Goal: Task Accomplishment & Management: Use online tool/utility

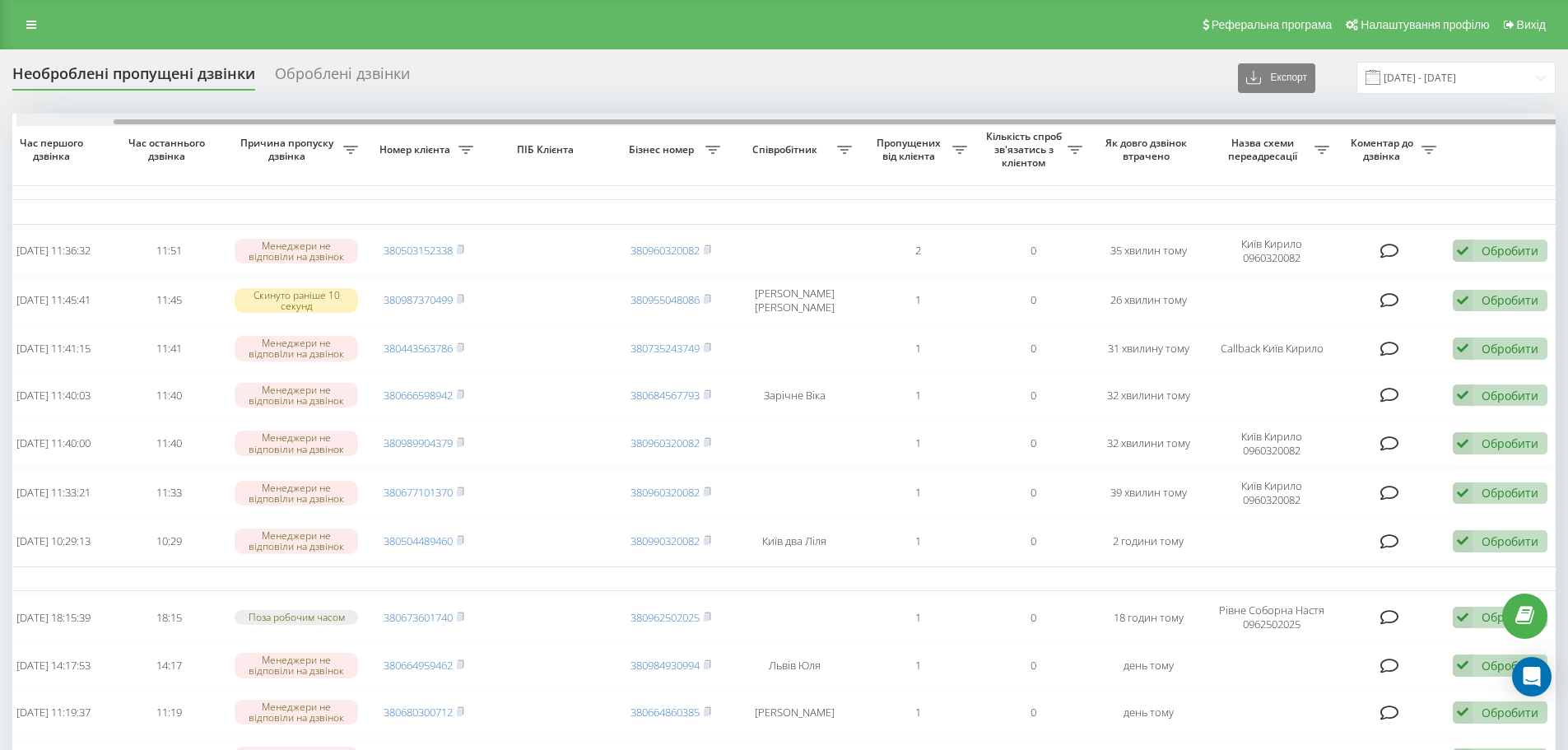
scroll to position [0, 103]
drag, startPoint x: 1133, startPoint y: 120, endPoint x: 1372, endPoint y: 148, distance: 240.6
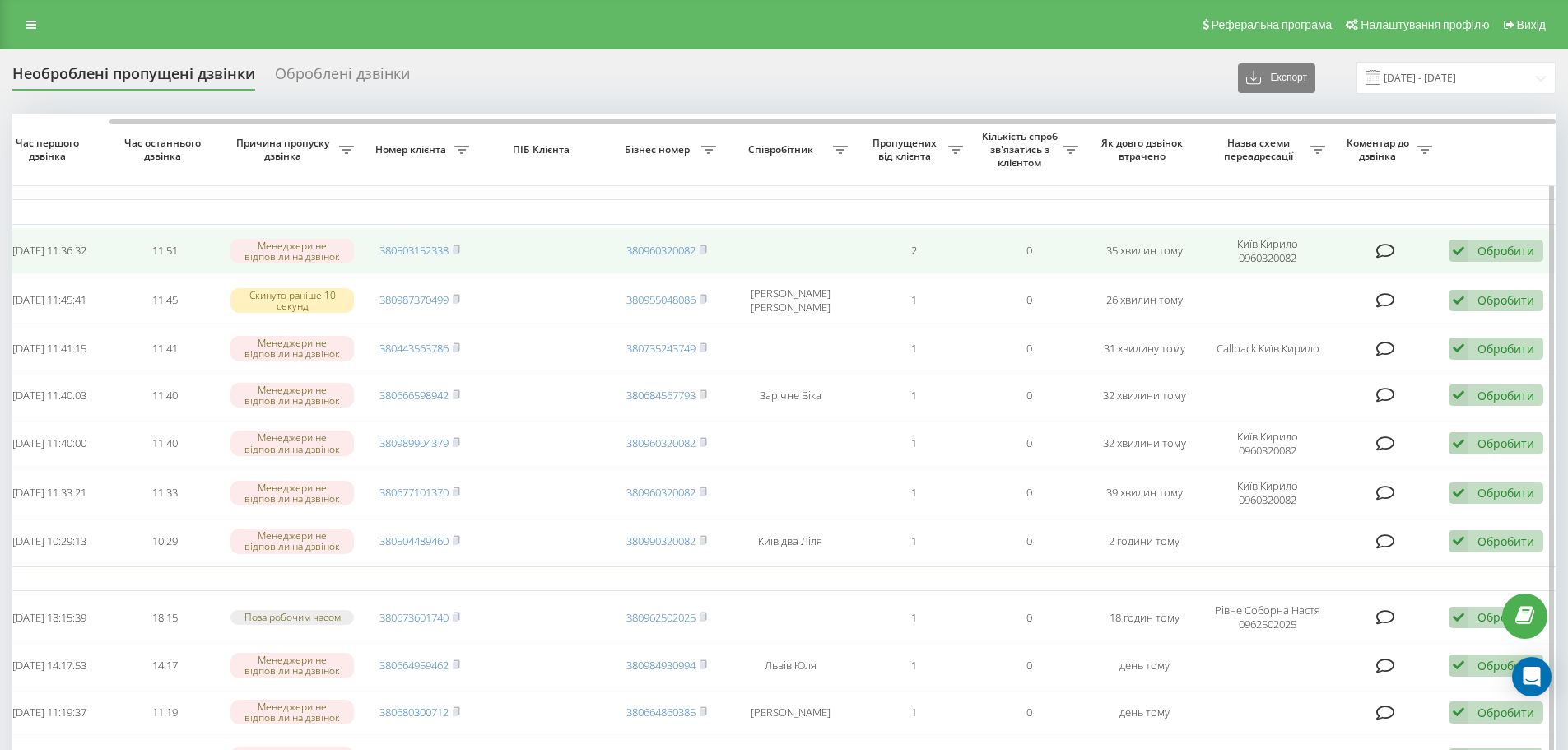
click at [1508, 242] on div "Обробити Не вдалося зв'язатися Зв'язався з клієнтом за допомогою іншого каналу …" at bounding box center [1495, 250] width 95 height 22
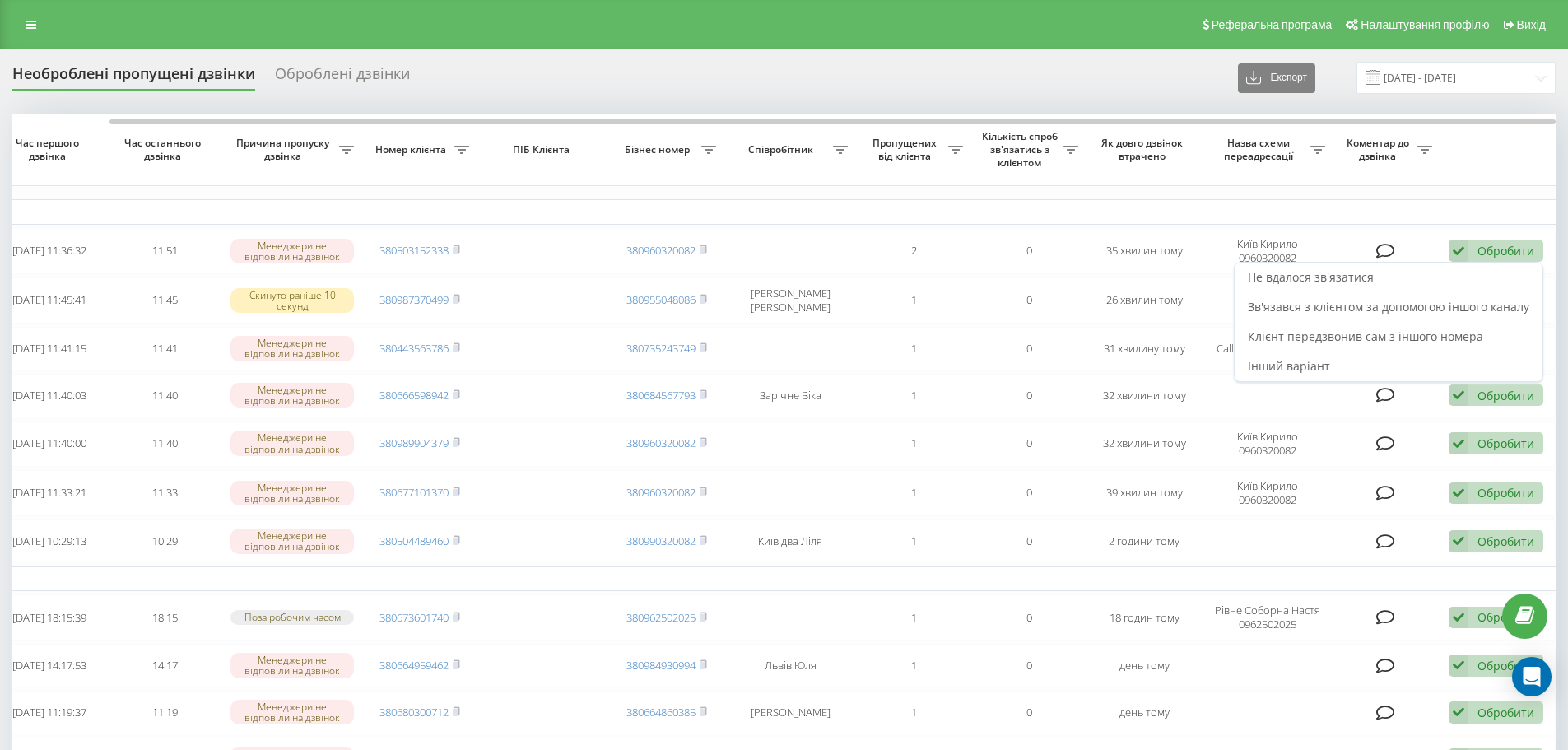
click at [1404, 287] on div "Не вдалося зв'язатися" at bounding box center [1388, 277] width 308 height 30
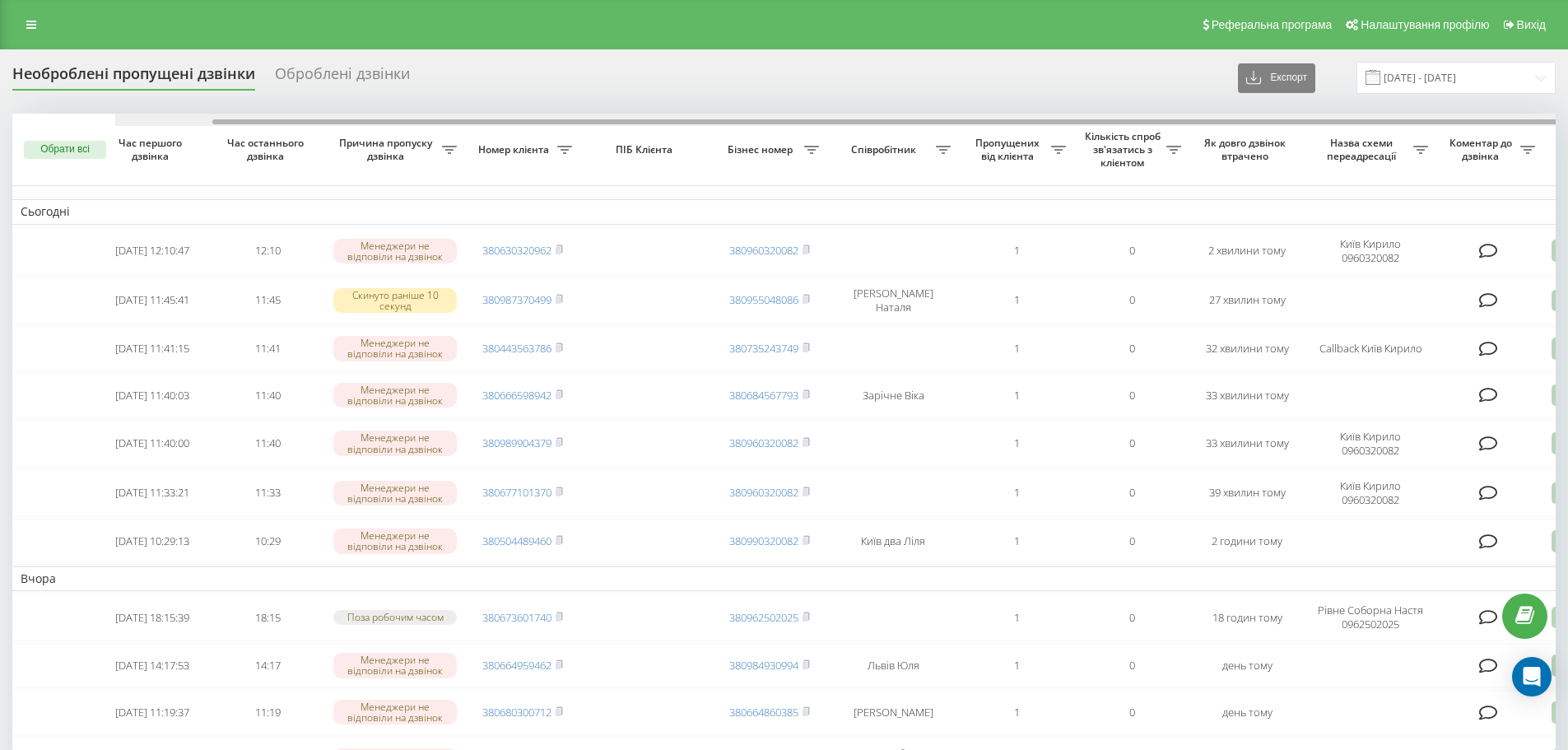
scroll to position [0, 103]
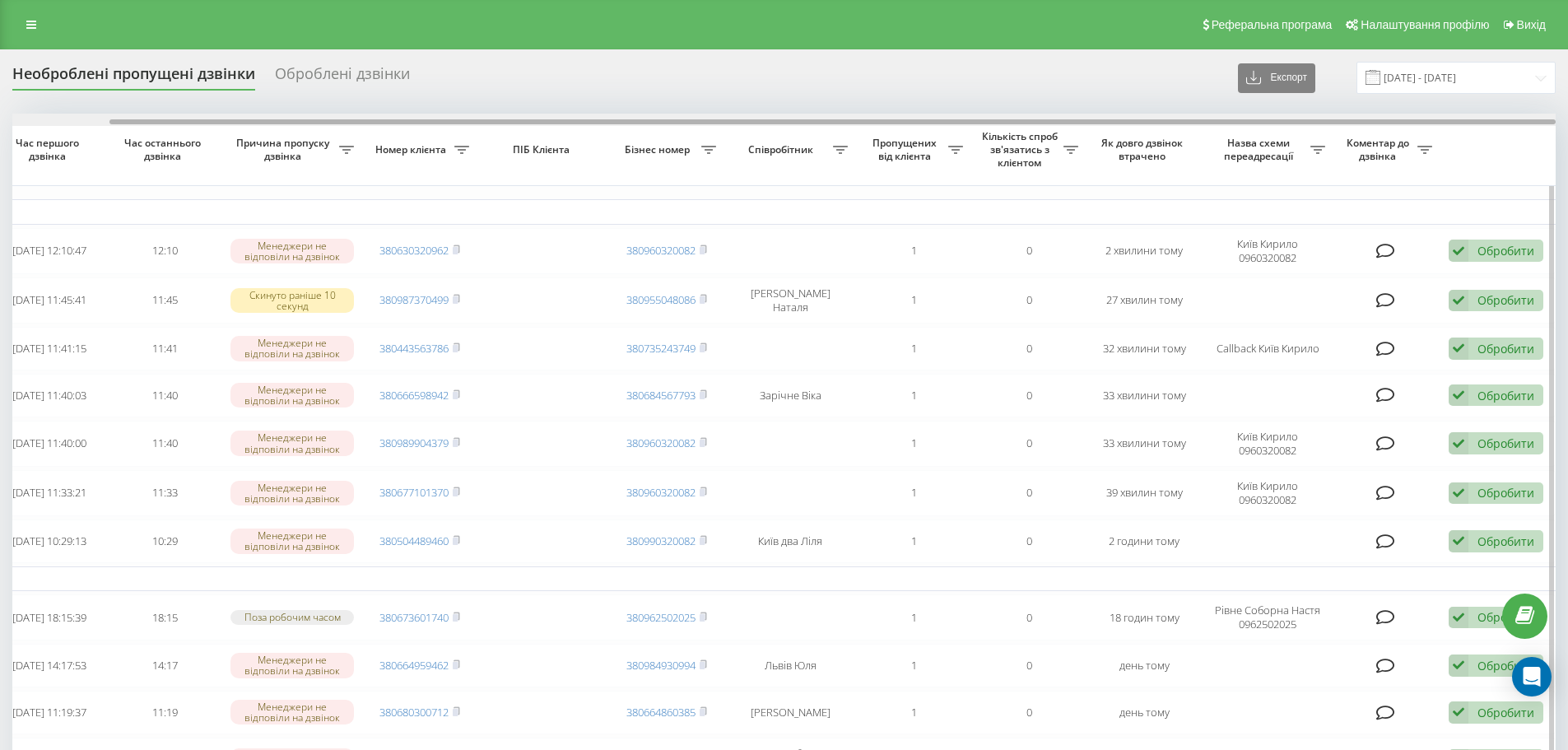
drag, startPoint x: 1067, startPoint y: 119, endPoint x: 1085, endPoint y: 118, distance: 18.0
click at [1085, 118] on div at bounding box center [784, 119] width 1543 height 12
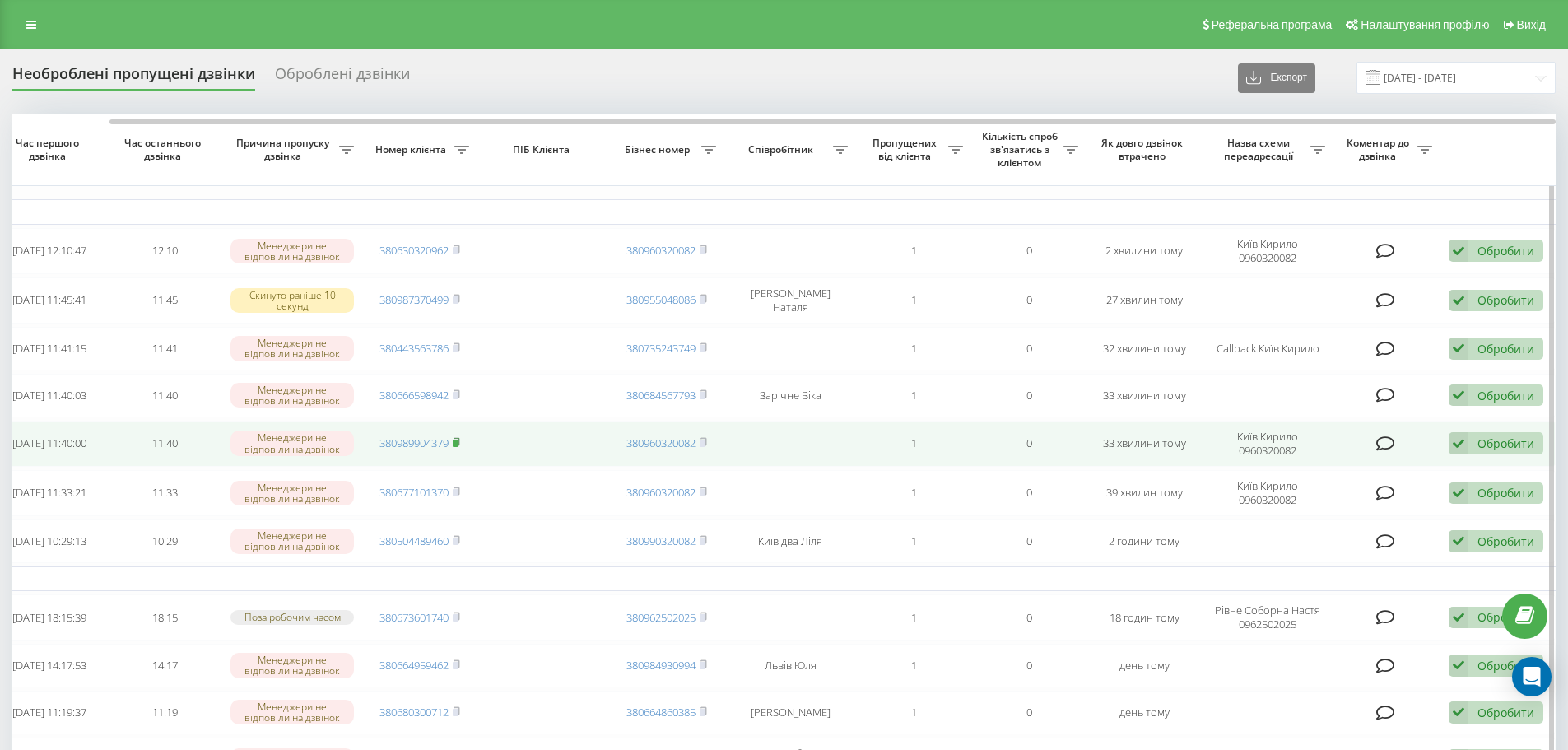
click at [456, 447] on rect at bounding box center [455, 443] width 5 height 8
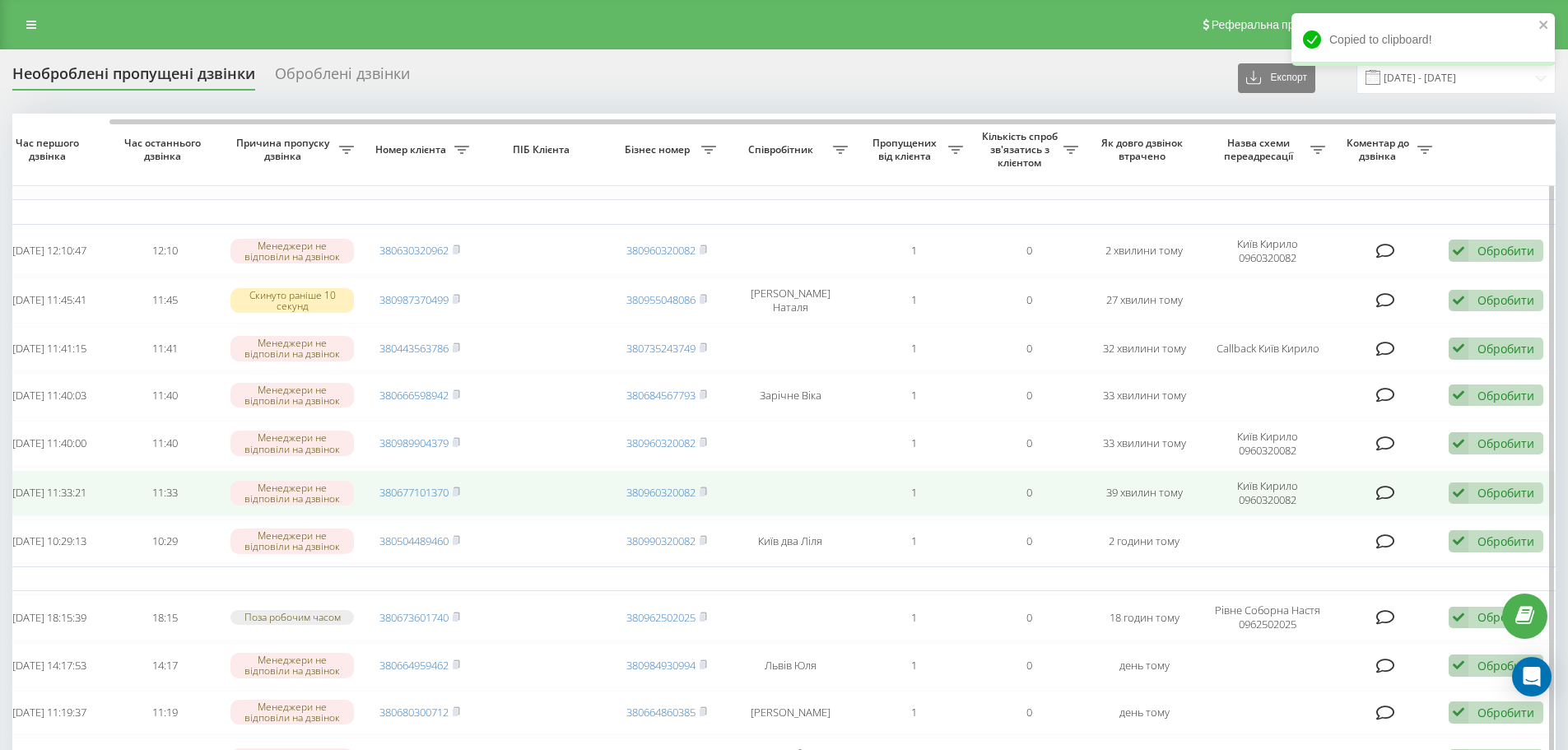
drag, startPoint x: 148, startPoint y: 0, endPoint x: 1419, endPoint y: 486, distance: 1360.7
click at [1419, 486] on td at bounding box center [1387, 493] width 107 height 46
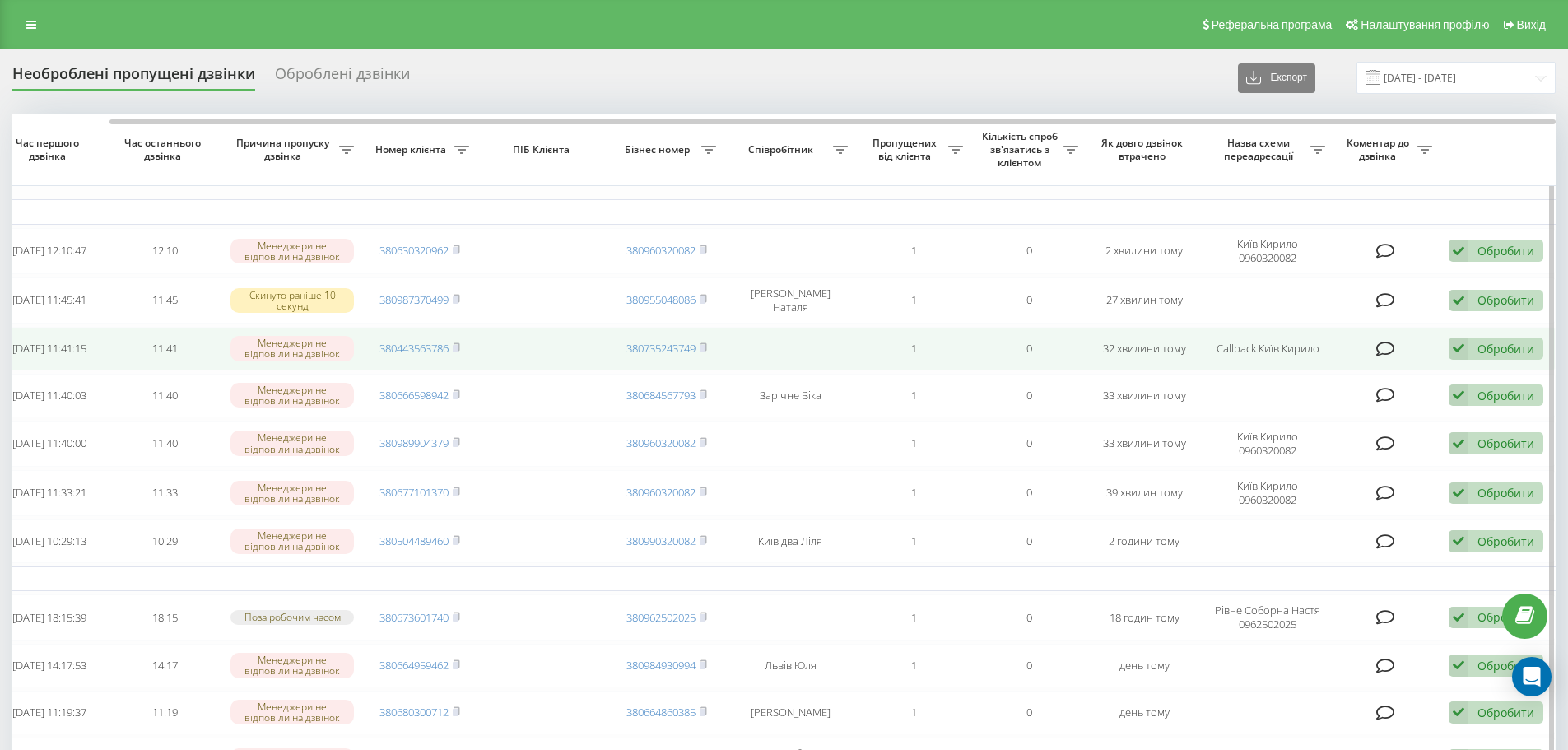
click at [1485, 343] on div "Обробити" at bounding box center [1505, 348] width 57 height 15
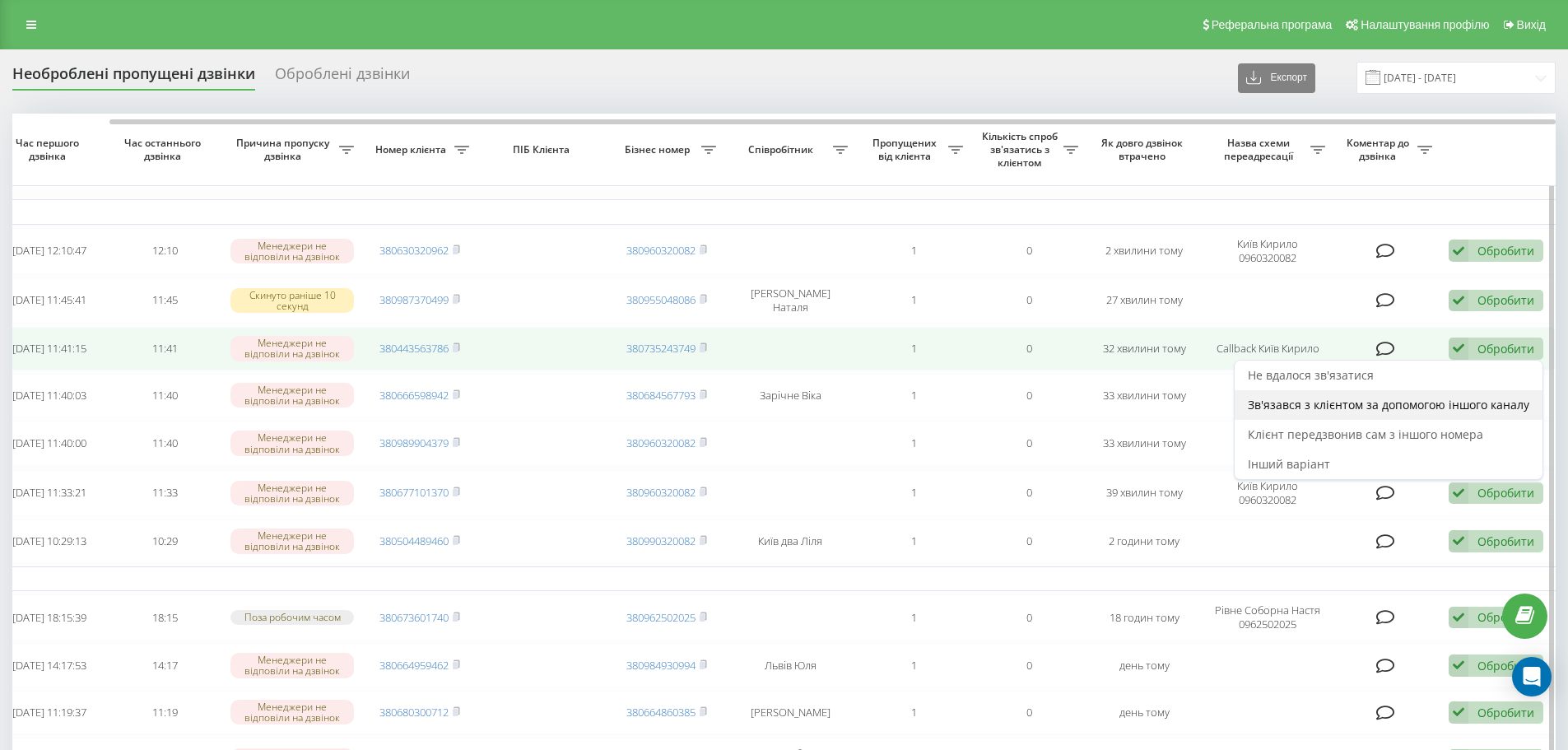
click at [1362, 404] on span "Зв'язався з клієнтом за допомогою іншого каналу" at bounding box center [1388, 405] width 281 height 15
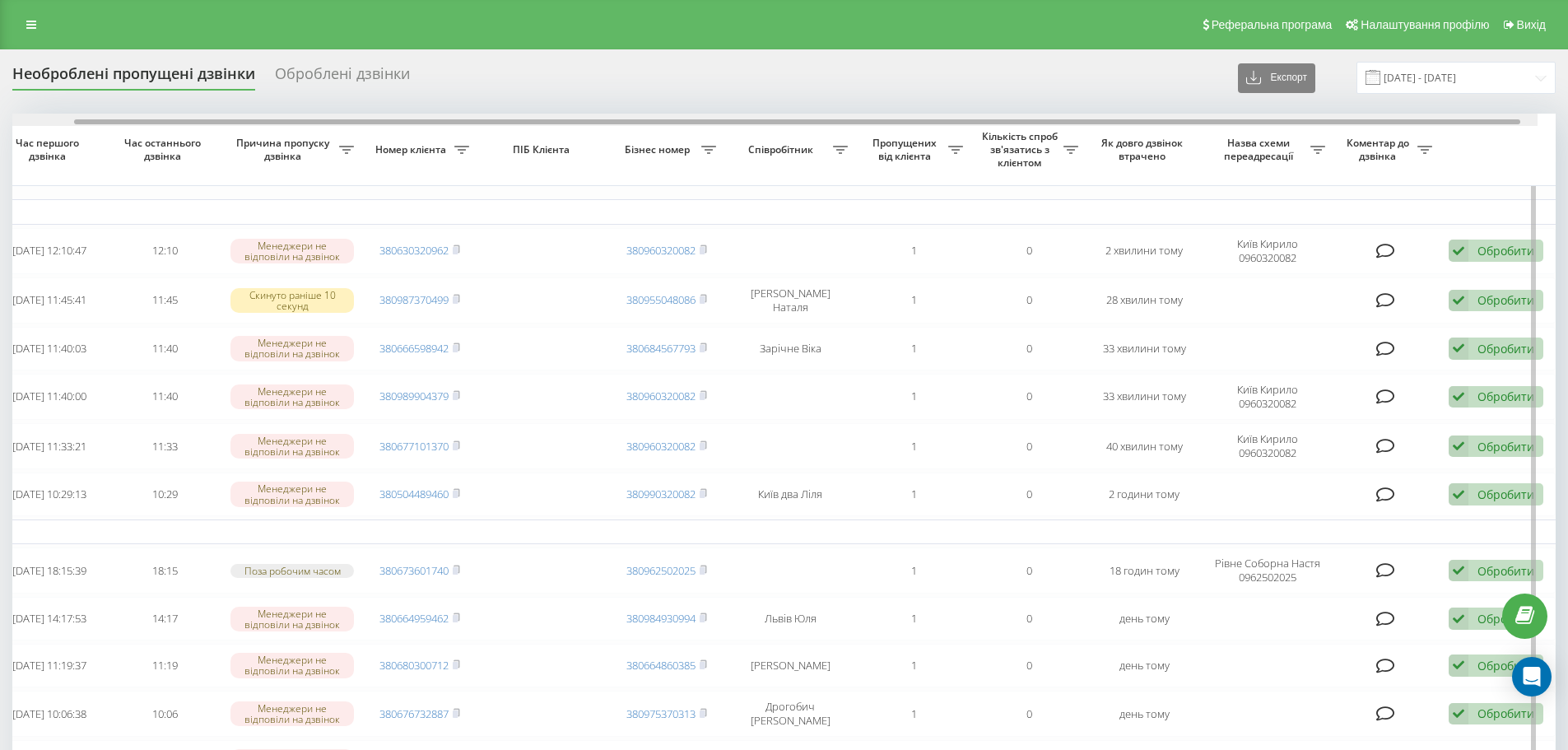
drag, startPoint x: 1116, startPoint y: 123, endPoint x: 1272, endPoint y: 125, distance: 156.0
click at [1272, 125] on div at bounding box center [765, 119] width 1543 height 12
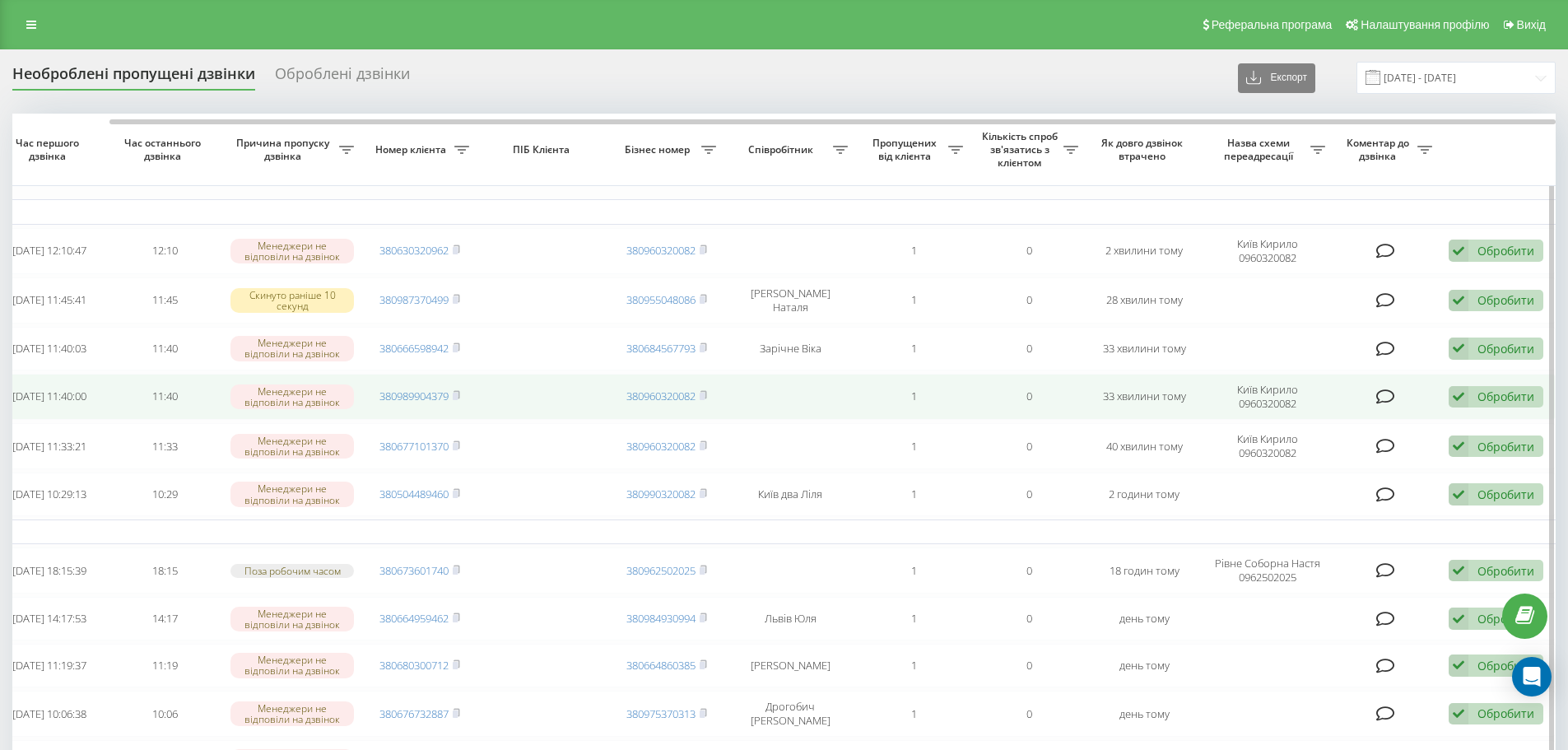
click at [1488, 404] on div "Обробити" at bounding box center [1505, 396] width 57 height 15
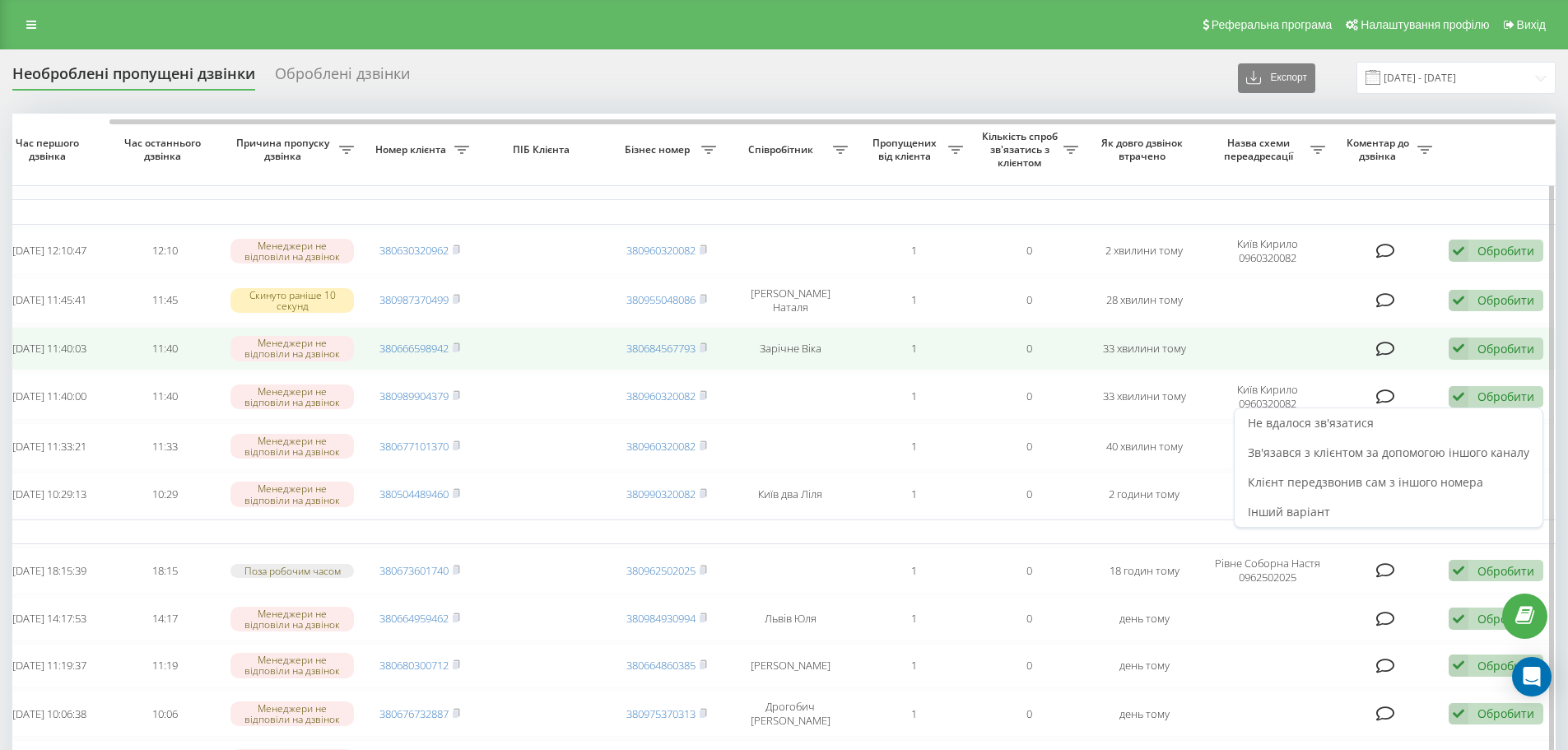
click at [1365, 363] on td at bounding box center [1387, 348] width 107 height 43
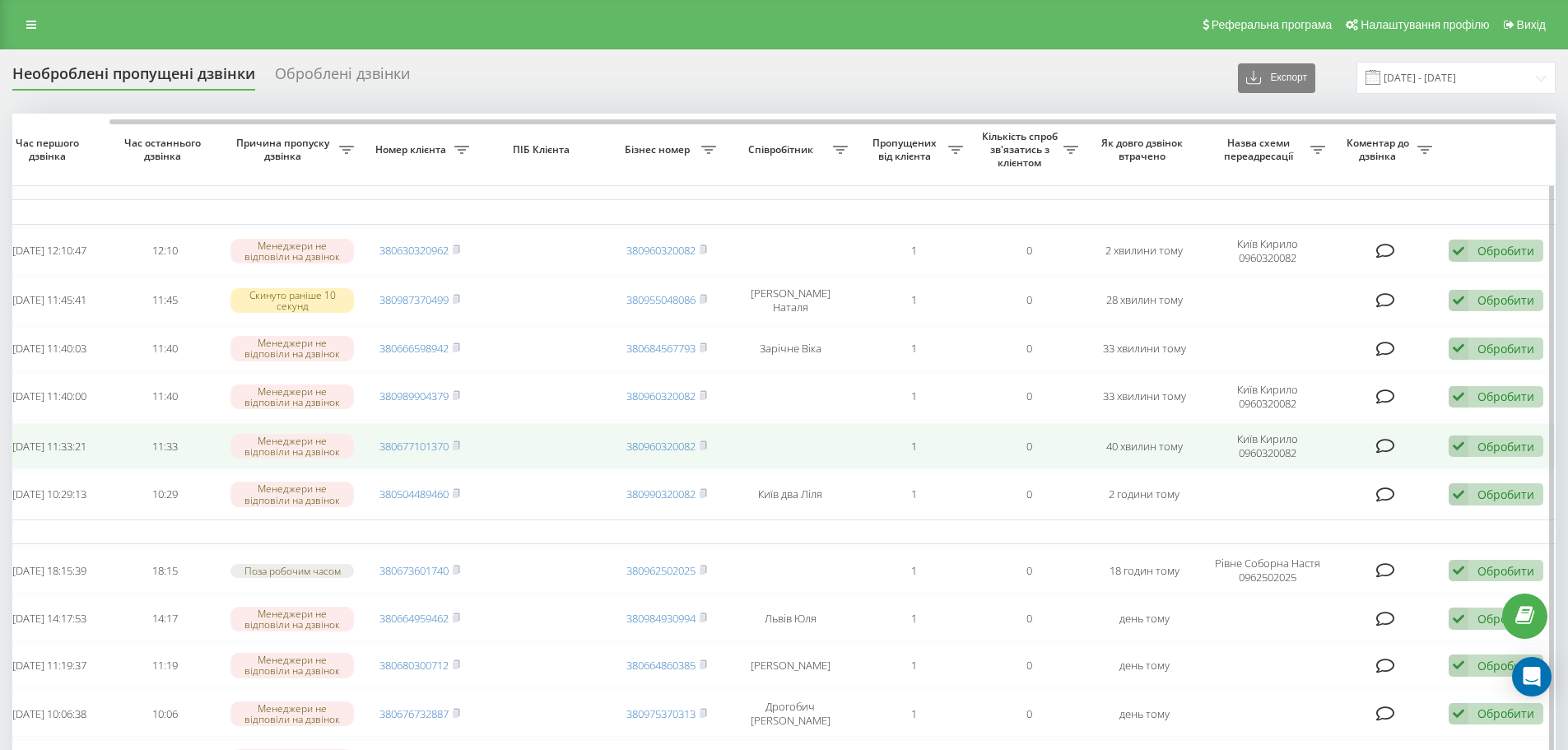
click at [1483, 444] on div "Обробити" at bounding box center [1505, 446] width 57 height 15
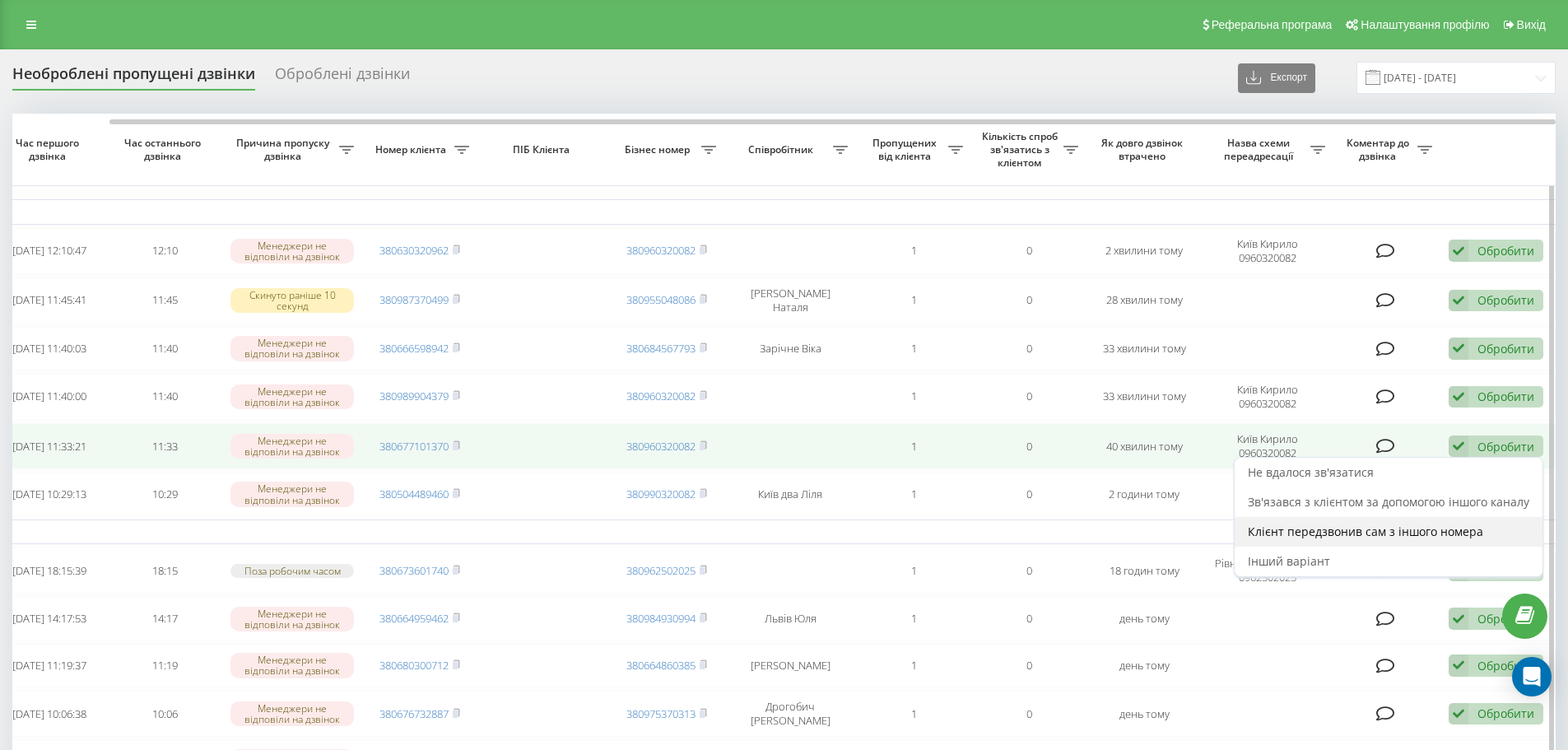
click at [1363, 531] on span "Клієнт передзвонив сам з іншого номера" at bounding box center [1365, 531] width 235 height 15
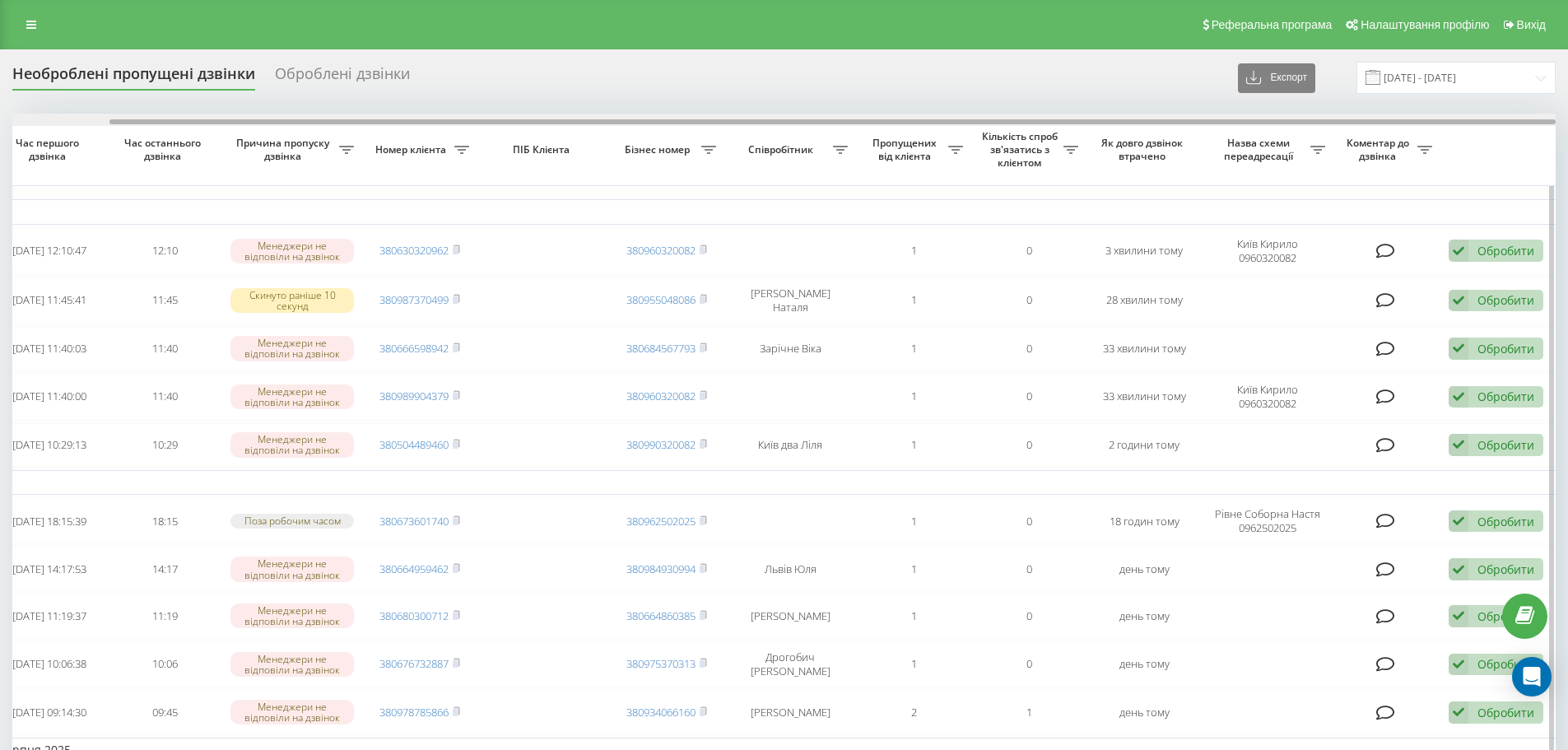
drag, startPoint x: 1241, startPoint y: 116, endPoint x: 1267, endPoint y: 123, distance: 26.9
click at [1267, 123] on div at bounding box center [784, 119] width 1543 height 12
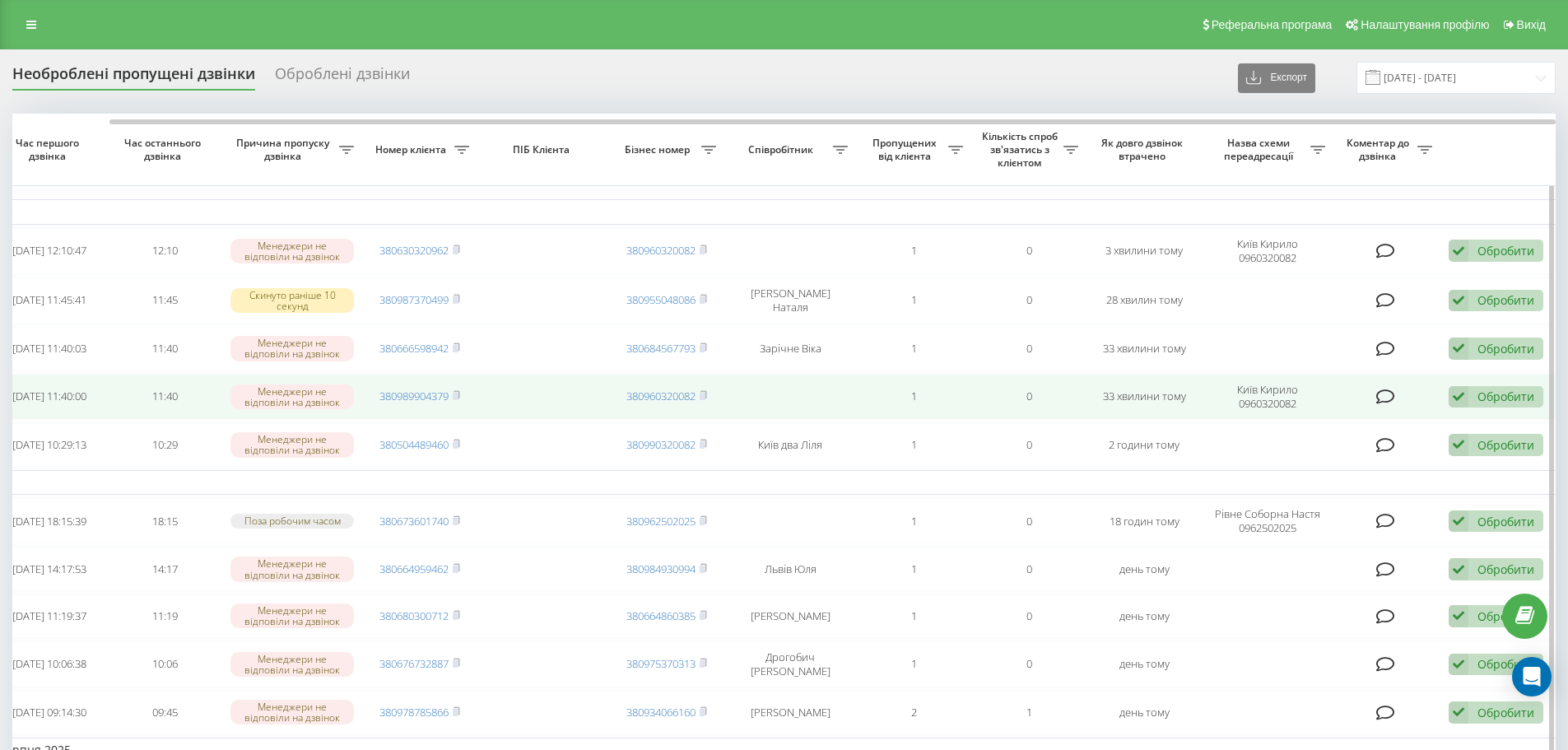
click at [1495, 400] on div "Обробити" at bounding box center [1505, 396] width 57 height 15
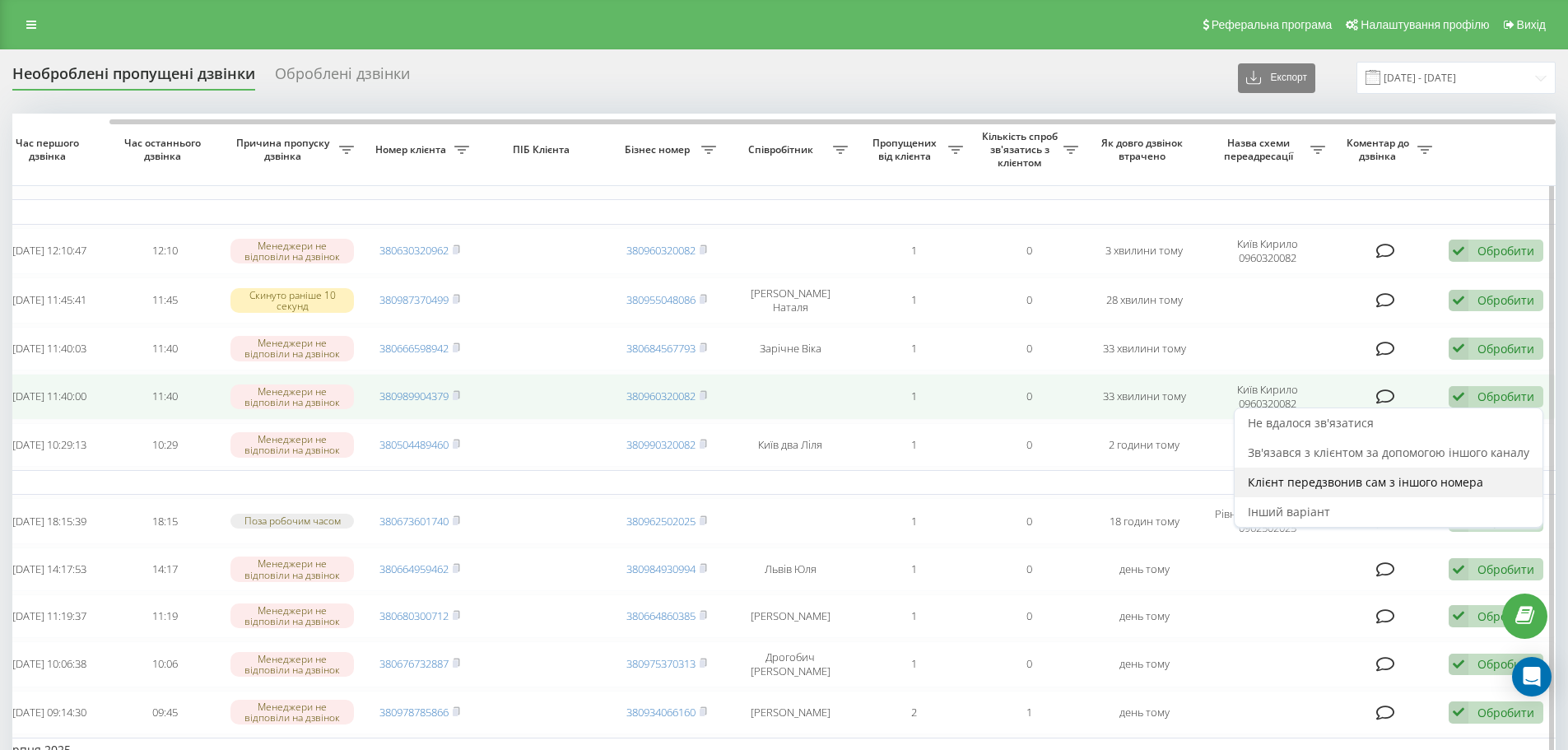
click at [1415, 484] on span "Клієнт передзвонив сам з іншого номера" at bounding box center [1365, 481] width 235 height 15
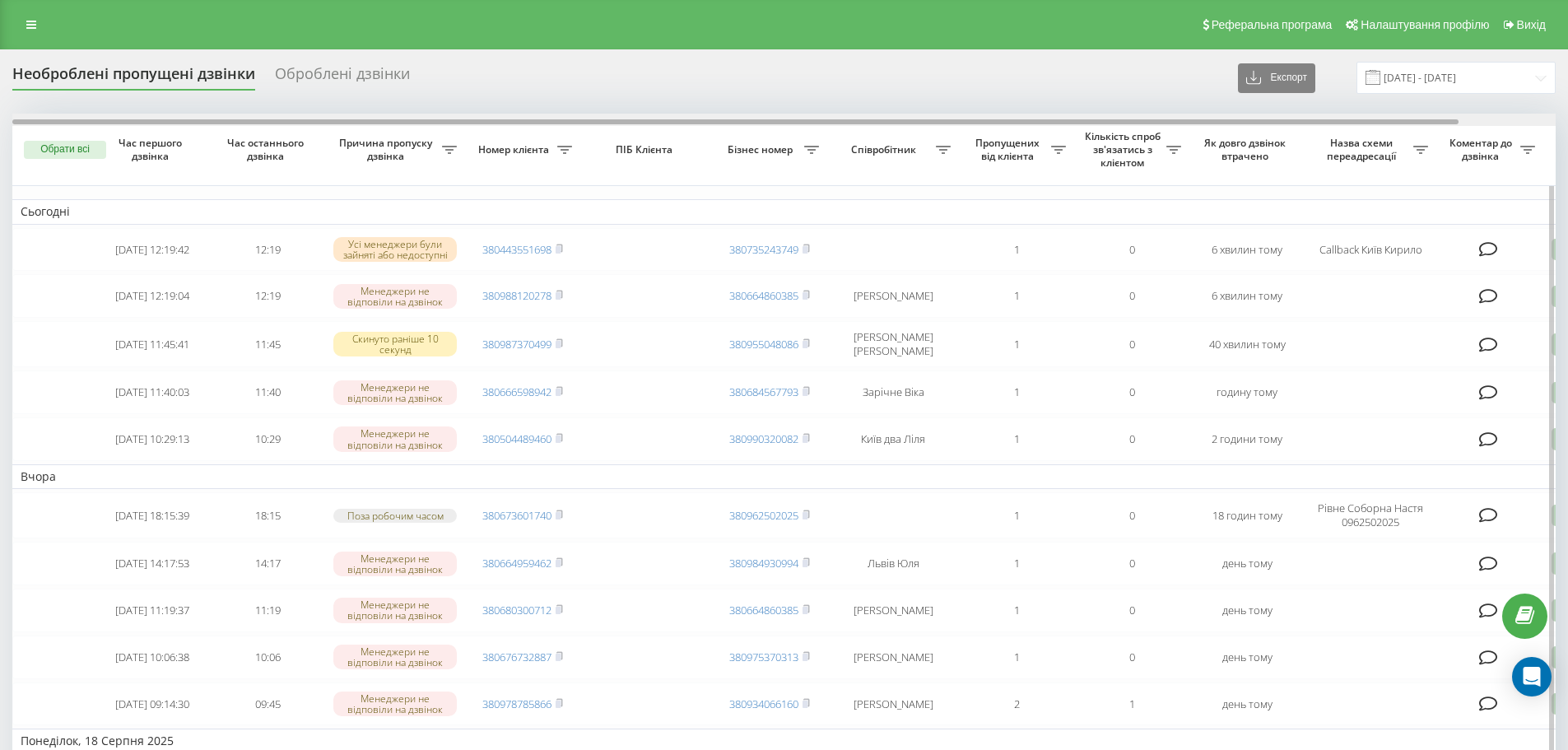
scroll to position [0, 103]
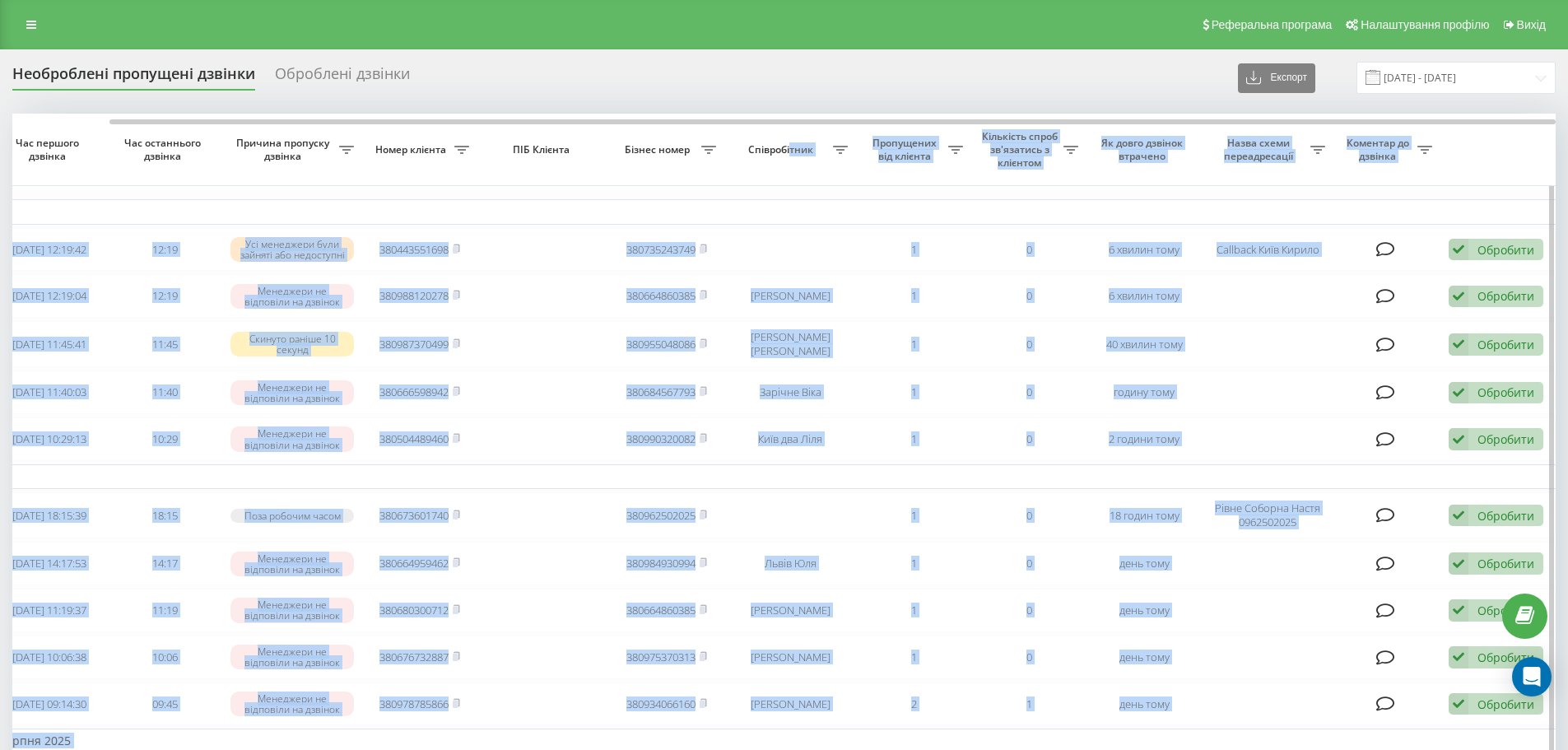
drag, startPoint x: 751, startPoint y: 126, endPoint x: 790, endPoint y: 127, distance: 39.0
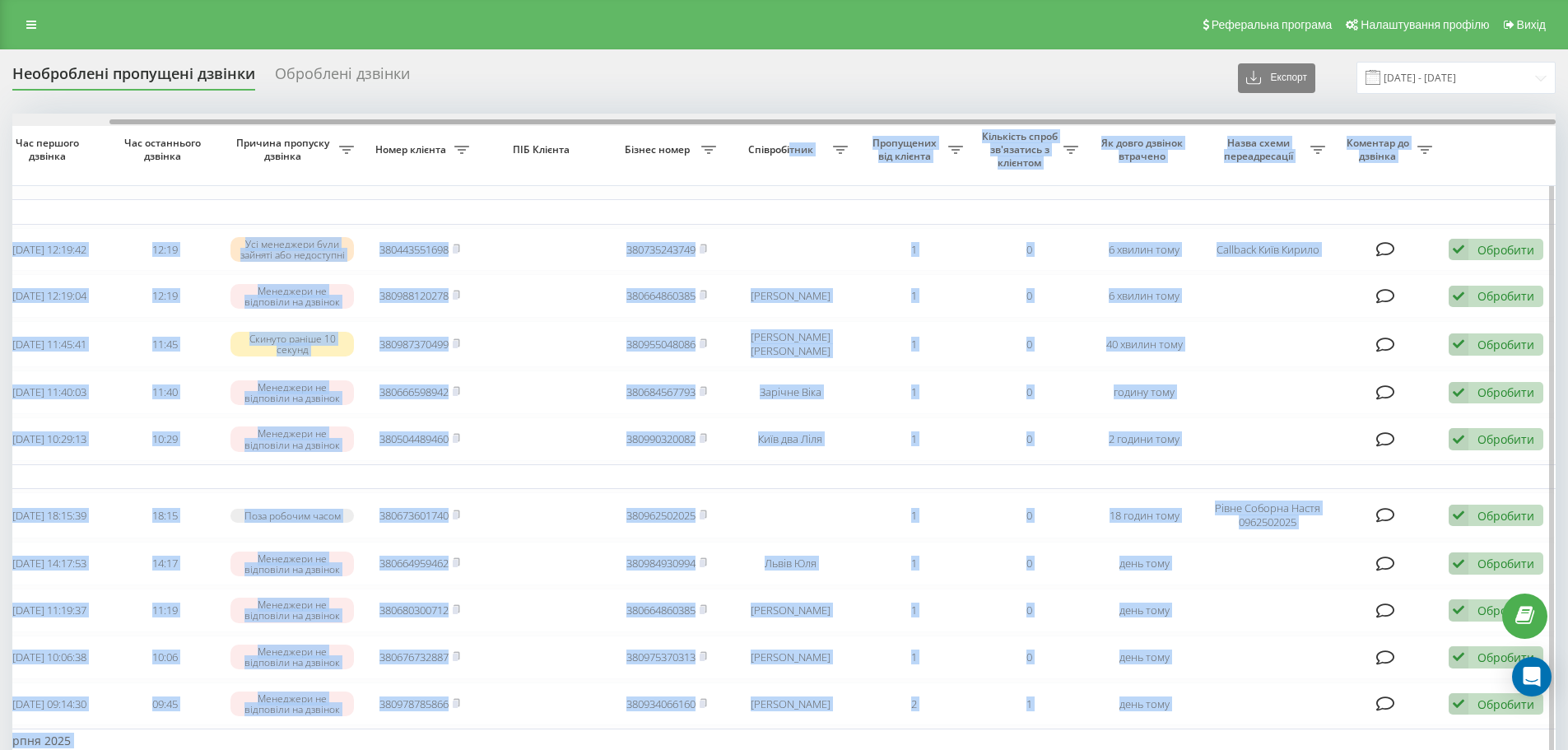
click at [780, 122] on div at bounding box center [832, 121] width 1446 height 5
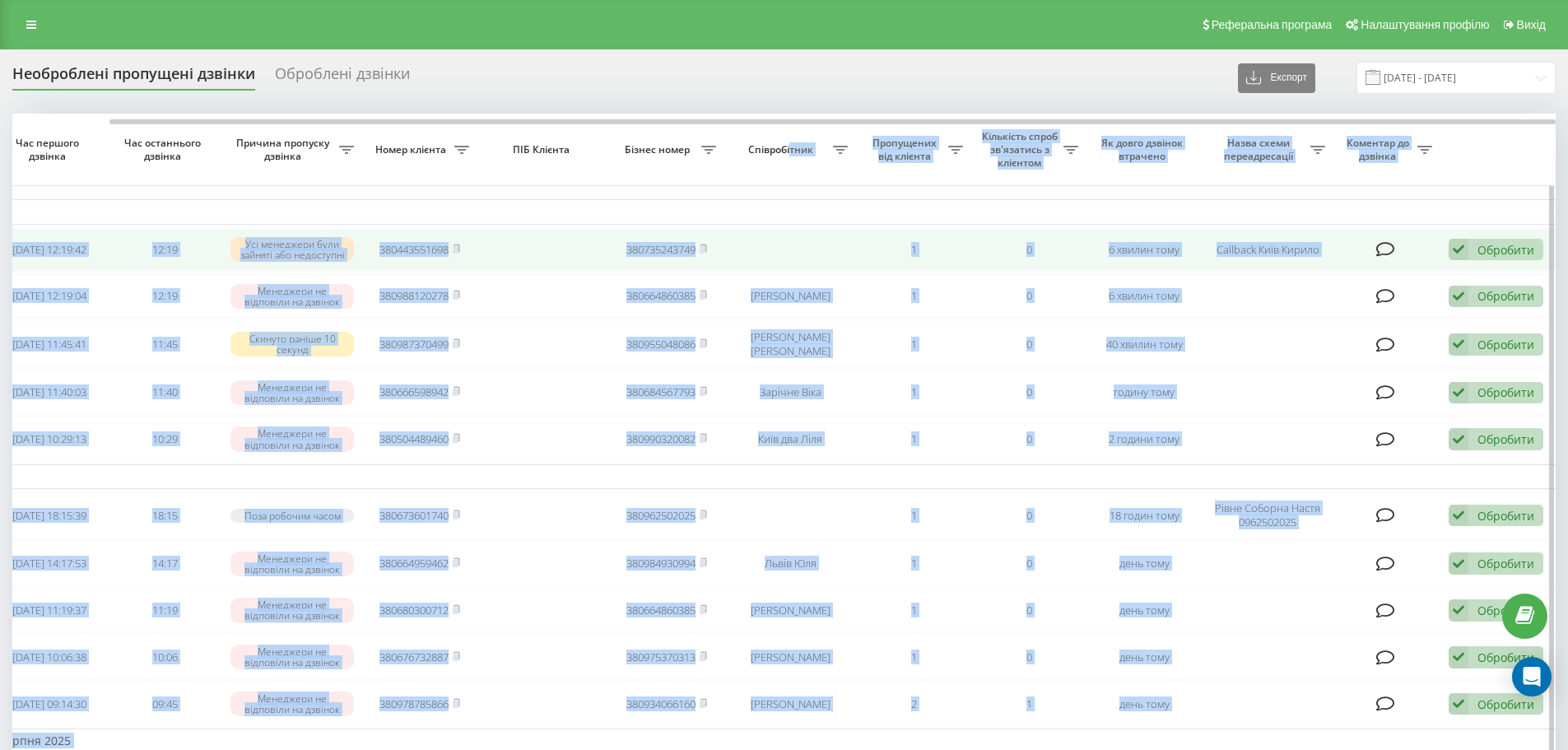
click at [820, 250] on td at bounding box center [789, 249] width 131 height 43
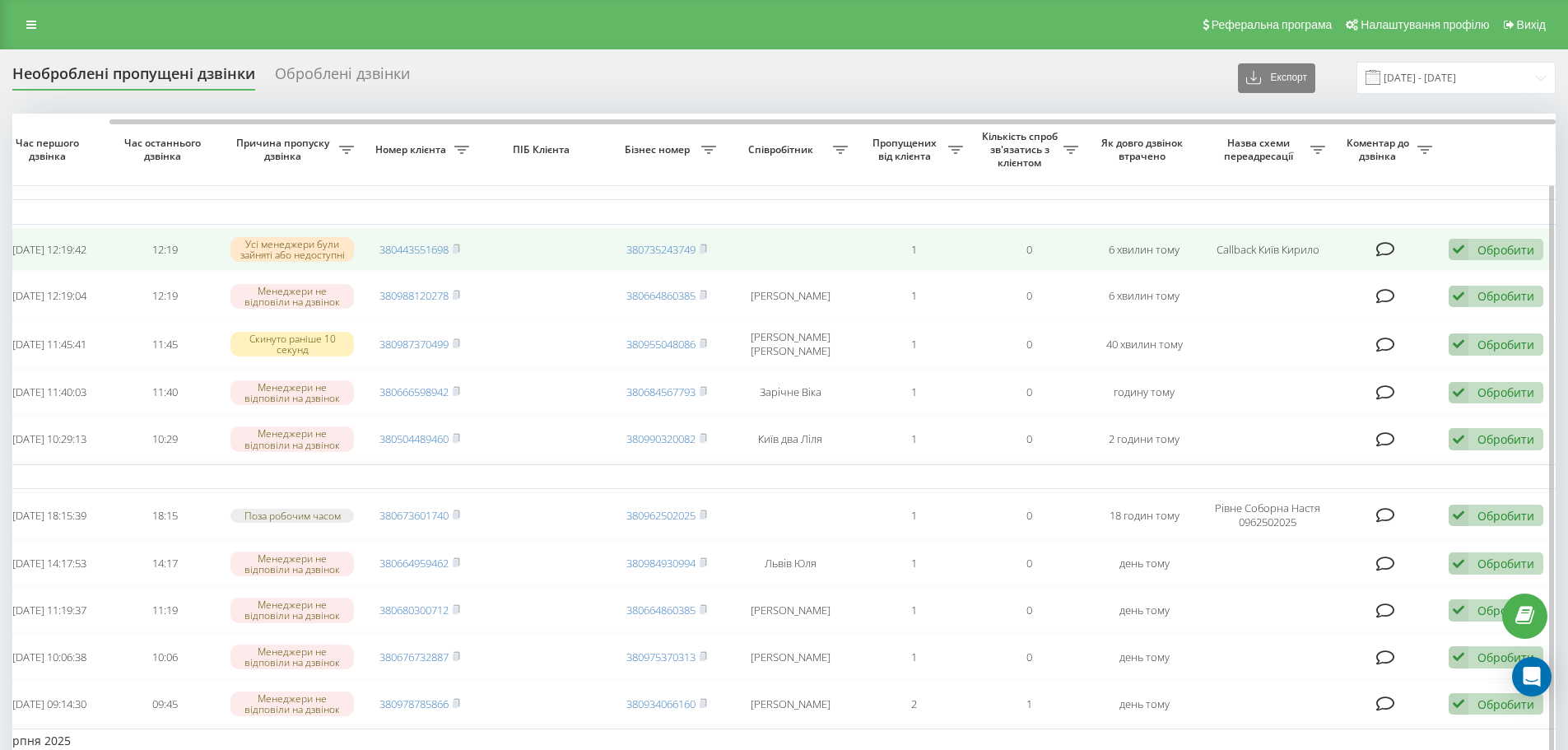
click at [1502, 246] on div "Обробити" at bounding box center [1505, 249] width 57 height 15
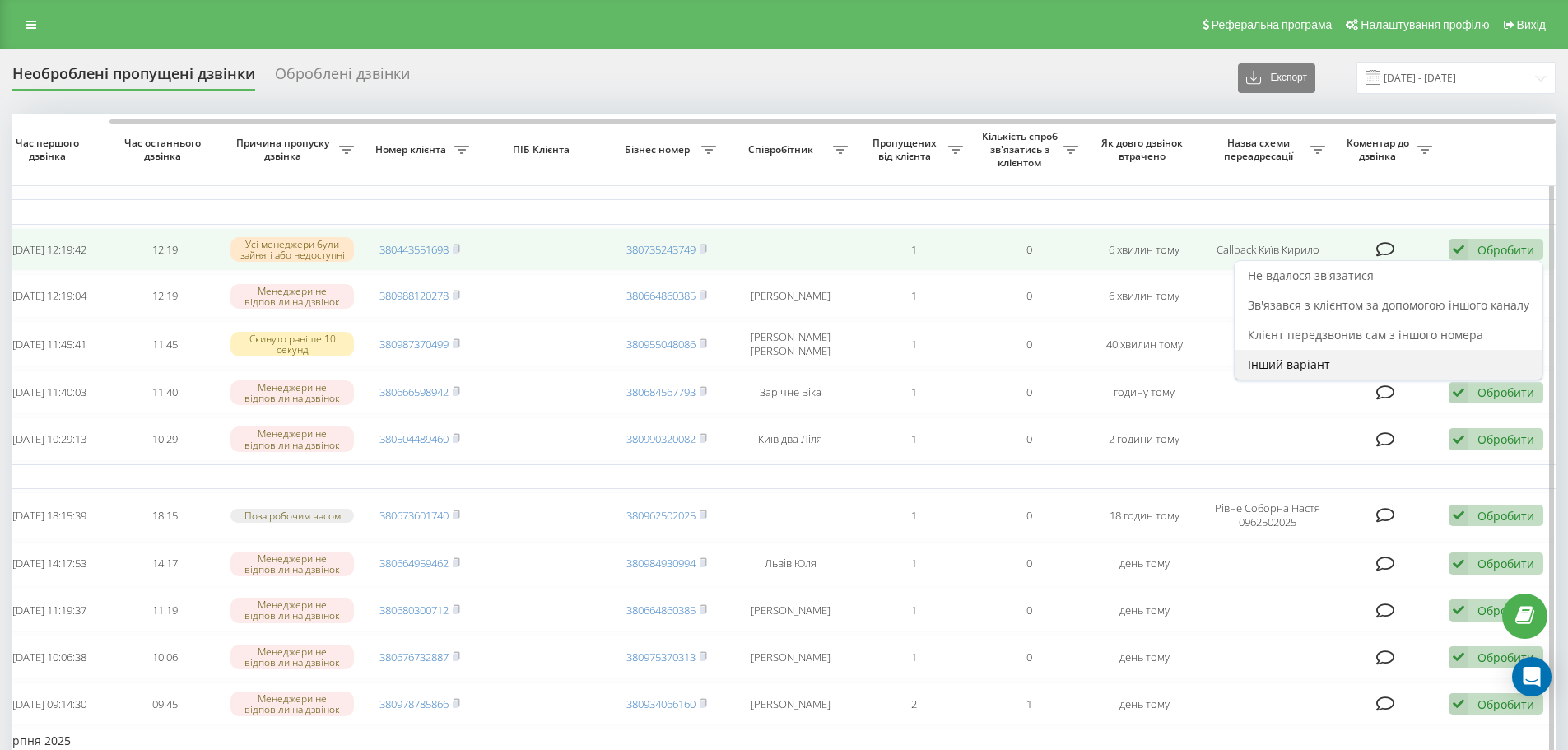
click at [1363, 361] on div "Інший варіант" at bounding box center [1388, 364] width 308 height 30
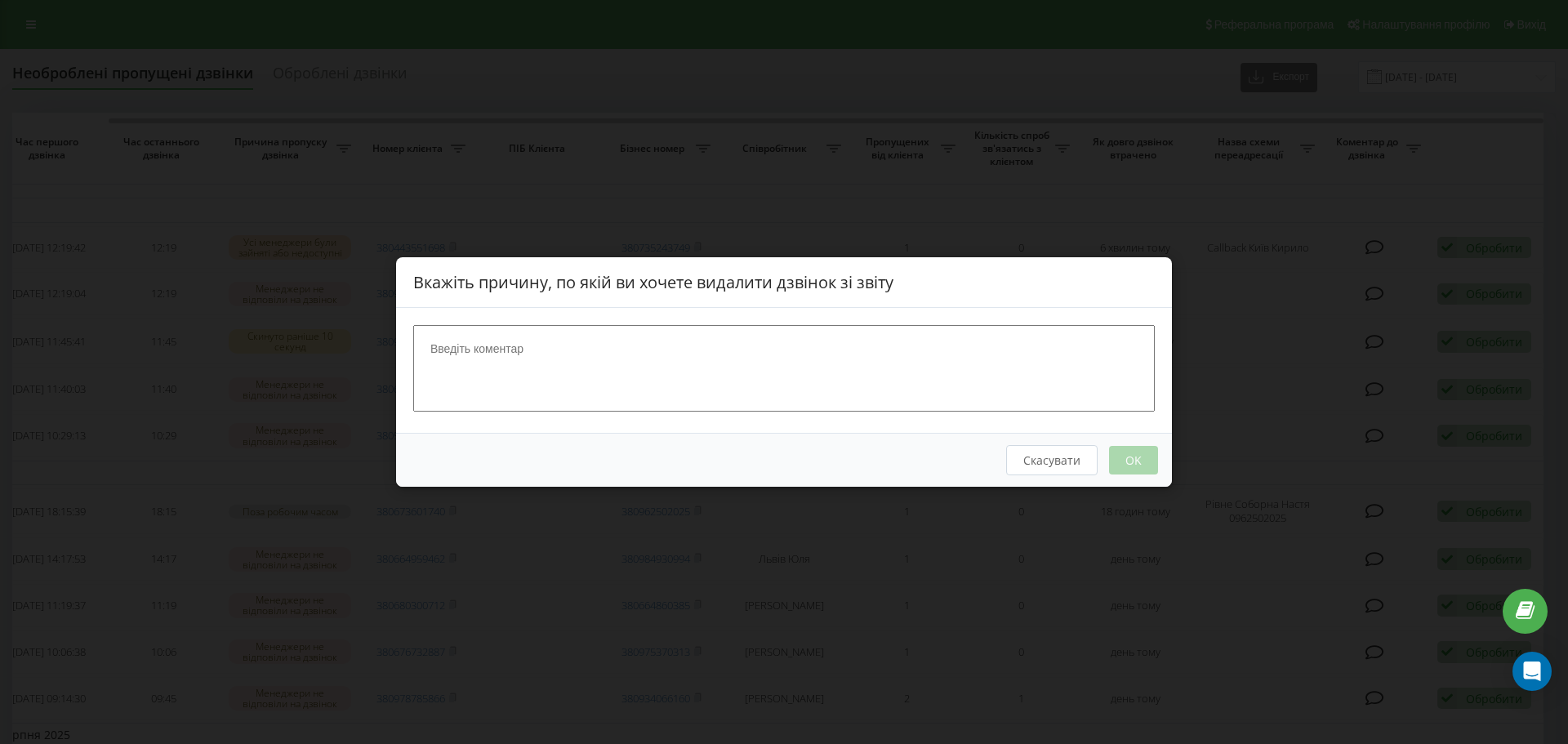
click at [615, 365] on textarea at bounding box center [783, 368] width 741 height 87
type textarea "044"
click at [1137, 475] on div "Скасувати OK" at bounding box center [783, 460] width 775 height 54
click at [1144, 465] on button "OK" at bounding box center [1132, 460] width 49 height 29
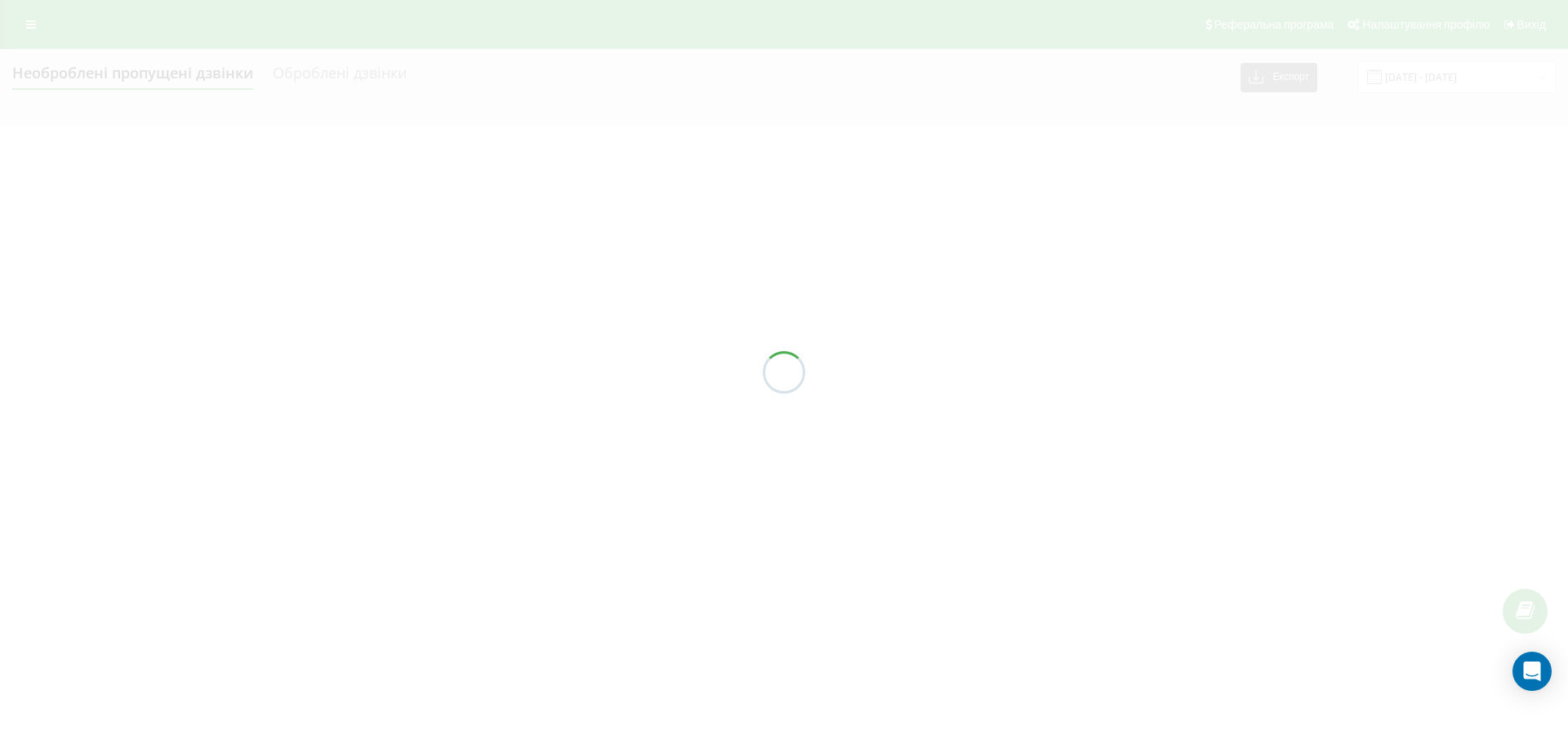
click at [36, 22] on div "Реферальна програма Налаштування профілю Вихід Необроблені пропущені дзвінки Об…" at bounding box center [784, 62] width 1568 height 125
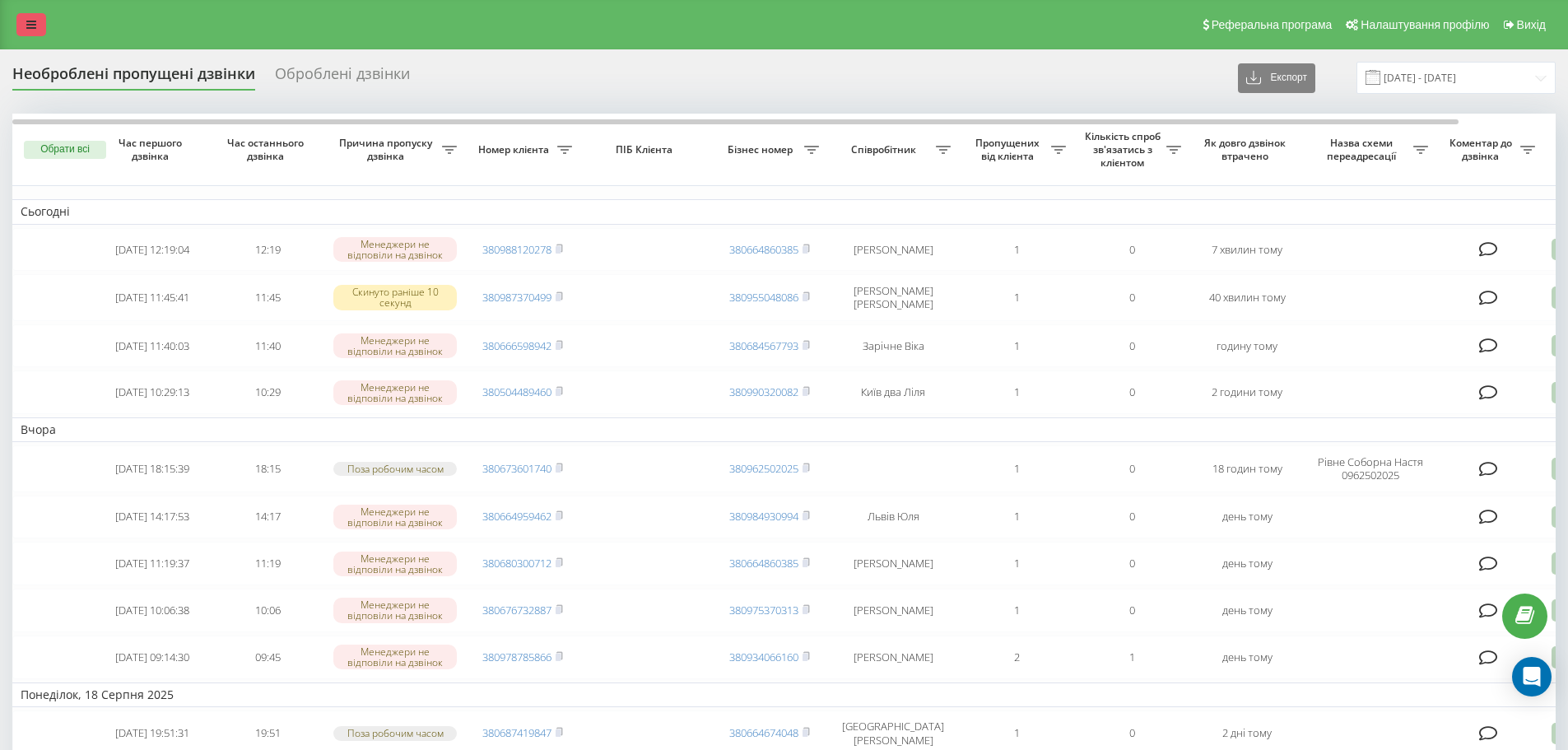
click at [26, 30] on icon at bounding box center [31, 25] width 10 height 12
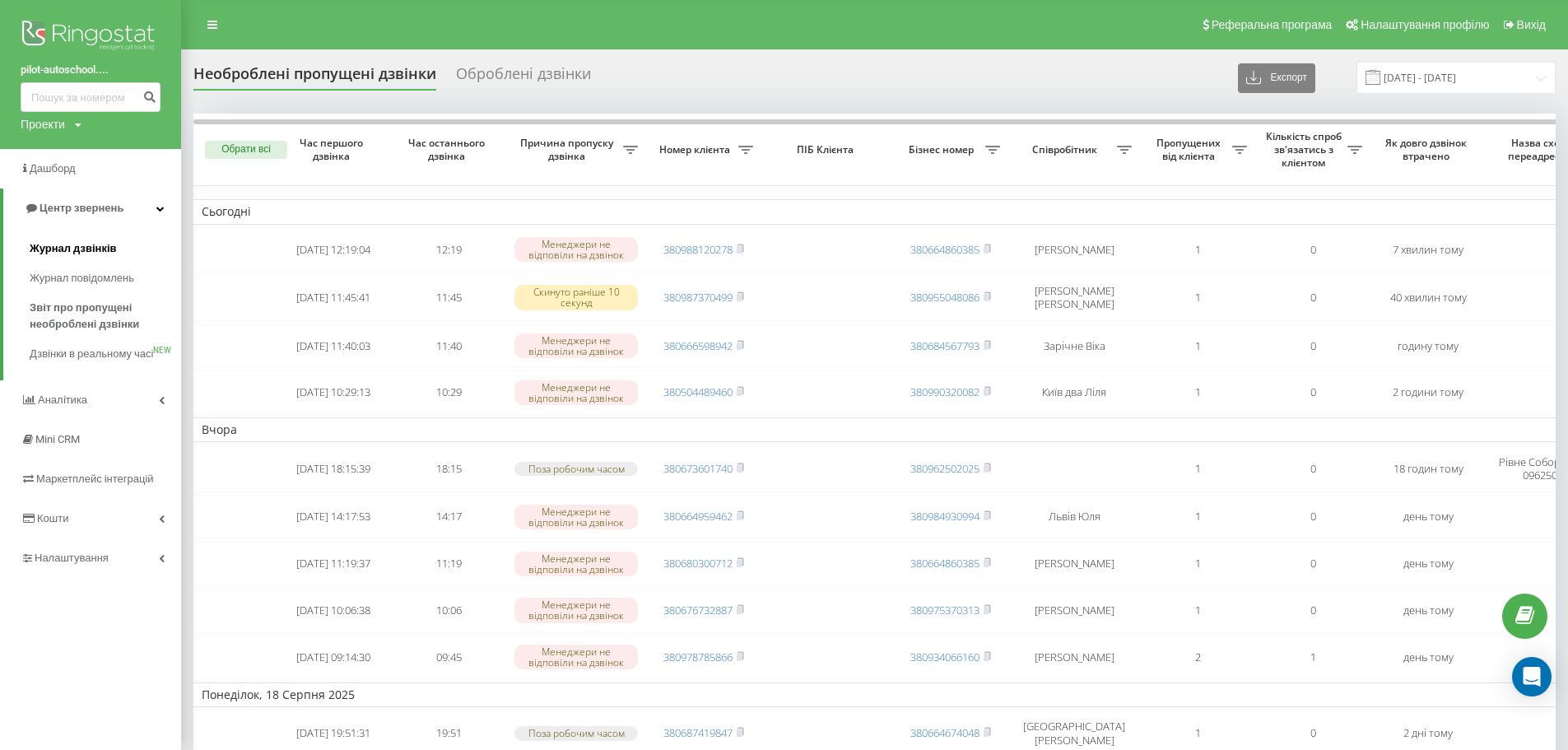
click at [119, 259] on link "Журнал дзвінків" at bounding box center [105, 248] width 152 height 30
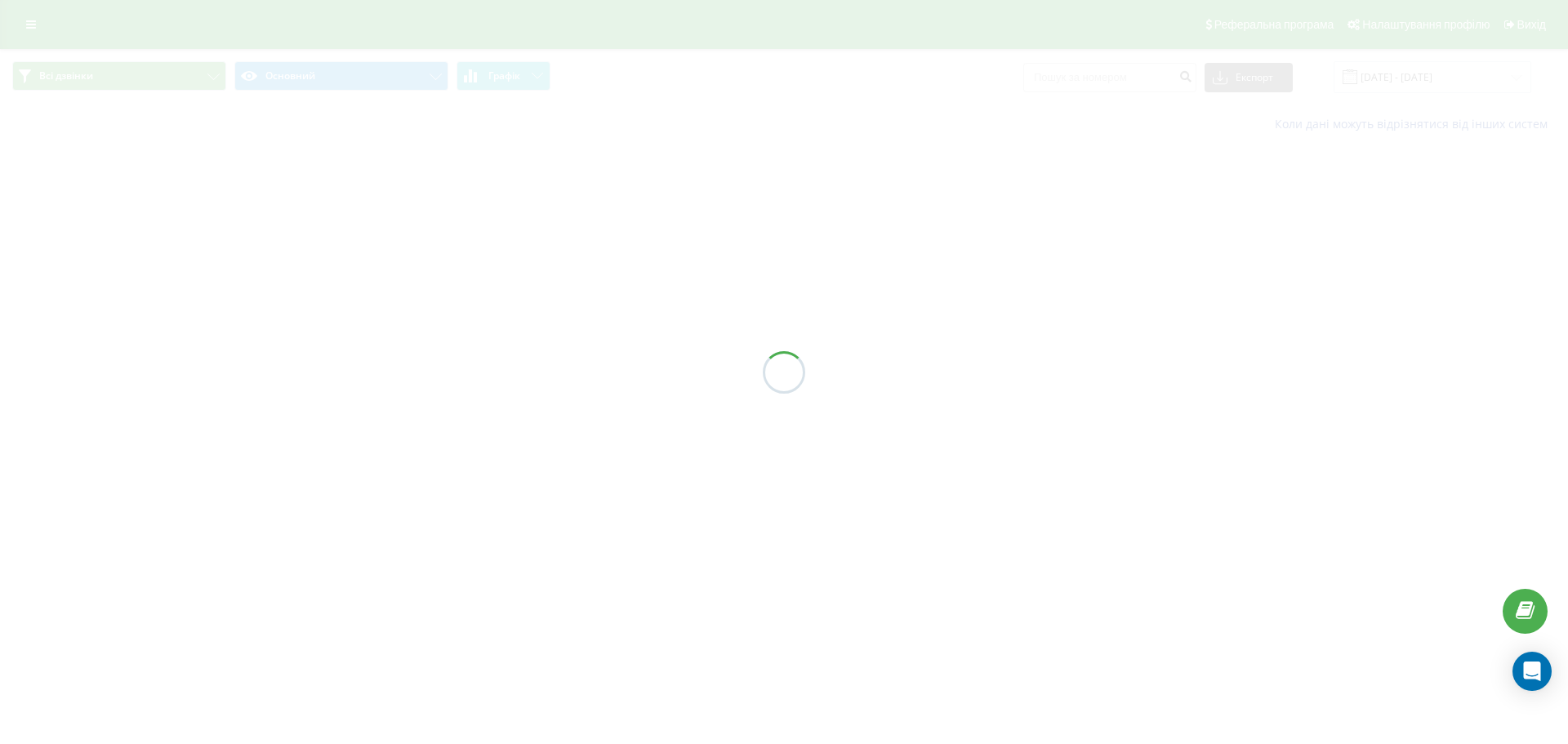
click at [1060, 81] on div at bounding box center [784, 372] width 1568 height 744
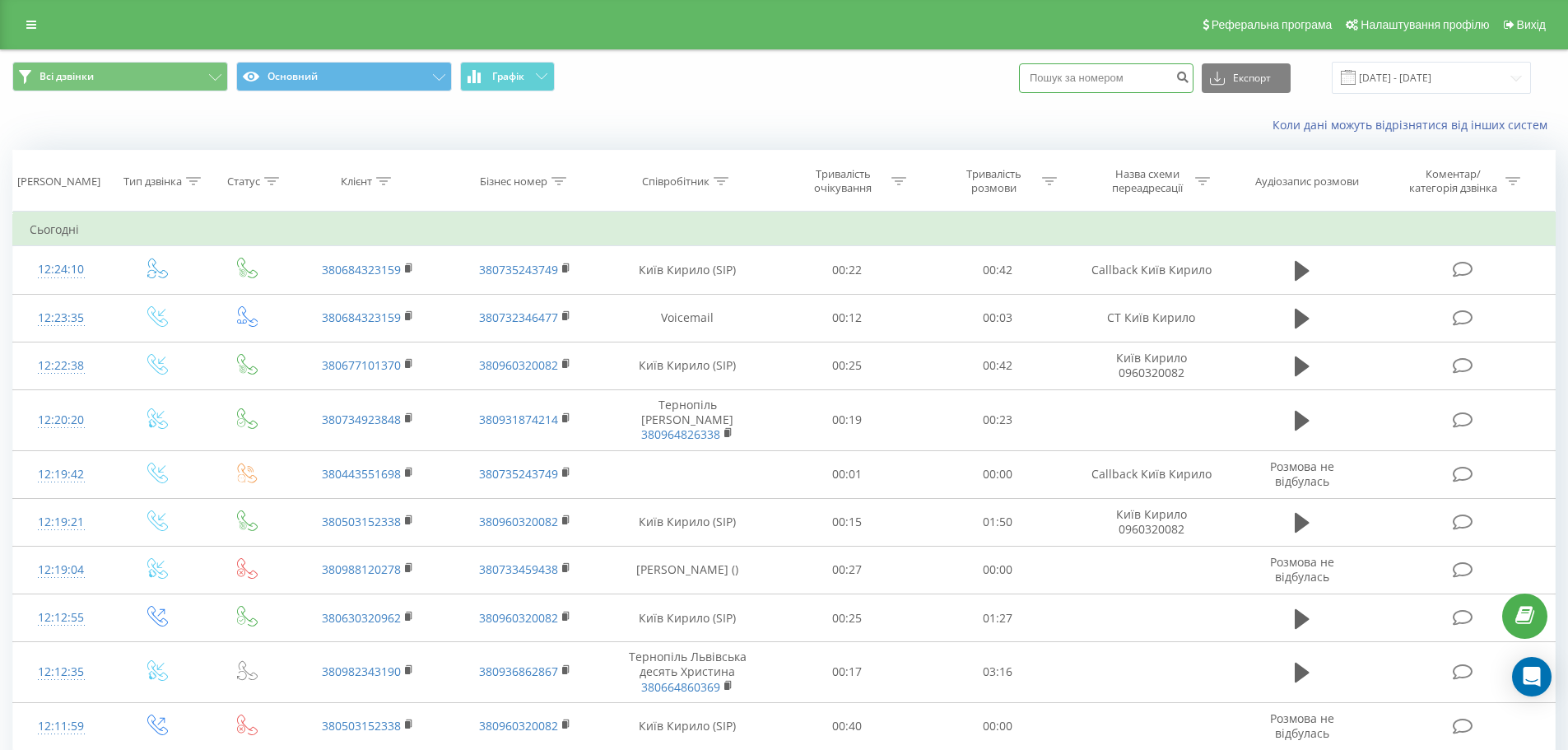
click at [1072, 78] on input at bounding box center [1106, 78] width 175 height 30
paste input "380684323159"
type input "380684323159"
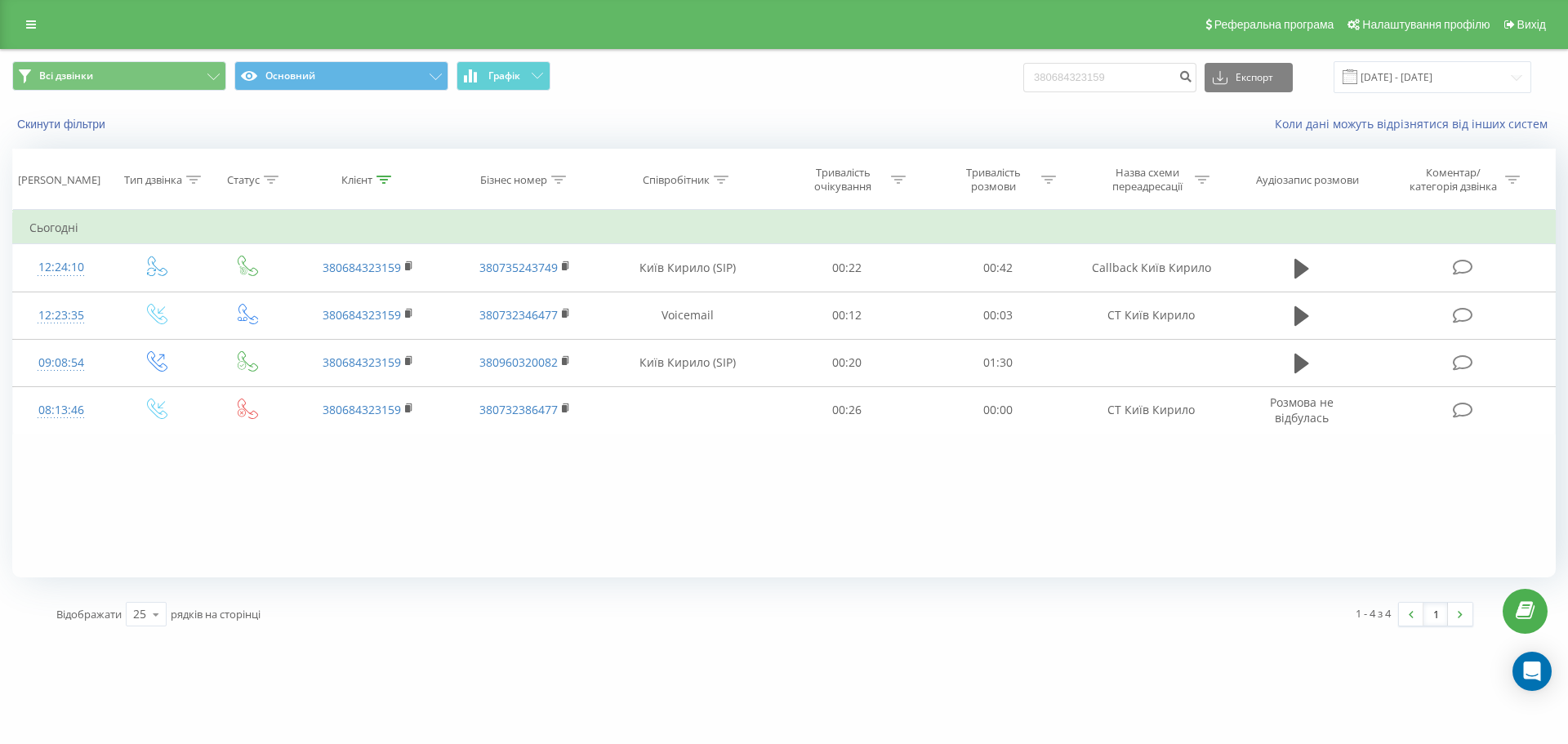
click at [41, 39] on div "Реферальна програма Налаштування профілю Вихід" at bounding box center [784, 24] width 1568 height 49
click at [37, 25] on link at bounding box center [30, 25] width 29 height 23
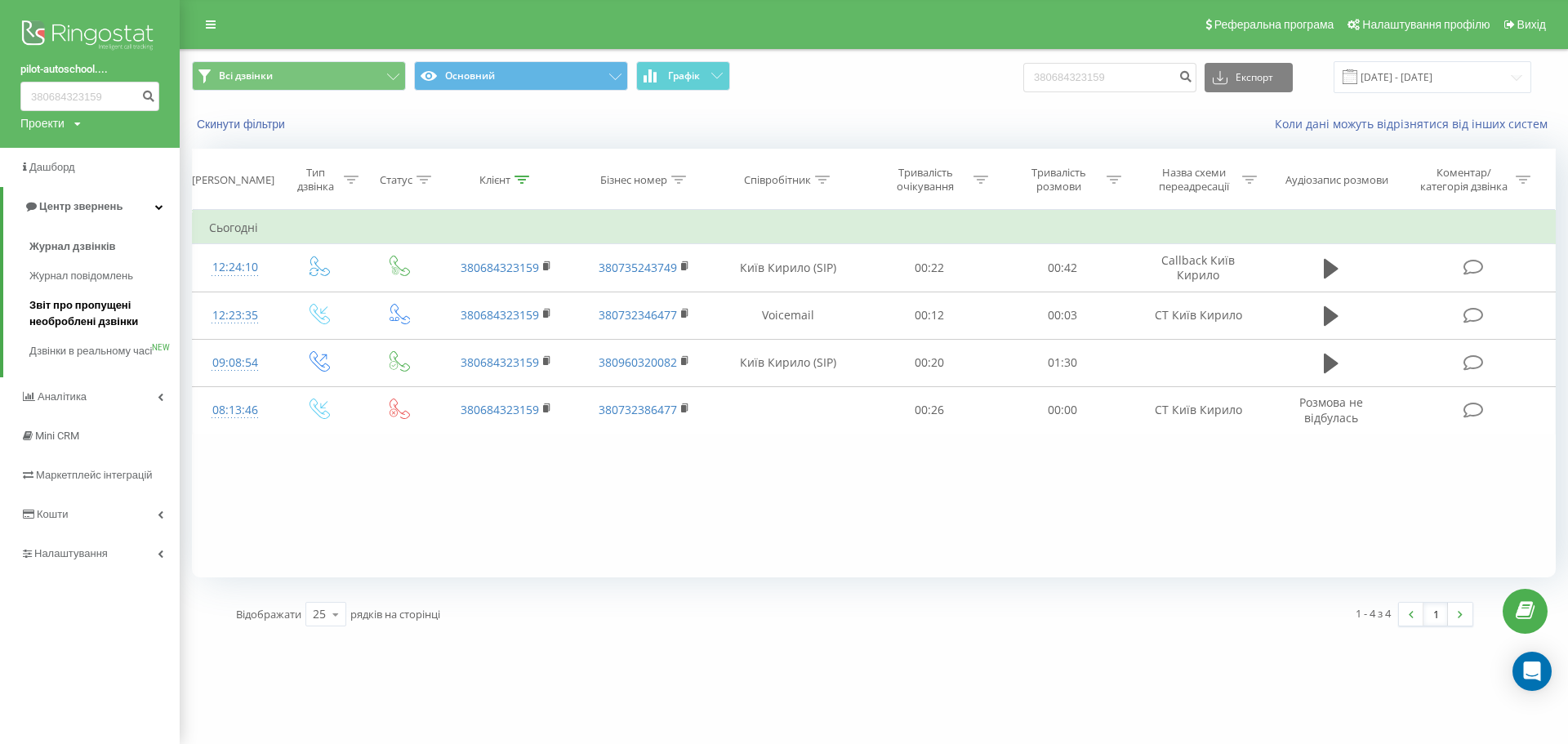
click at [117, 316] on span "Звіт про пропущені необроблені дзвінки" at bounding box center [100, 313] width 142 height 32
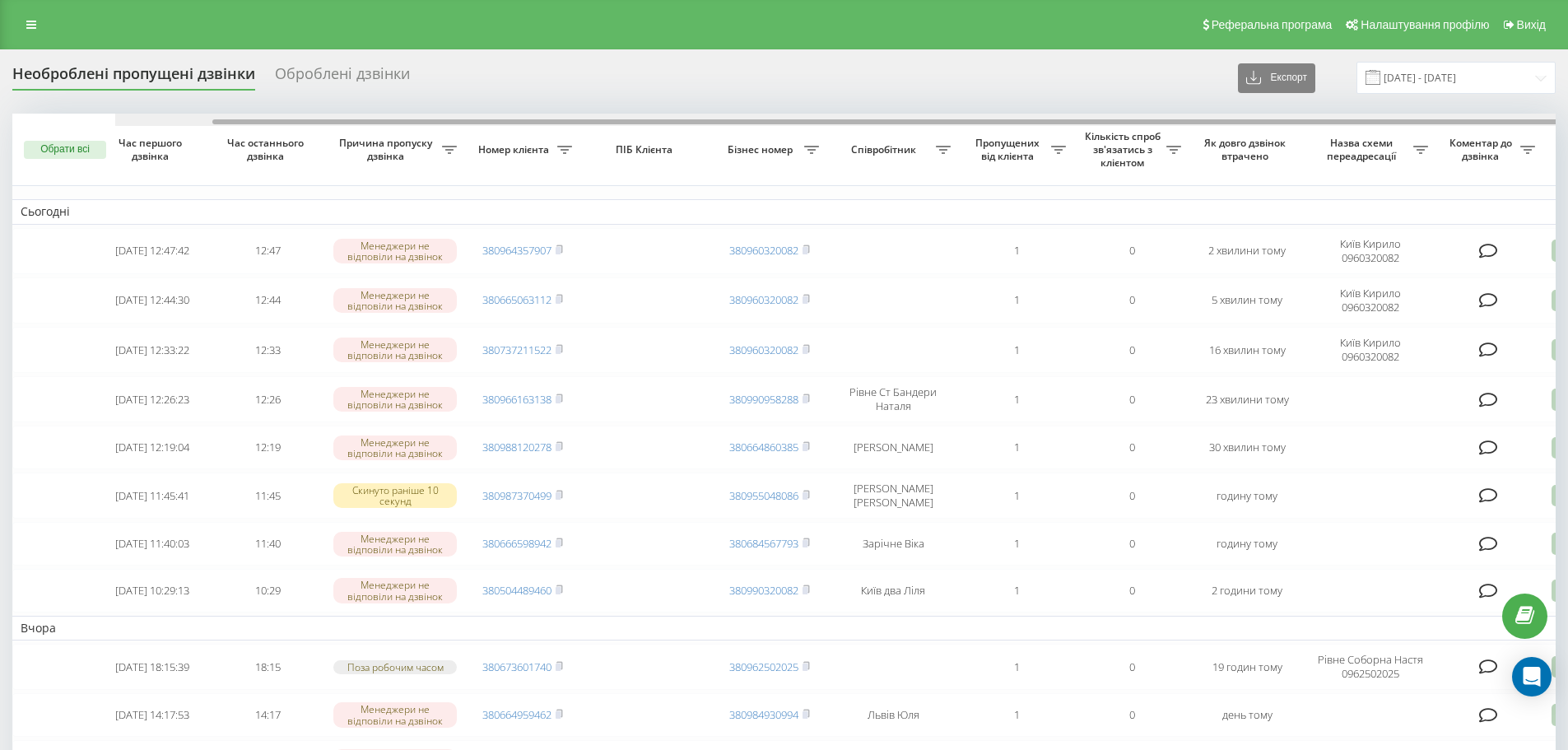
scroll to position [0, 103]
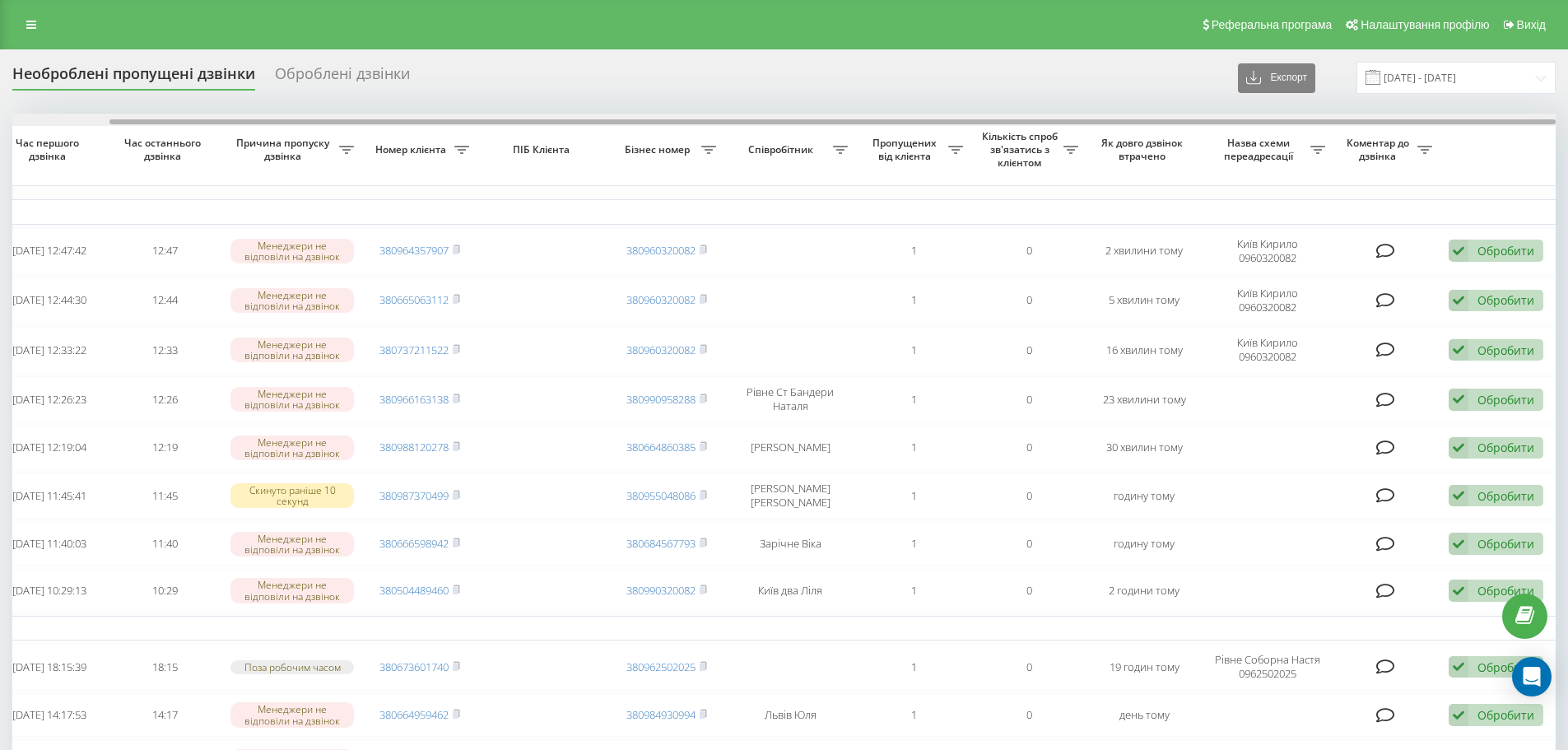
click at [688, 120] on div at bounding box center [784, 119] width 1543 height 12
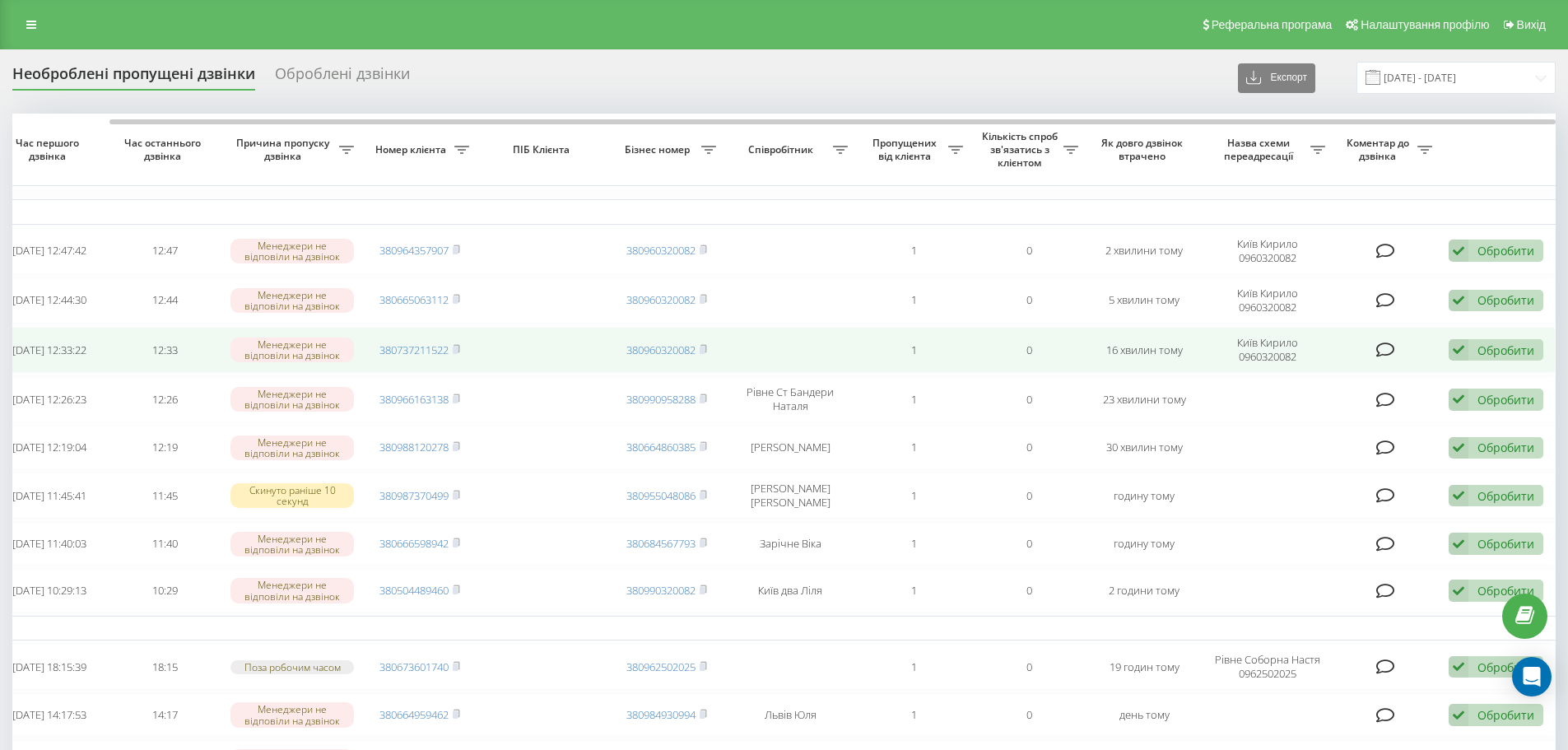
click at [1511, 356] on div "Обробити" at bounding box center [1505, 350] width 57 height 15
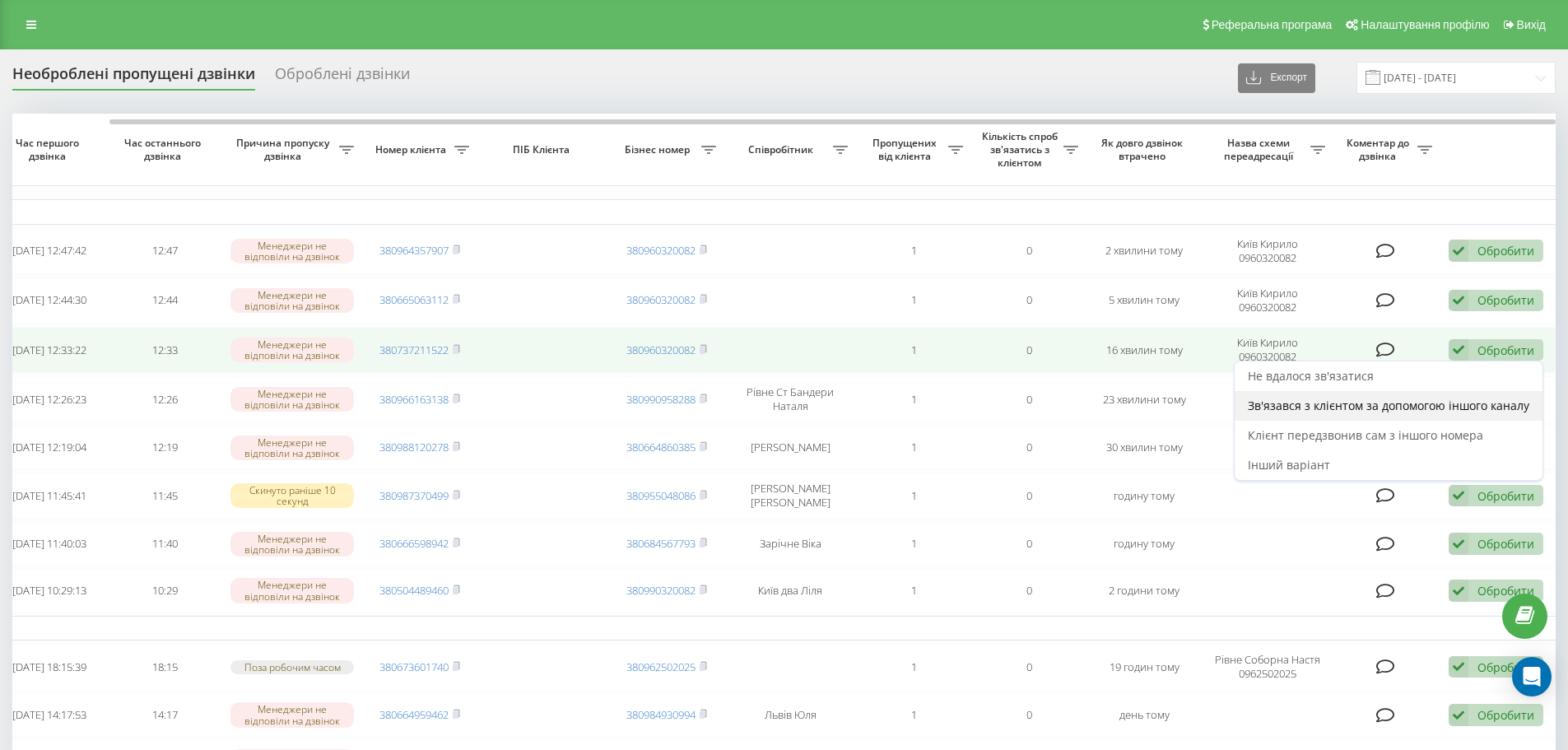
click at [1349, 406] on span "Зв'язався з клієнтом за допомогою іншого каналу" at bounding box center [1388, 405] width 281 height 15
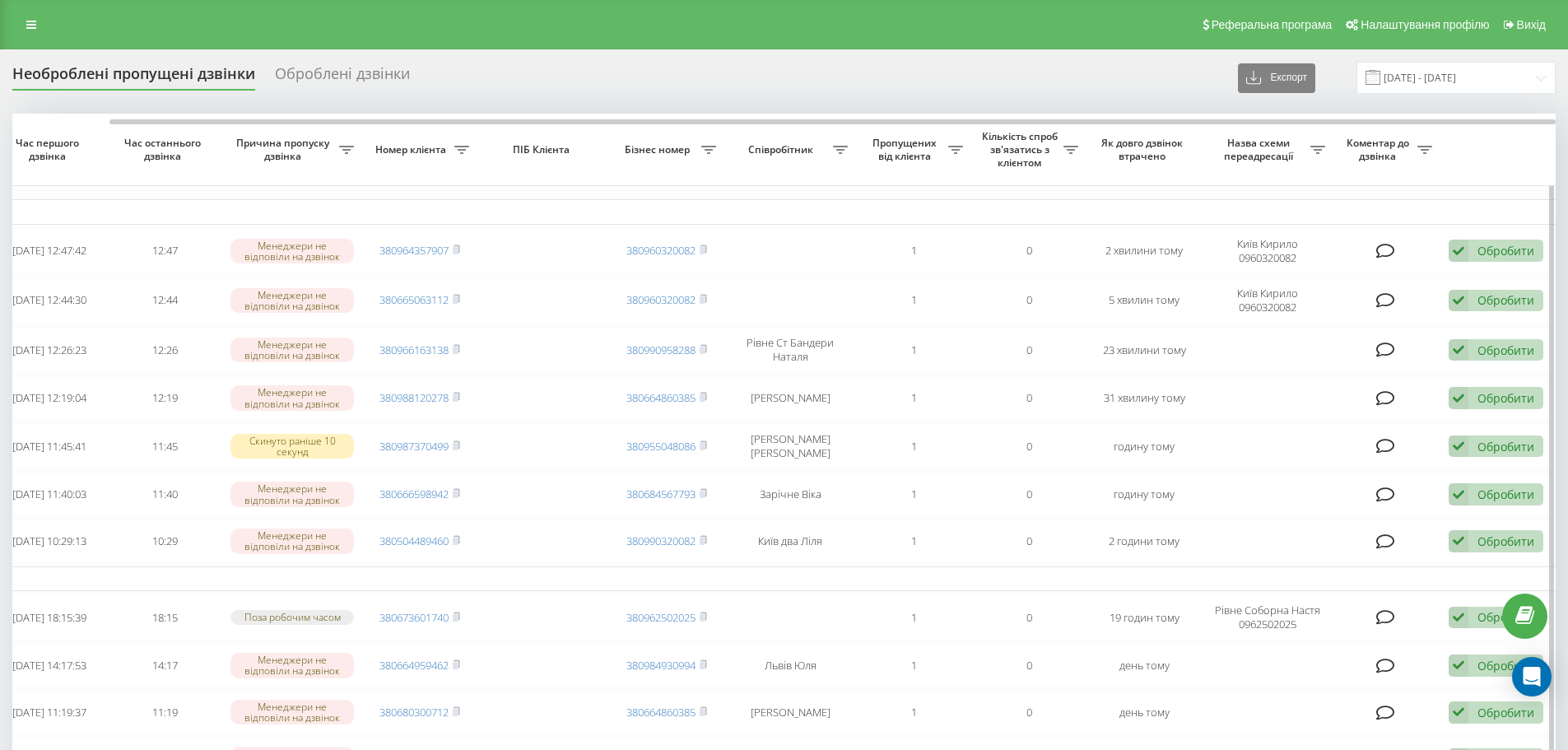
drag, startPoint x: 1291, startPoint y: 118, endPoint x: 1384, endPoint y: 141, distance: 95.8
click at [1376, 115] on div at bounding box center [784, 119] width 1543 height 12
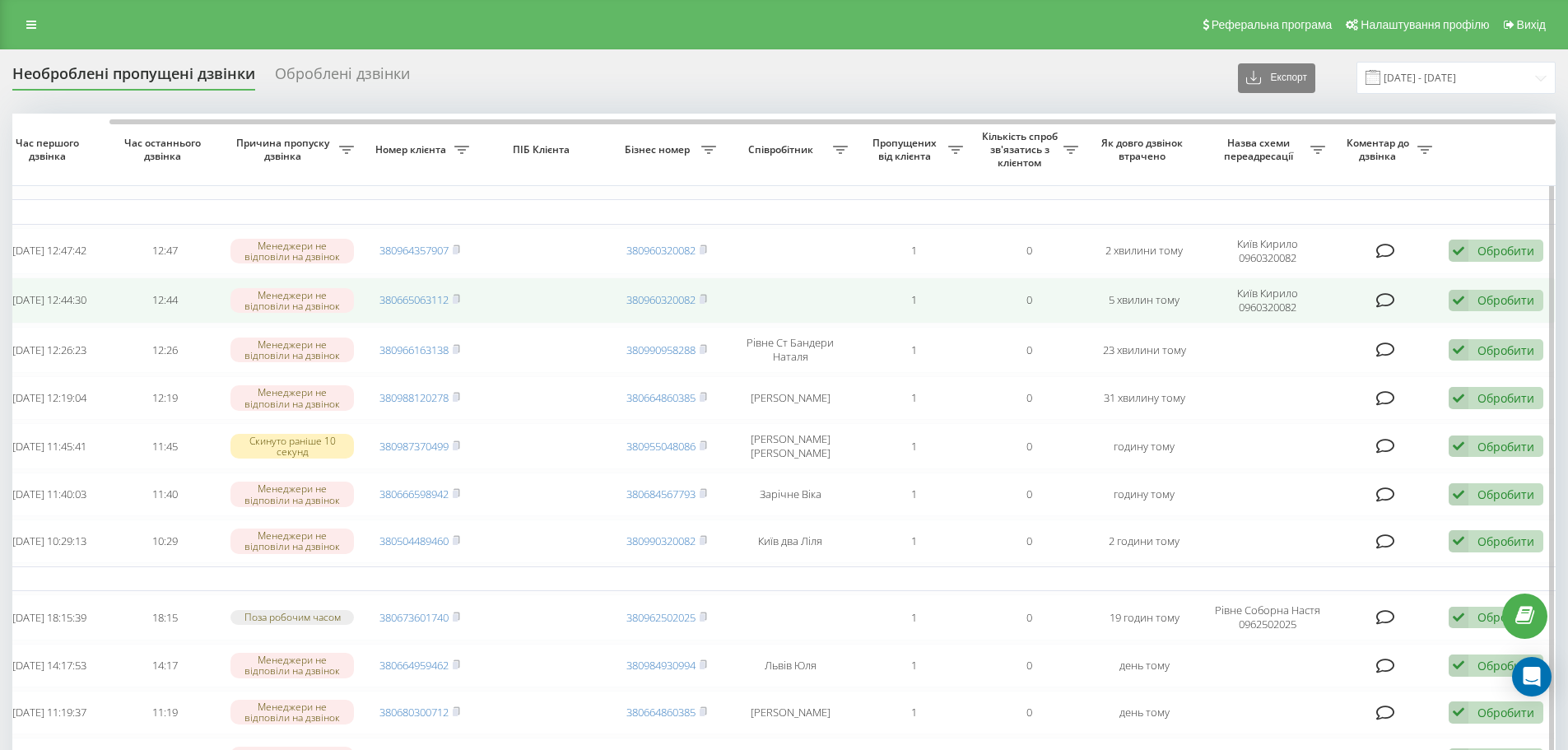
click at [1501, 284] on td "Обробити Не вдалося зв'язатися Зв'язався з клієнтом за допомогою іншого каналу …" at bounding box center [1498, 300] width 115 height 46
click at [1500, 299] on div "Обробити" at bounding box center [1505, 300] width 57 height 15
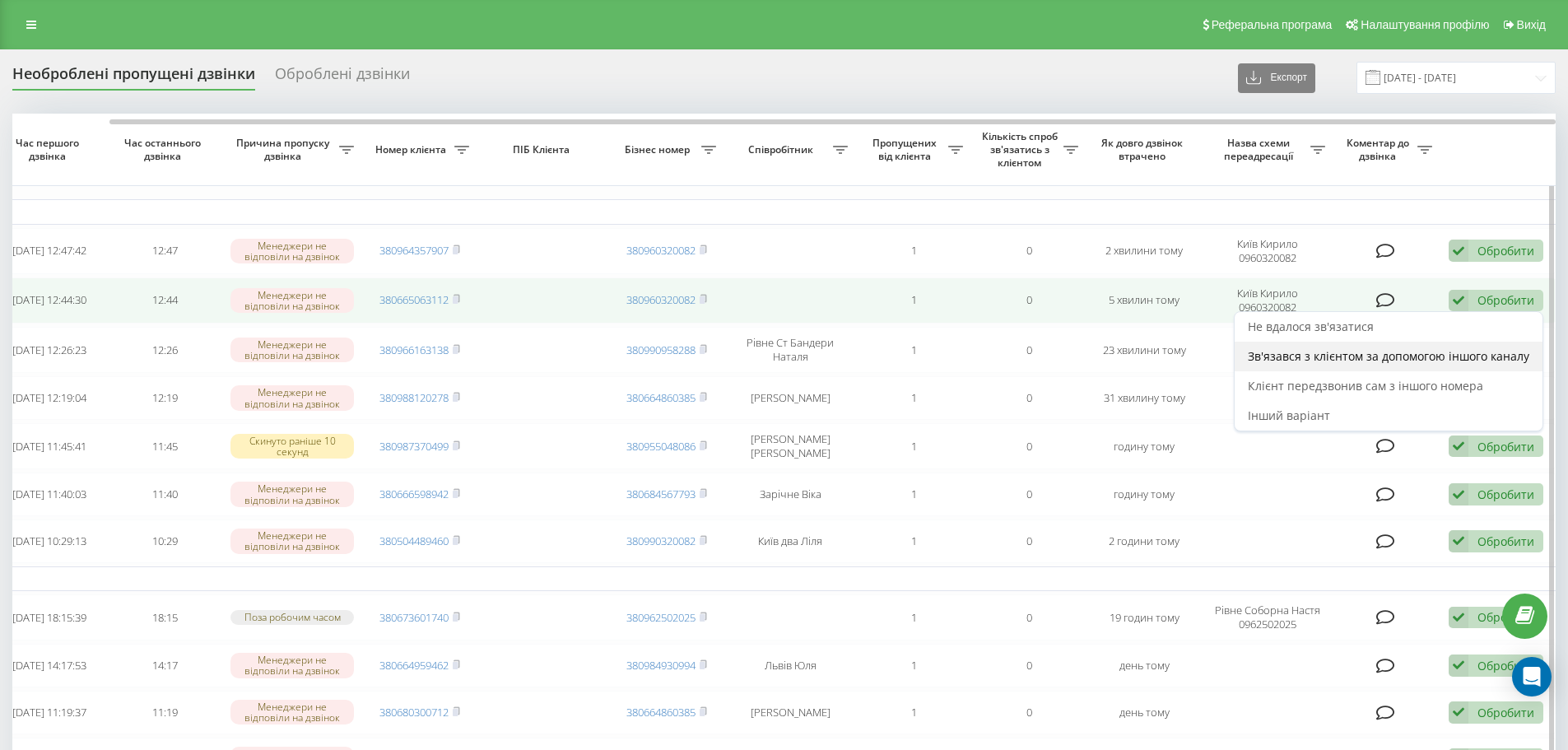
click at [1390, 357] on span "Зв'язався з клієнтом за допомогою іншого каналу" at bounding box center [1388, 356] width 281 height 15
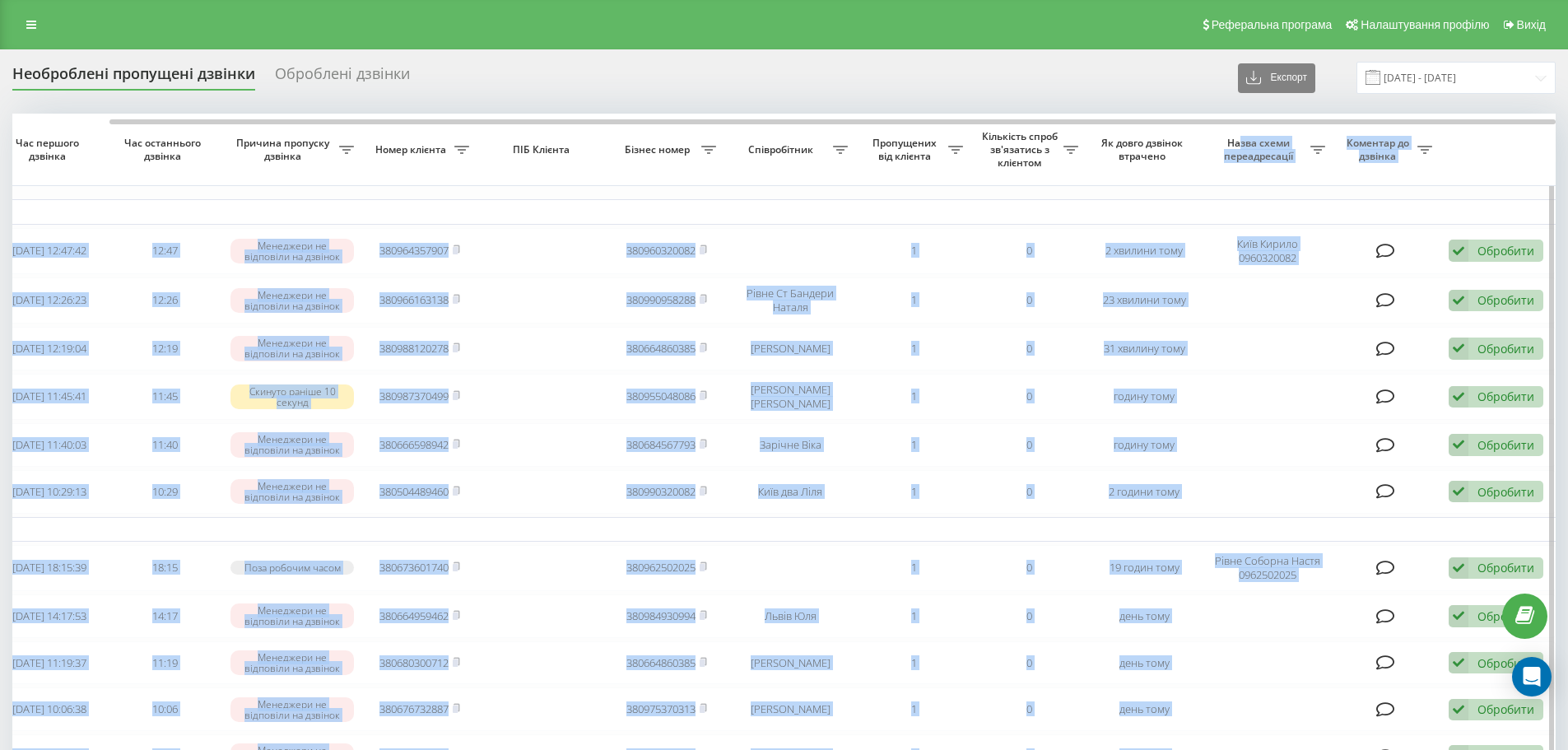
drag, startPoint x: 897, startPoint y: 118, endPoint x: 1378, endPoint y: 180, distance: 485.0
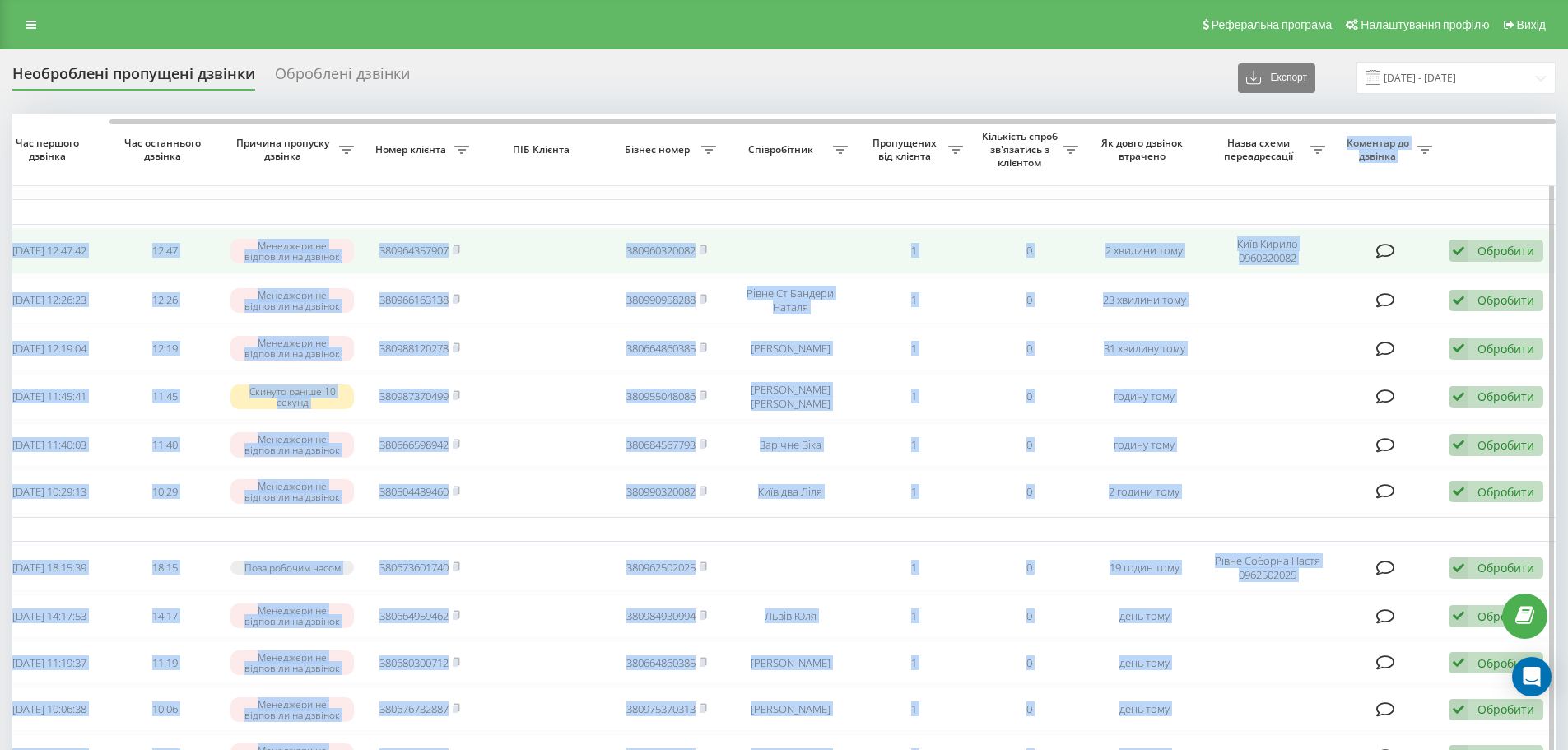
click at [1510, 244] on div "Обробити" at bounding box center [1505, 250] width 57 height 15
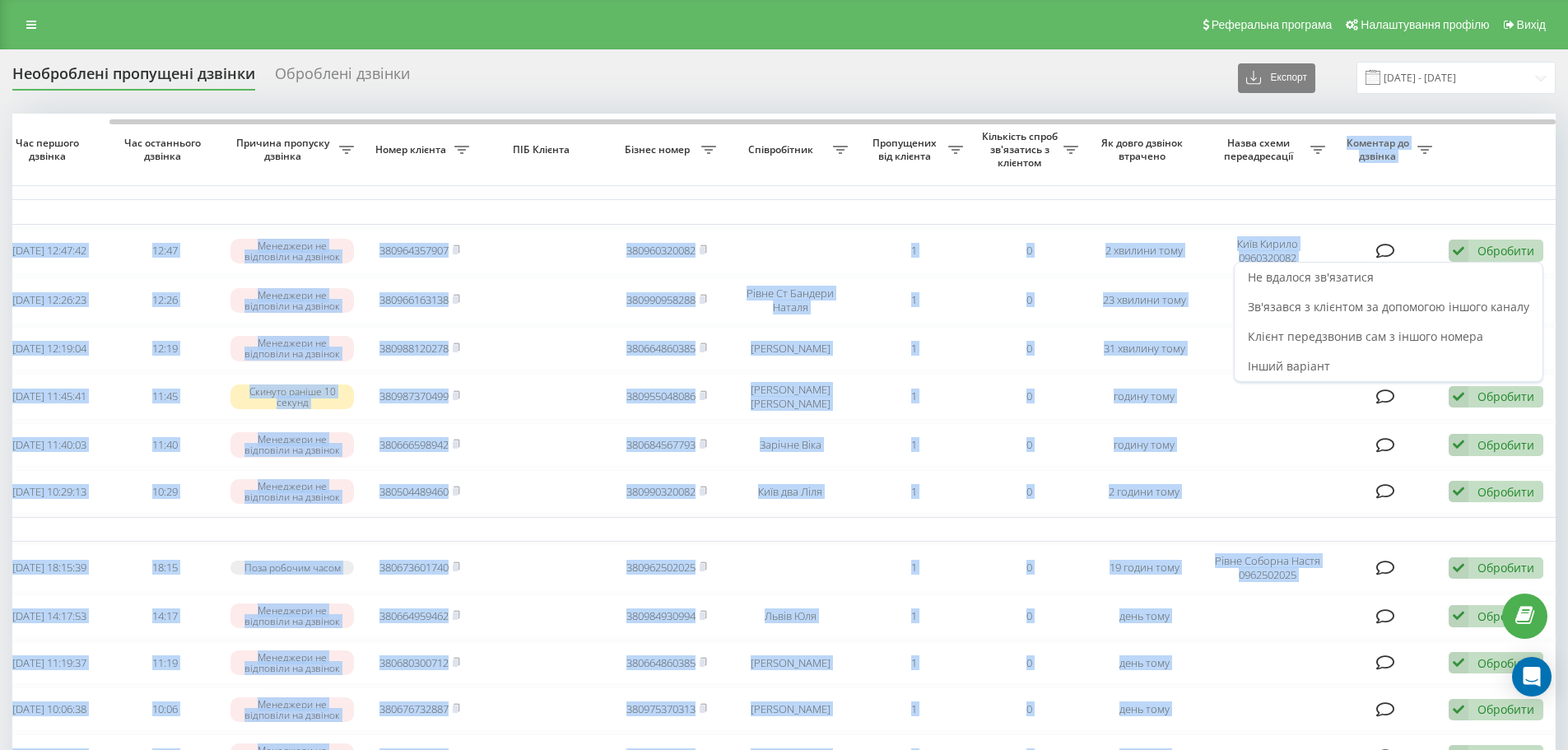
drag, startPoint x: 1322, startPoint y: 310, endPoint x: 867, endPoint y: 97, distance: 502.4
click at [1322, 310] on span "Зв'язався з клієнтом за допомогою іншого каналу" at bounding box center [1388, 307] width 281 height 15
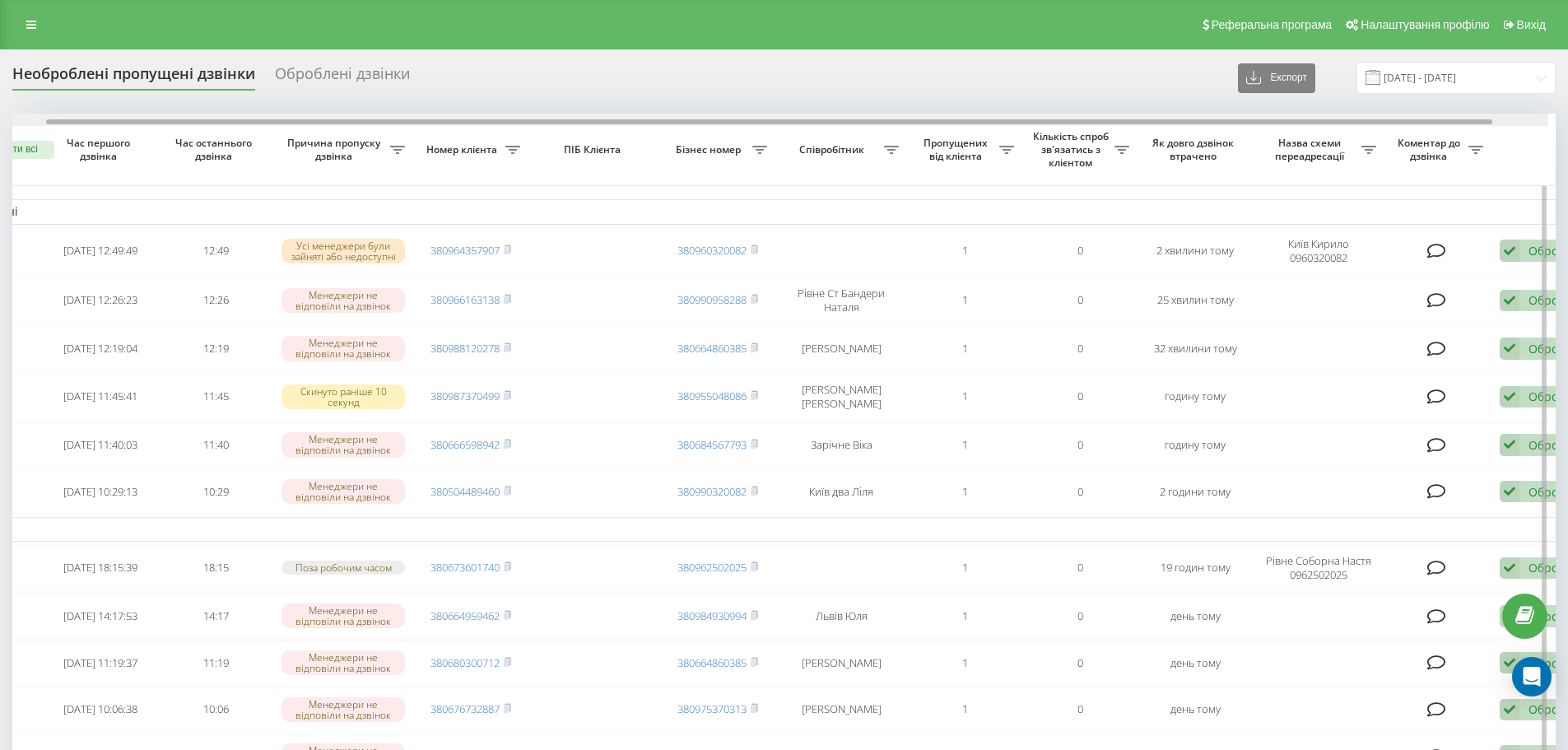
scroll to position [0, 103]
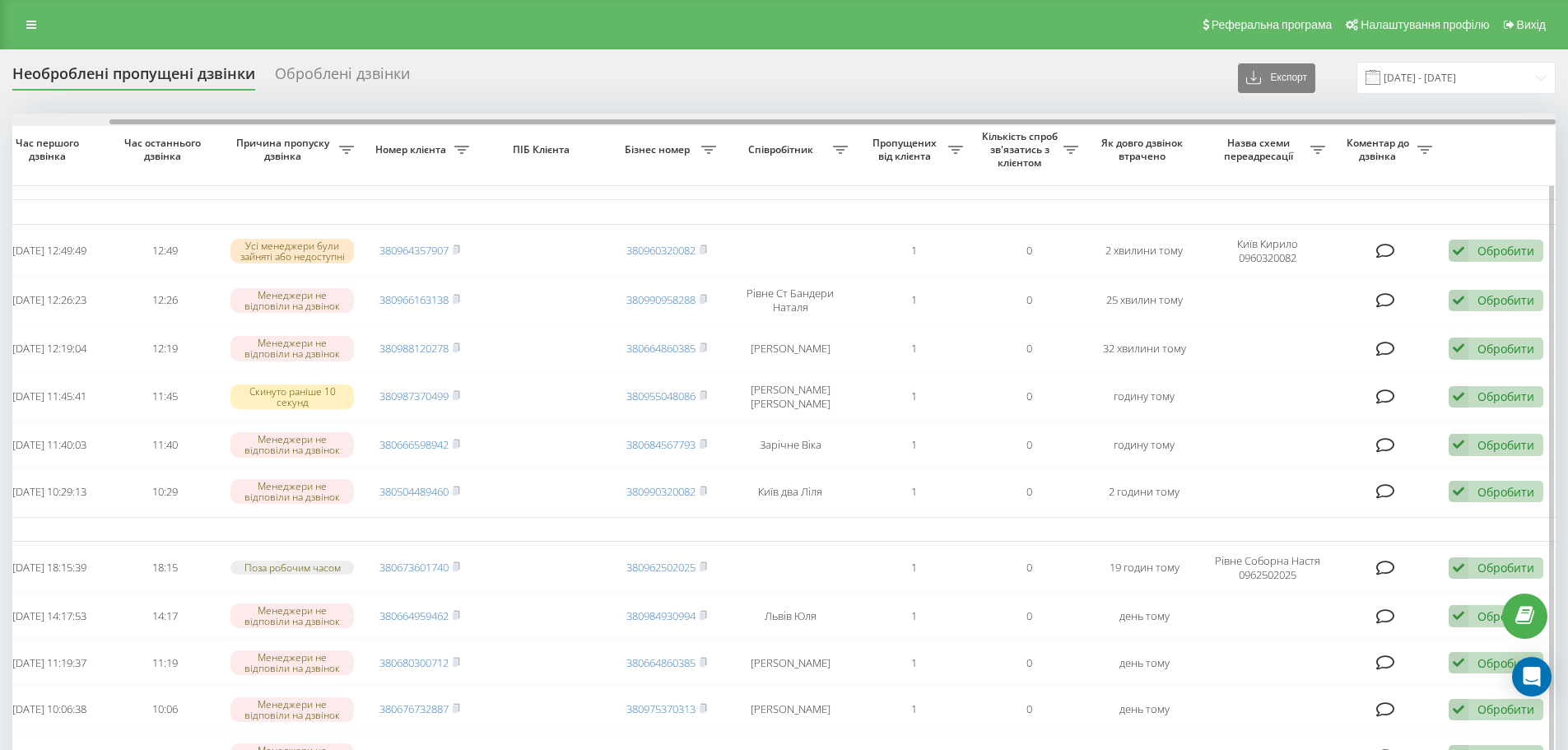
drag, startPoint x: 1036, startPoint y: 120, endPoint x: 1374, endPoint y: 139, distance: 338.5
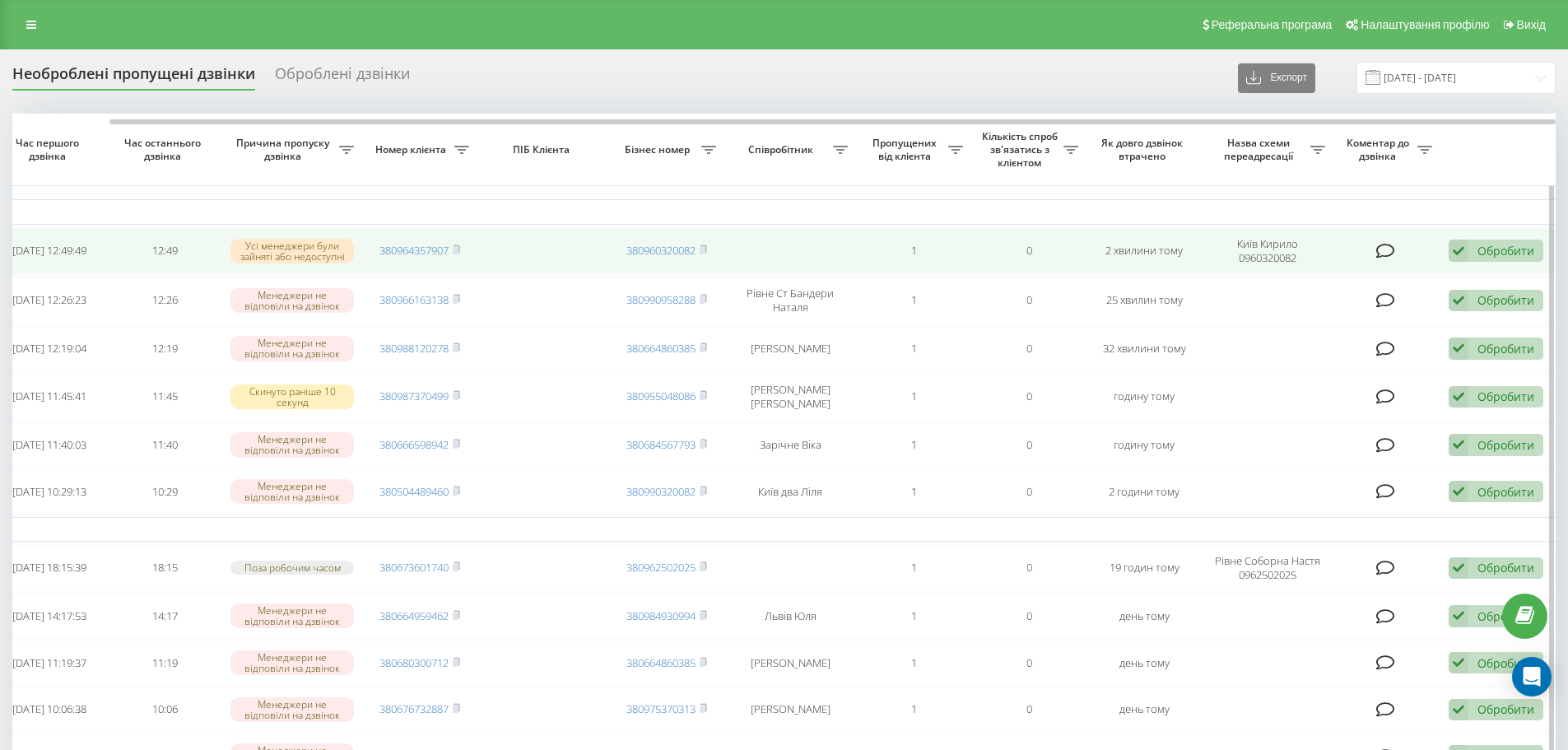
click at [1502, 245] on div "Обробити" at bounding box center [1505, 250] width 57 height 15
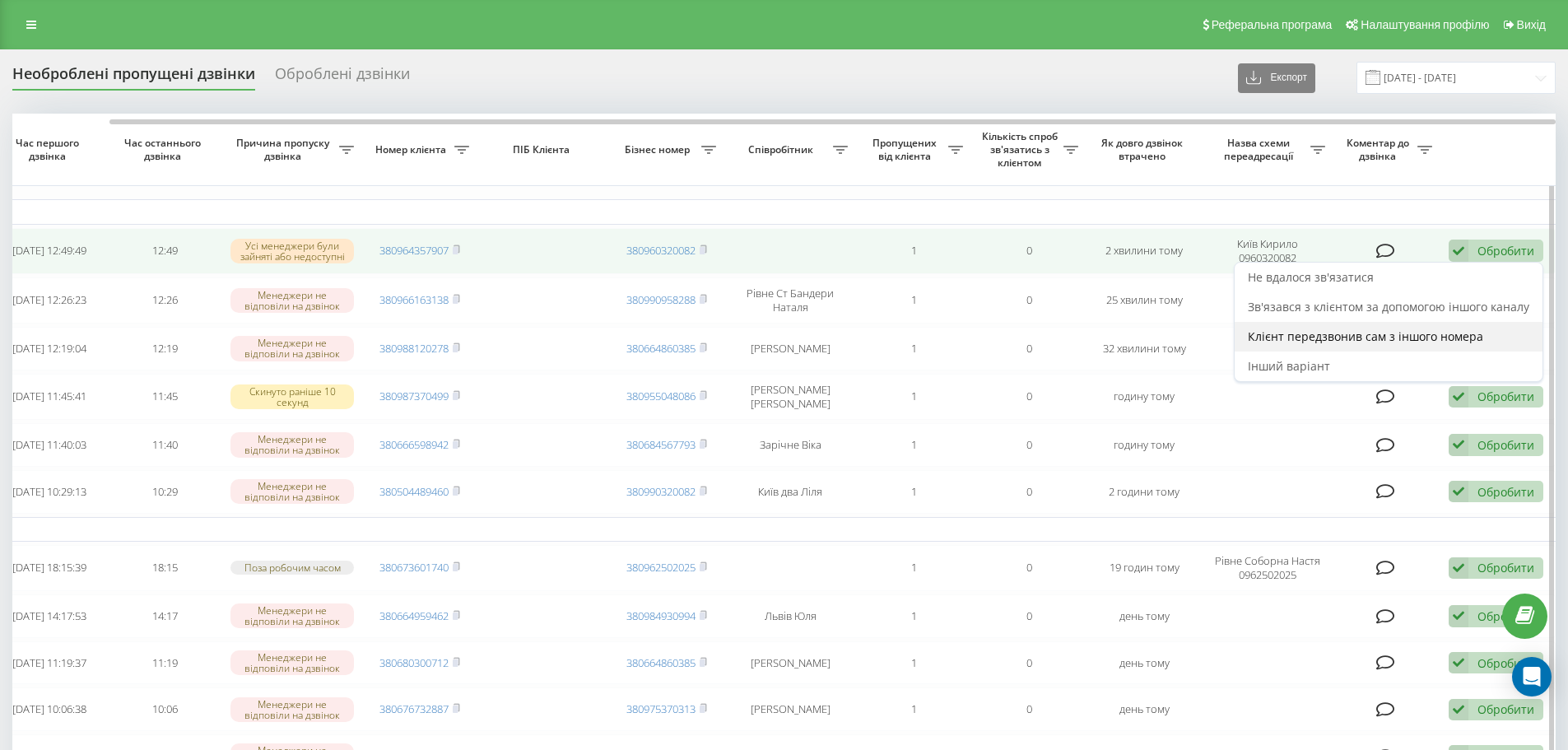
click at [1340, 334] on span "Клієнт передзвонив сам з іншого номера" at bounding box center [1365, 336] width 235 height 15
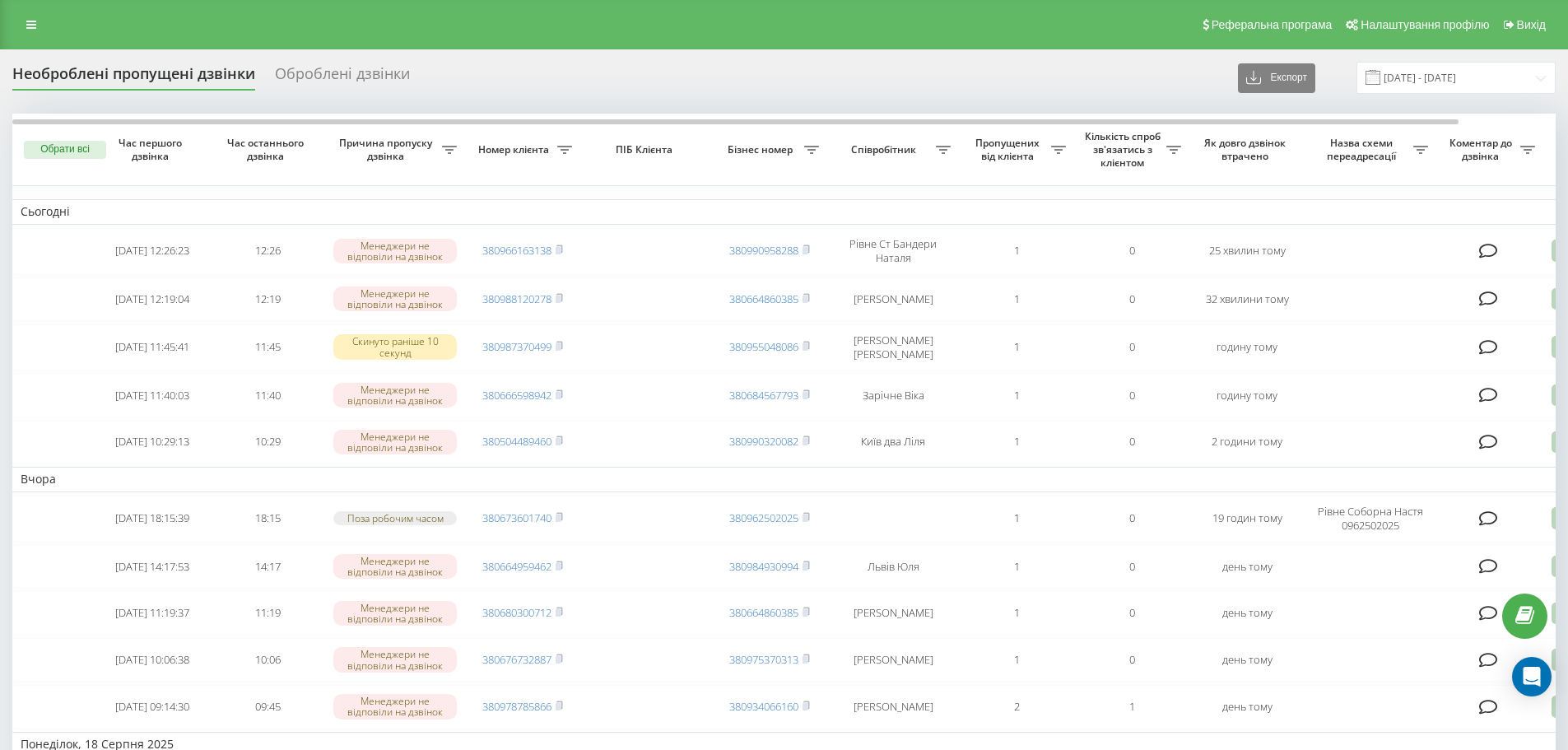
click at [399, 72] on div "Оброблені дзвінки" at bounding box center [342, 78] width 135 height 26
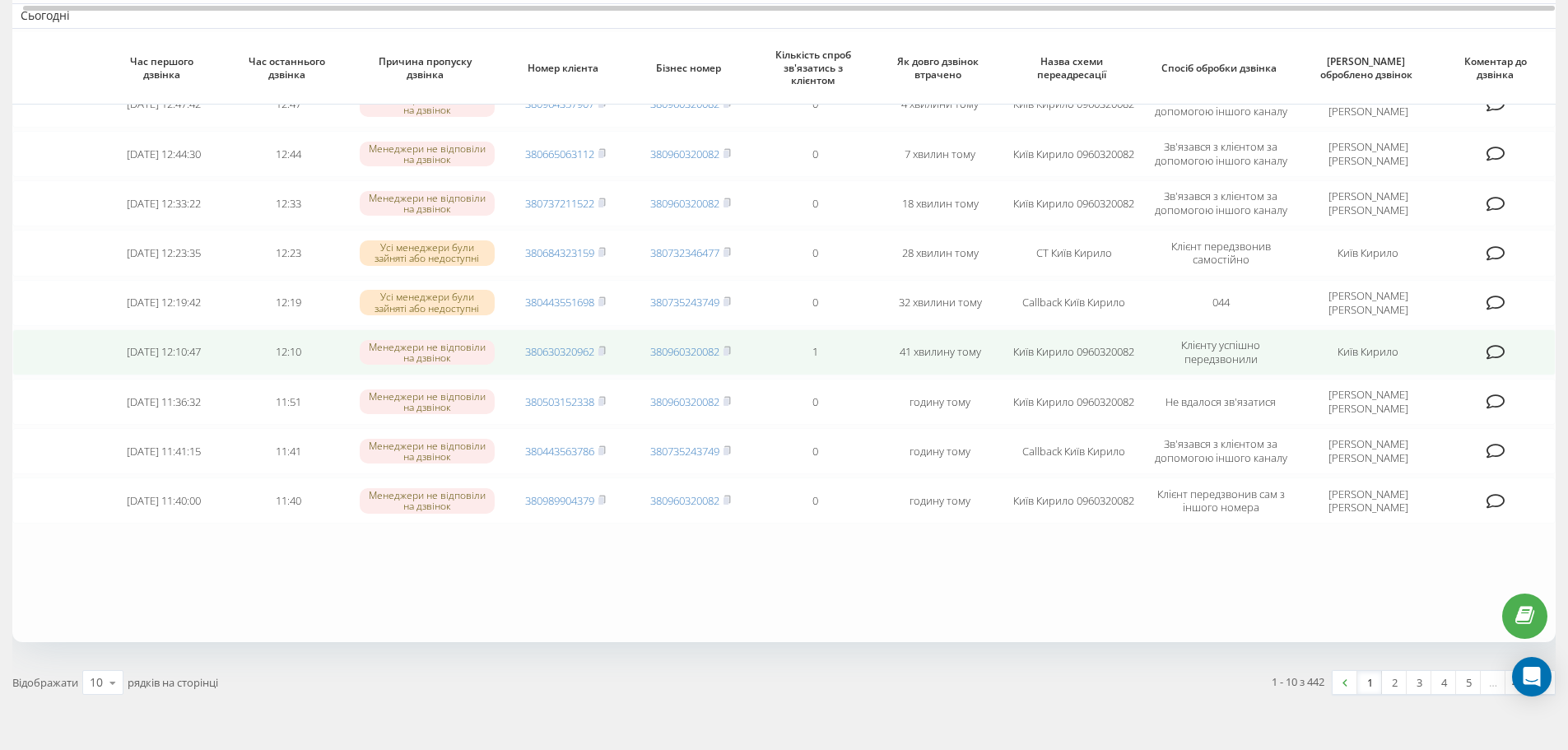
scroll to position [230, 0]
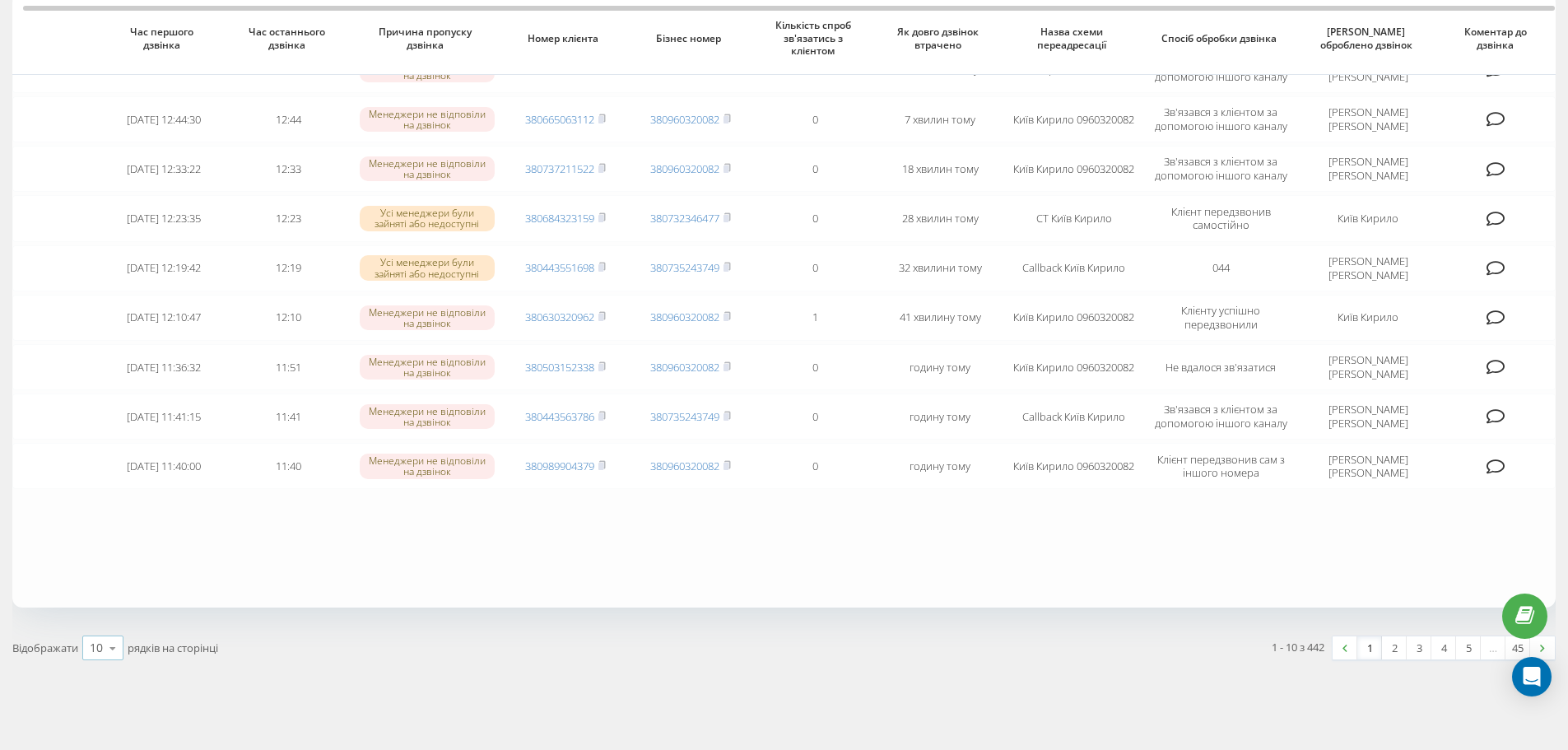
click at [123, 653] on icon at bounding box center [113, 647] width 25 height 32
click at [111, 604] on div "50" at bounding box center [103, 600] width 39 height 24
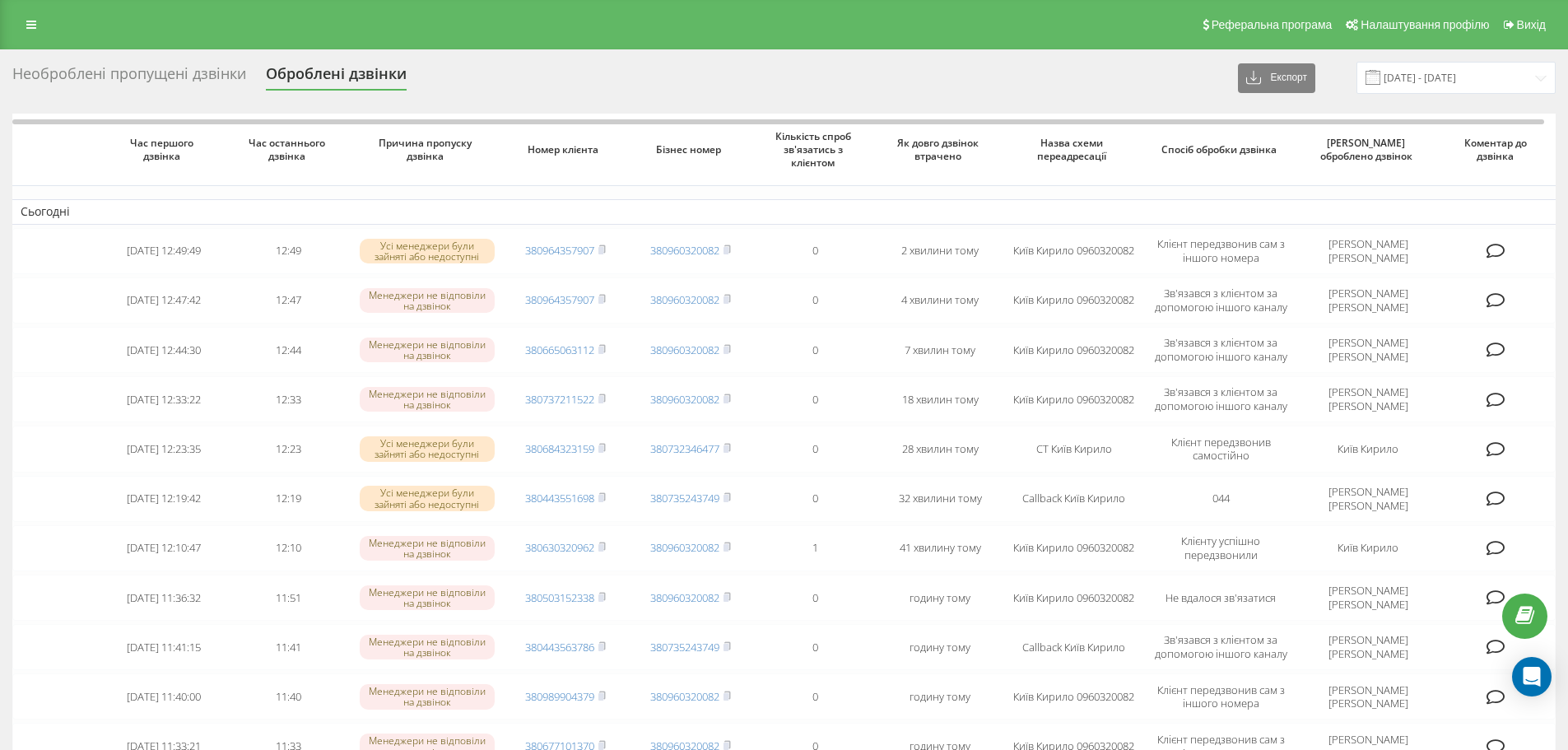
click at [223, 76] on div "Необроблені пропущені дзвінки" at bounding box center [129, 78] width 234 height 26
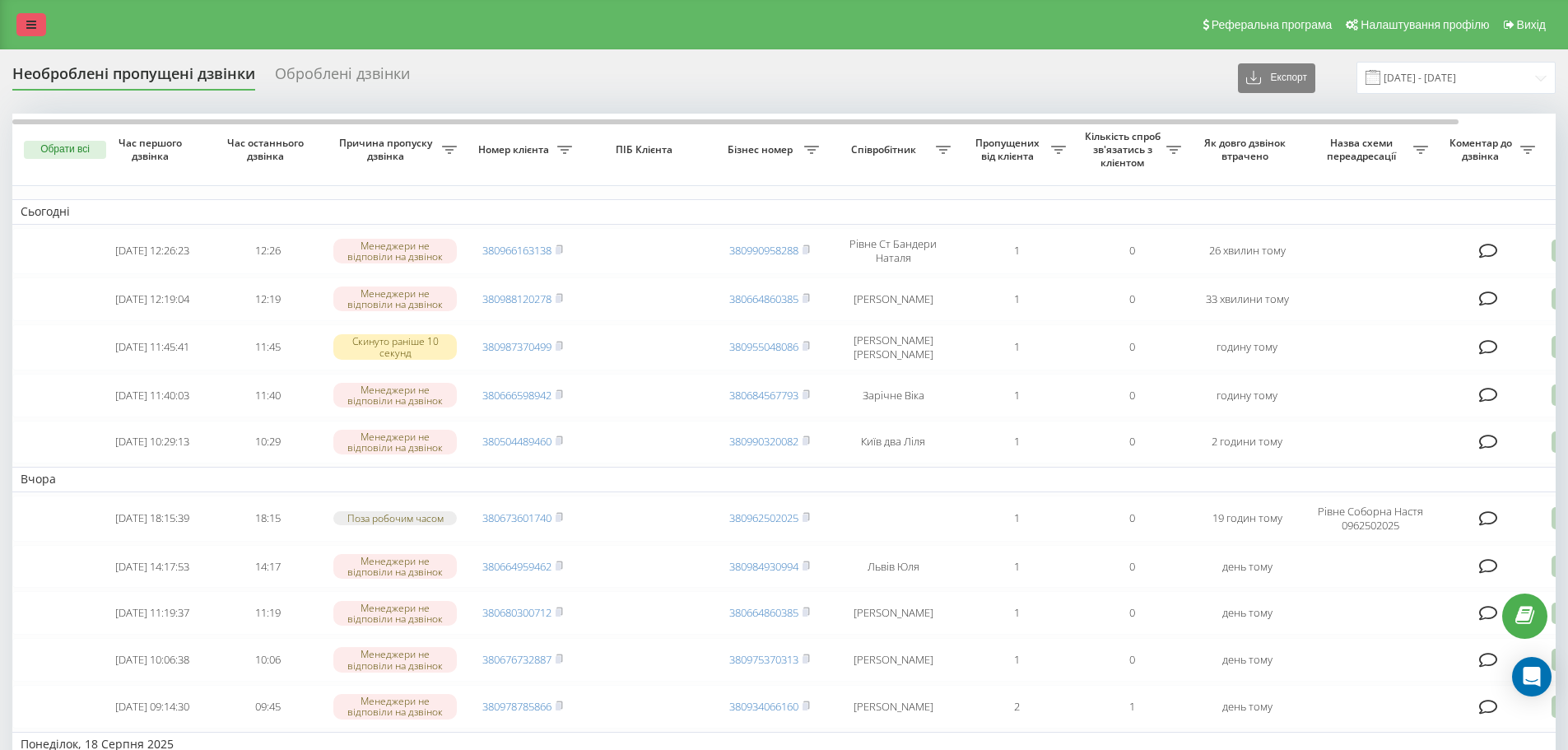
click at [11, 22] on div "Реферальна програма Налаштування профілю Вихід" at bounding box center [784, 24] width 1568 height 49
click at [24, 26] on link at bounding box center [31, 25] width 30 height 23
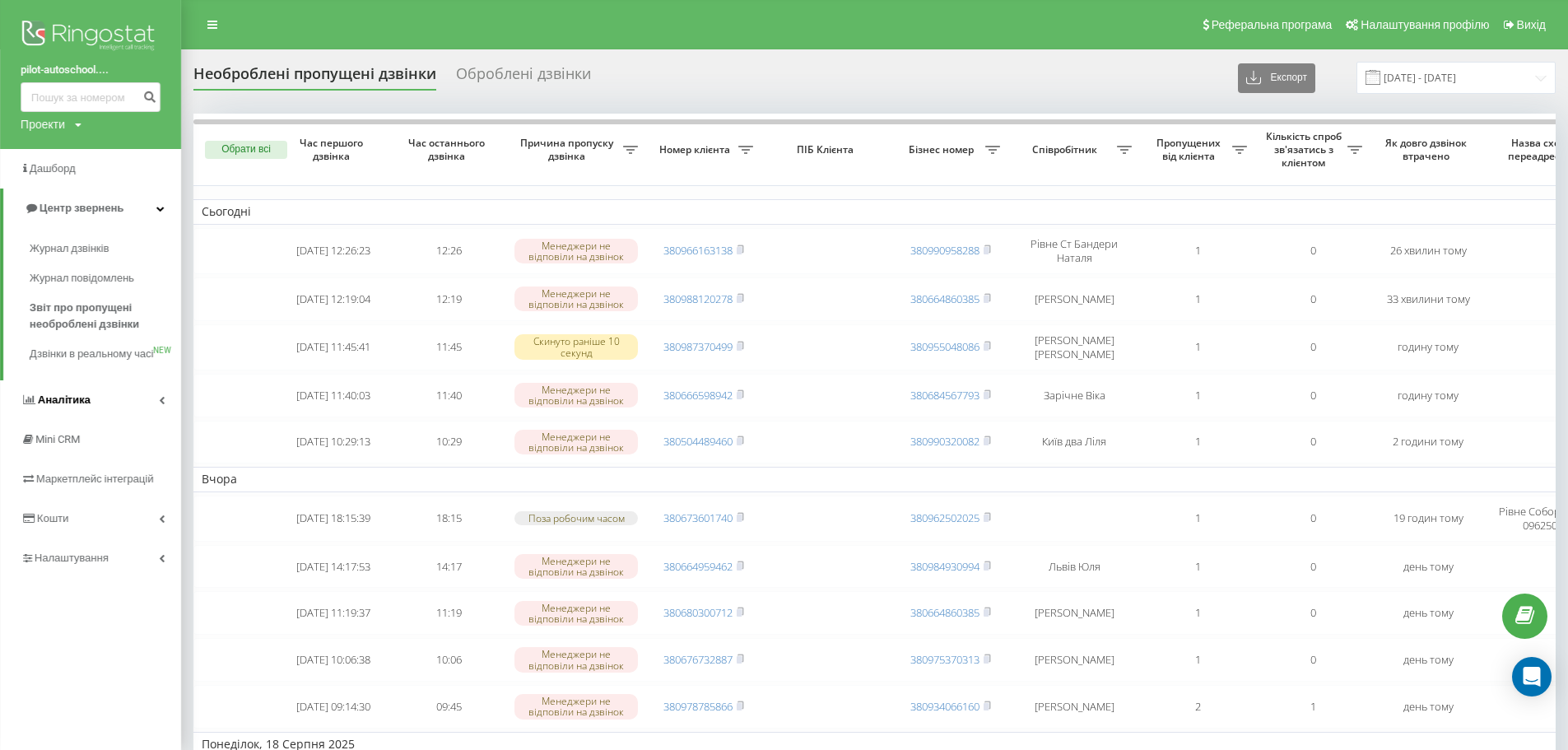
click at [113, 410] on link "Аналiтика" at bounding box center [90, 399] width 181 height 39
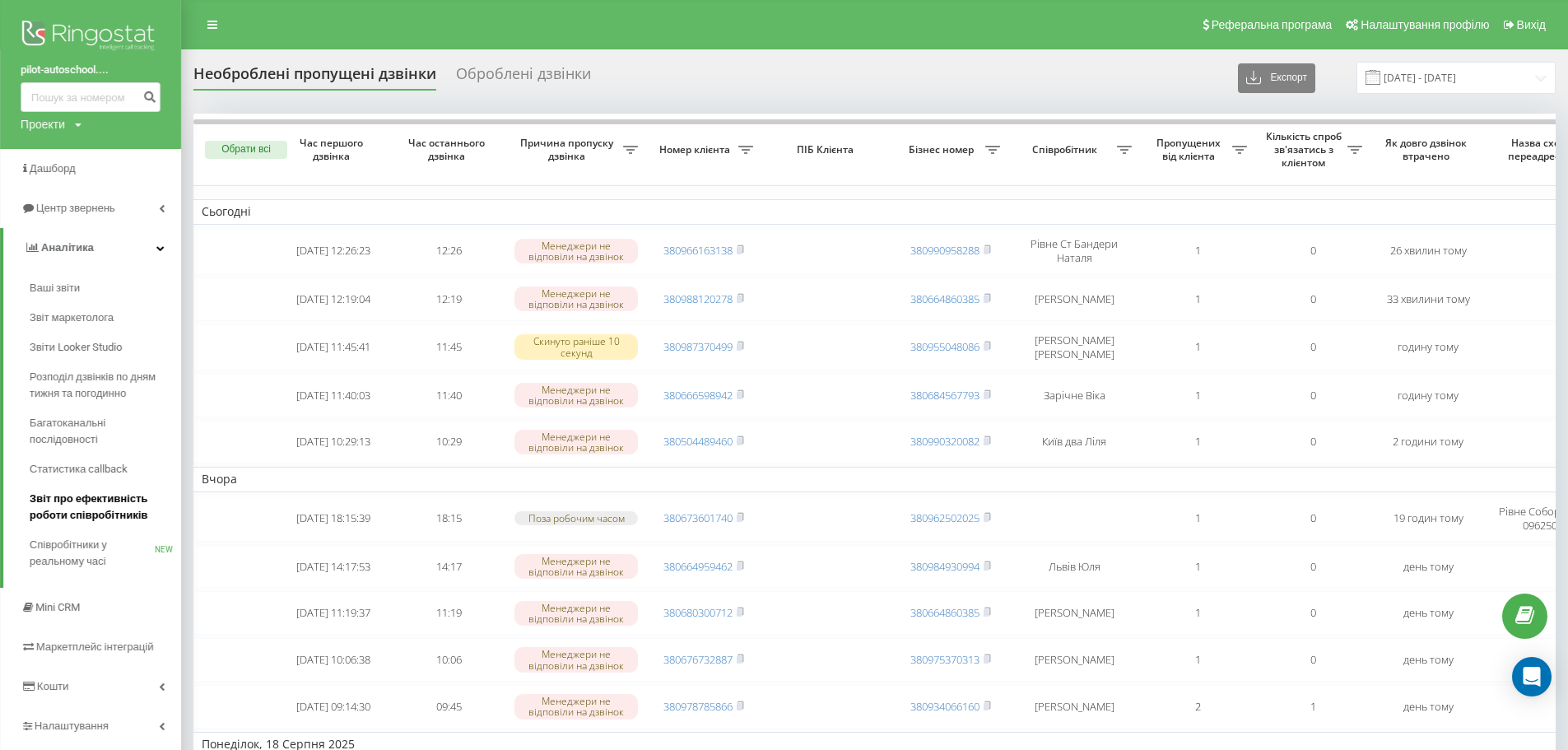
click at [127, 515] on span "Звіт про ефективність роботи співробітників" at bounding box center [101, 506] width 143 height 33
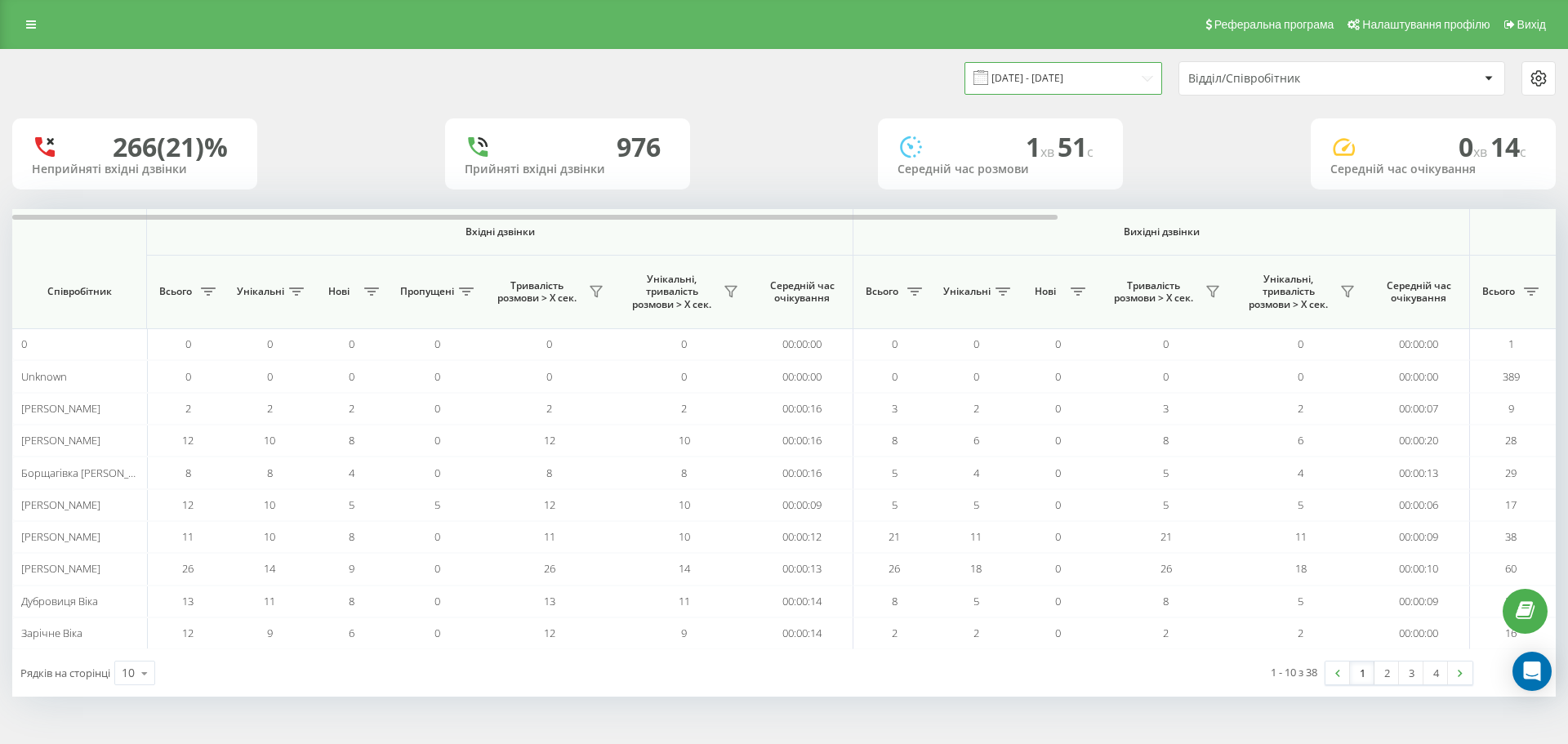
click at [1083, 71] on input "20.07.2025 - 20.08.2025" at bounding box center [1064, 77] width 198 height 31
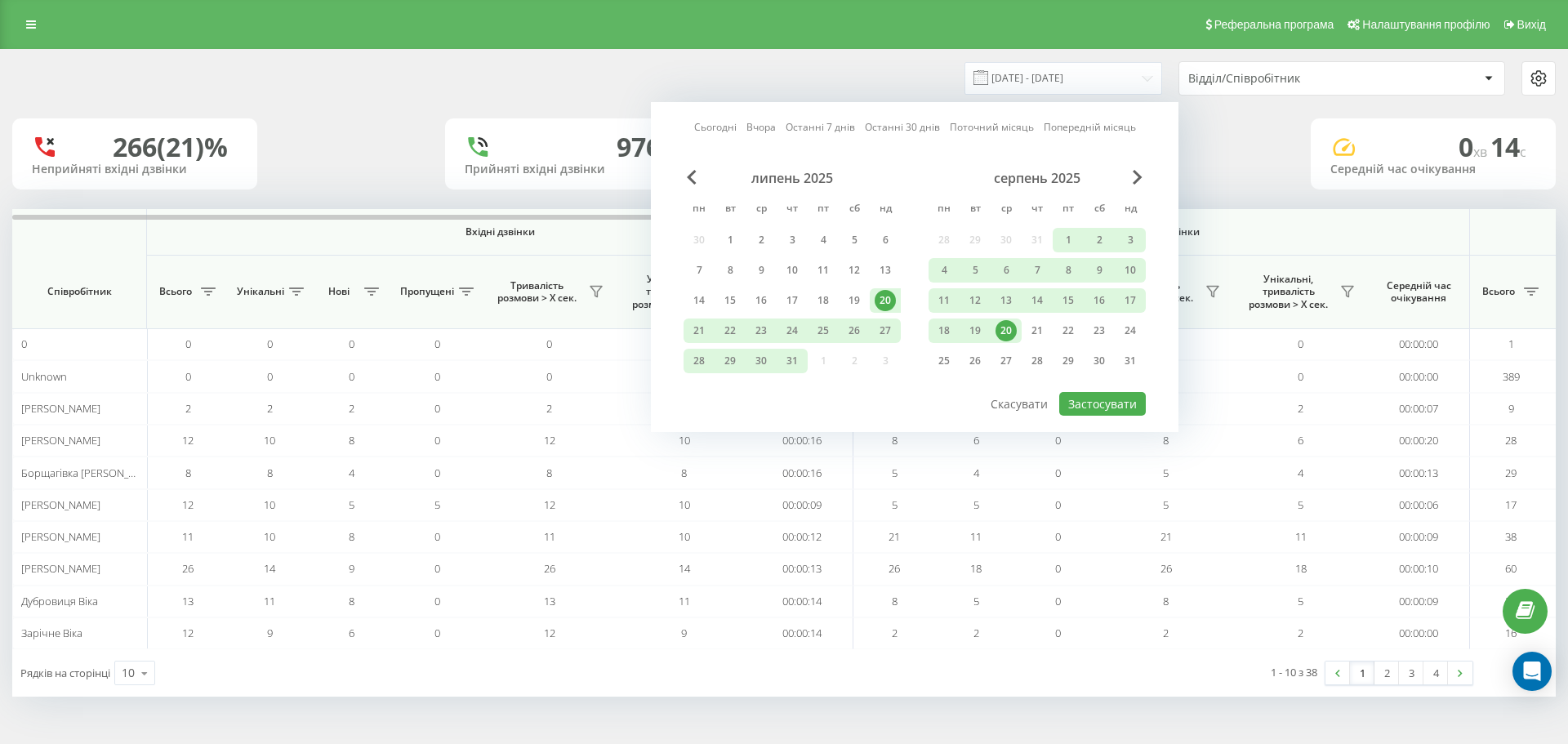
click at [998, 328] on div "20" at bounding box center [1006, 330] width 21 height 21
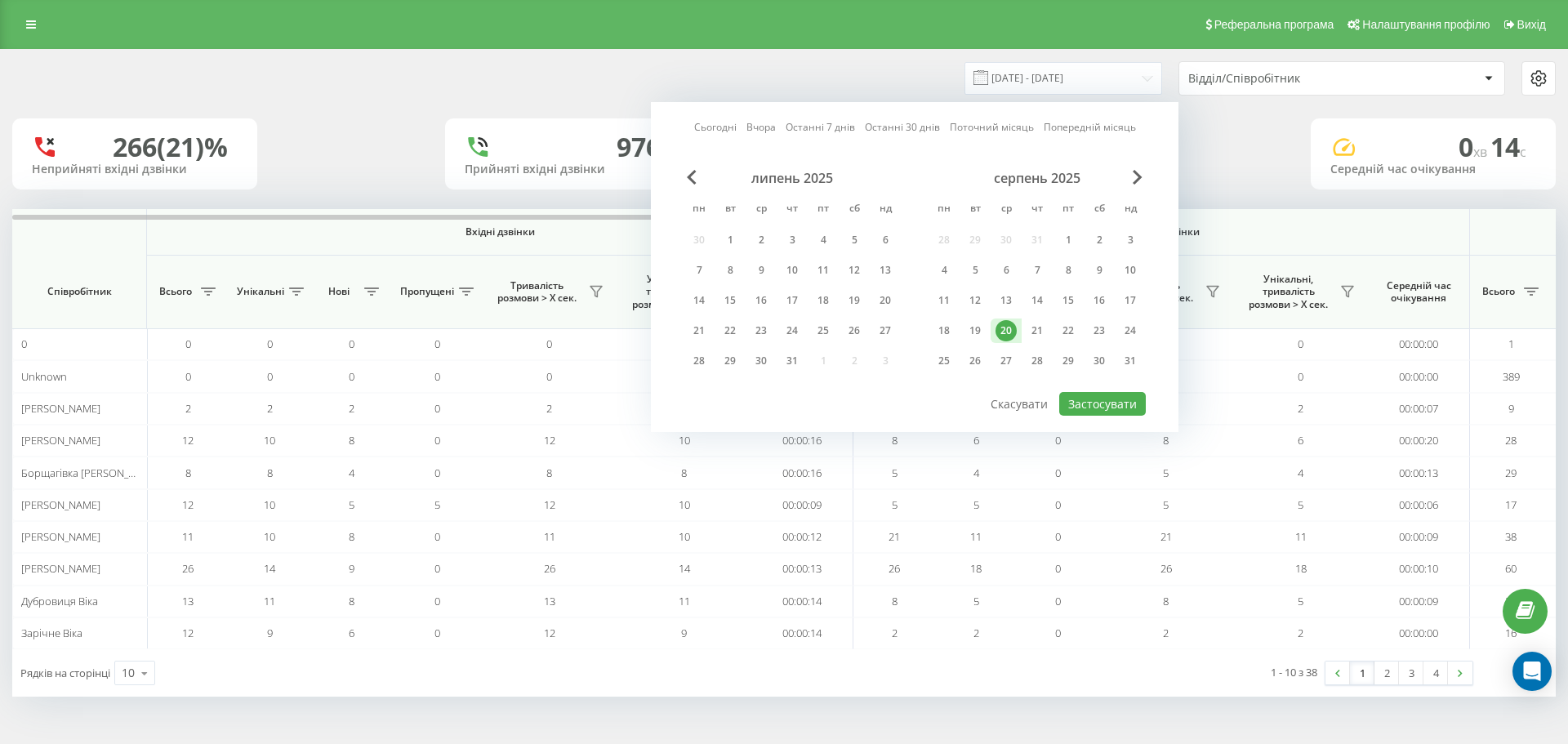
click at [998, 328] on div "20" at bounding box center [1006, 330] width 21 height 21
click at [1101, 401] on button "Застосувати" at bounding box center [1102, 403] width 87 height 24
type input "20.08.2025 - 20.08.2025"
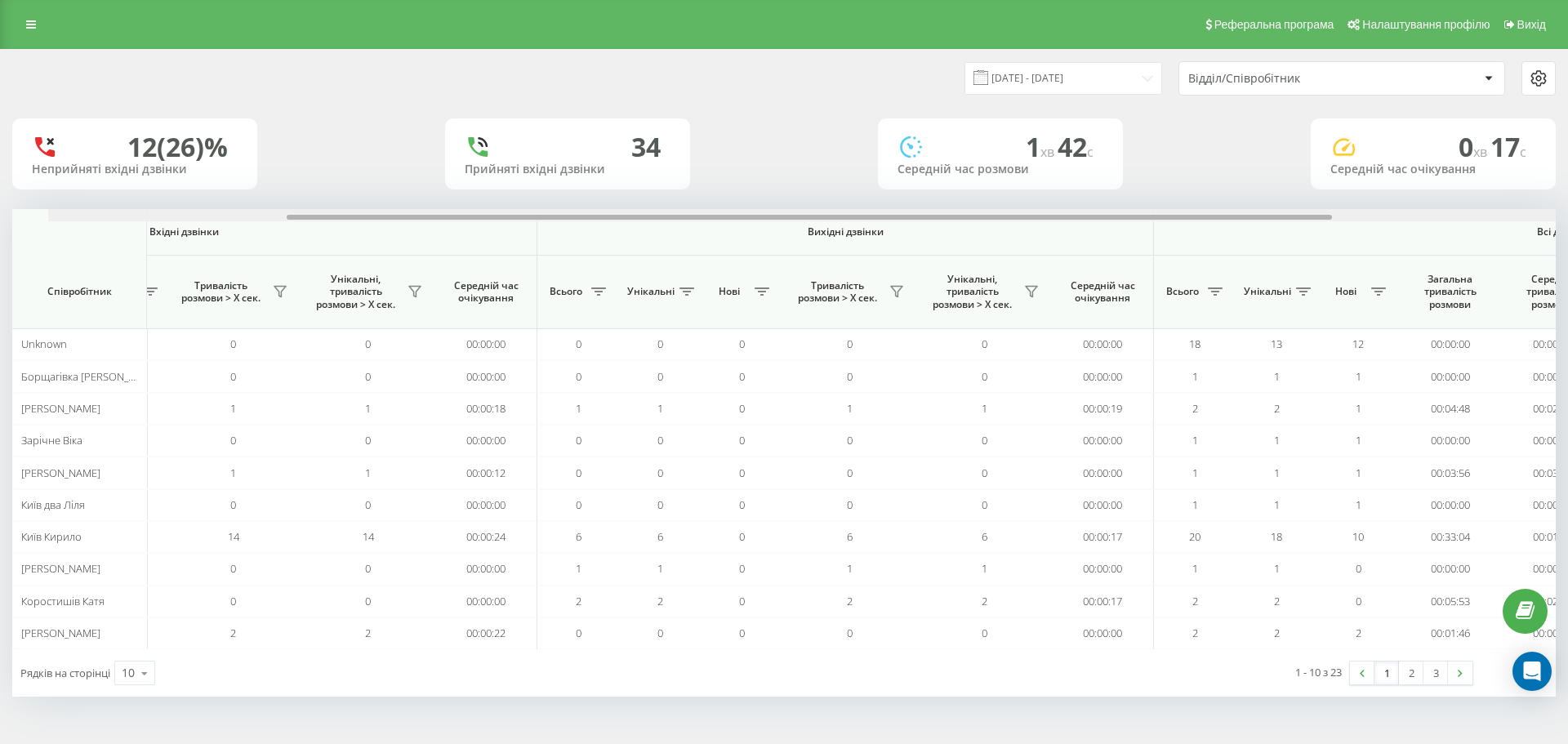
scroll to position [0, 735]
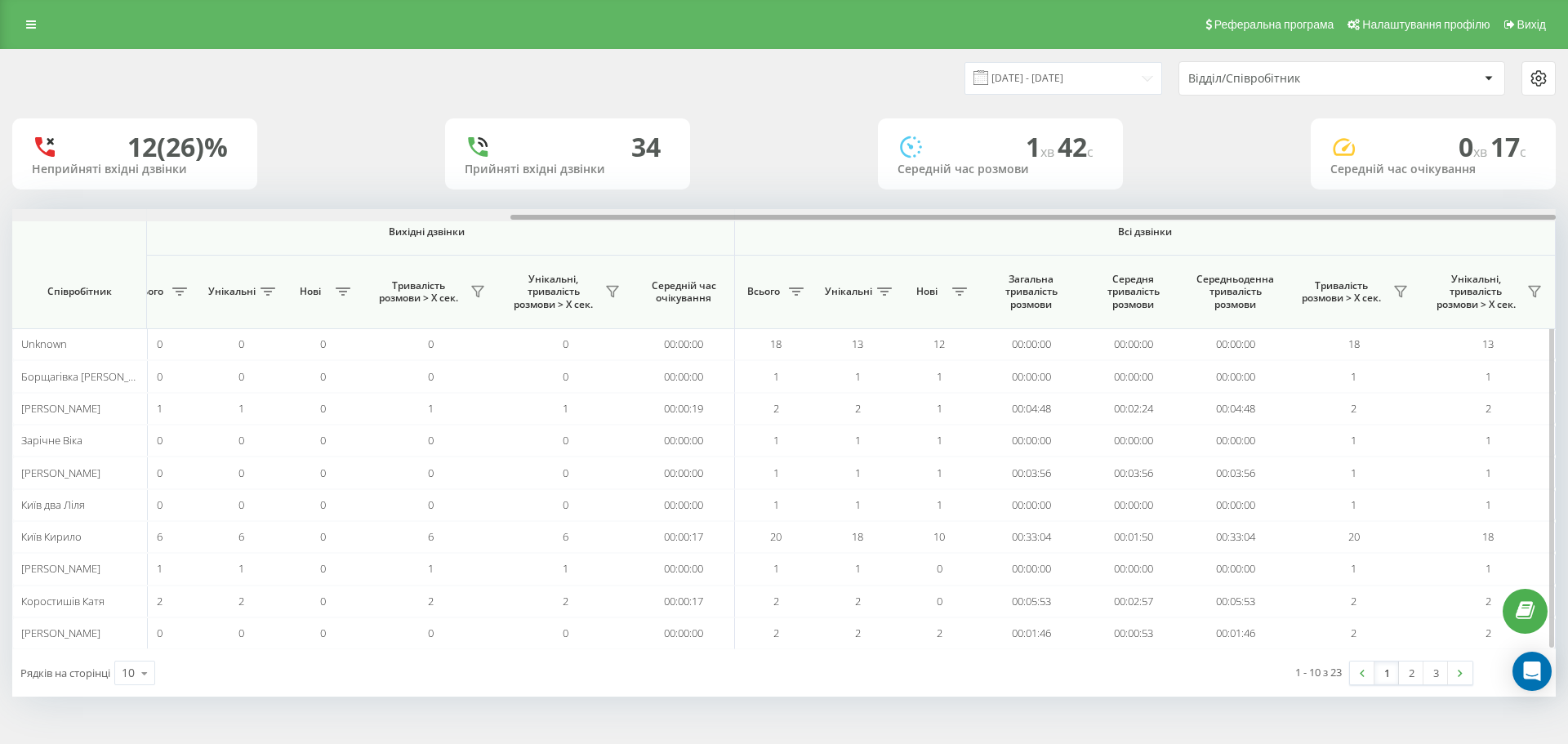
drag, startPoint x: 867, startPoint y: 216, endPoint x: 1502, endPoint y: 245, distance: 635.7
click at [1502, 245] on div "Вхідні дзвінки Вихідні дзвінки Всі дзвінки Співробітник Всього Унікальні Нові П…" at bounding box center [784, 429] width 1543 height 441
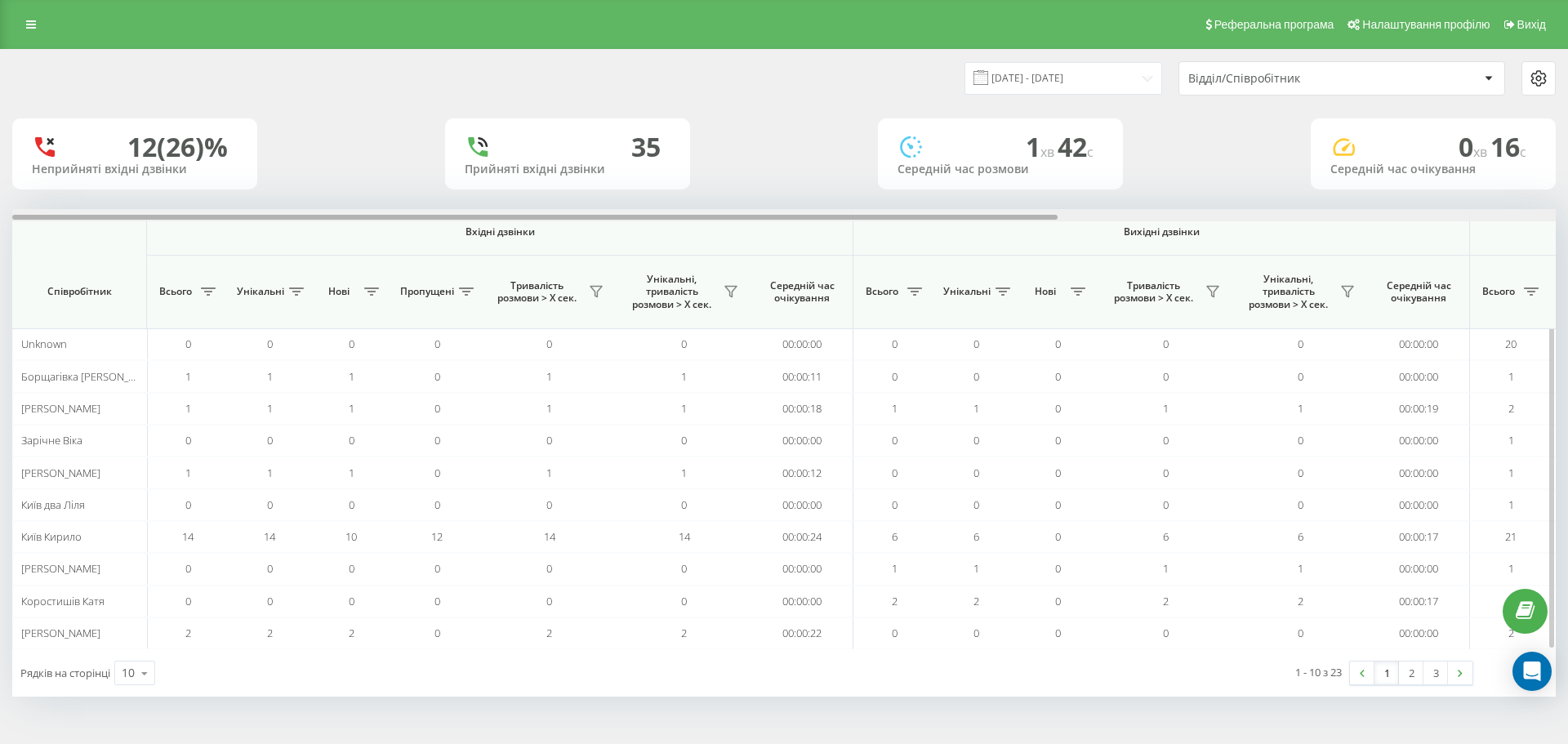
drag, startPoint x: 859, startPoint y: 217, endPoint x: 808, endPoint y: 218, distance: 51.0
click at [809, 218] on div at bounding box center [535, 217] width 1045 height 5
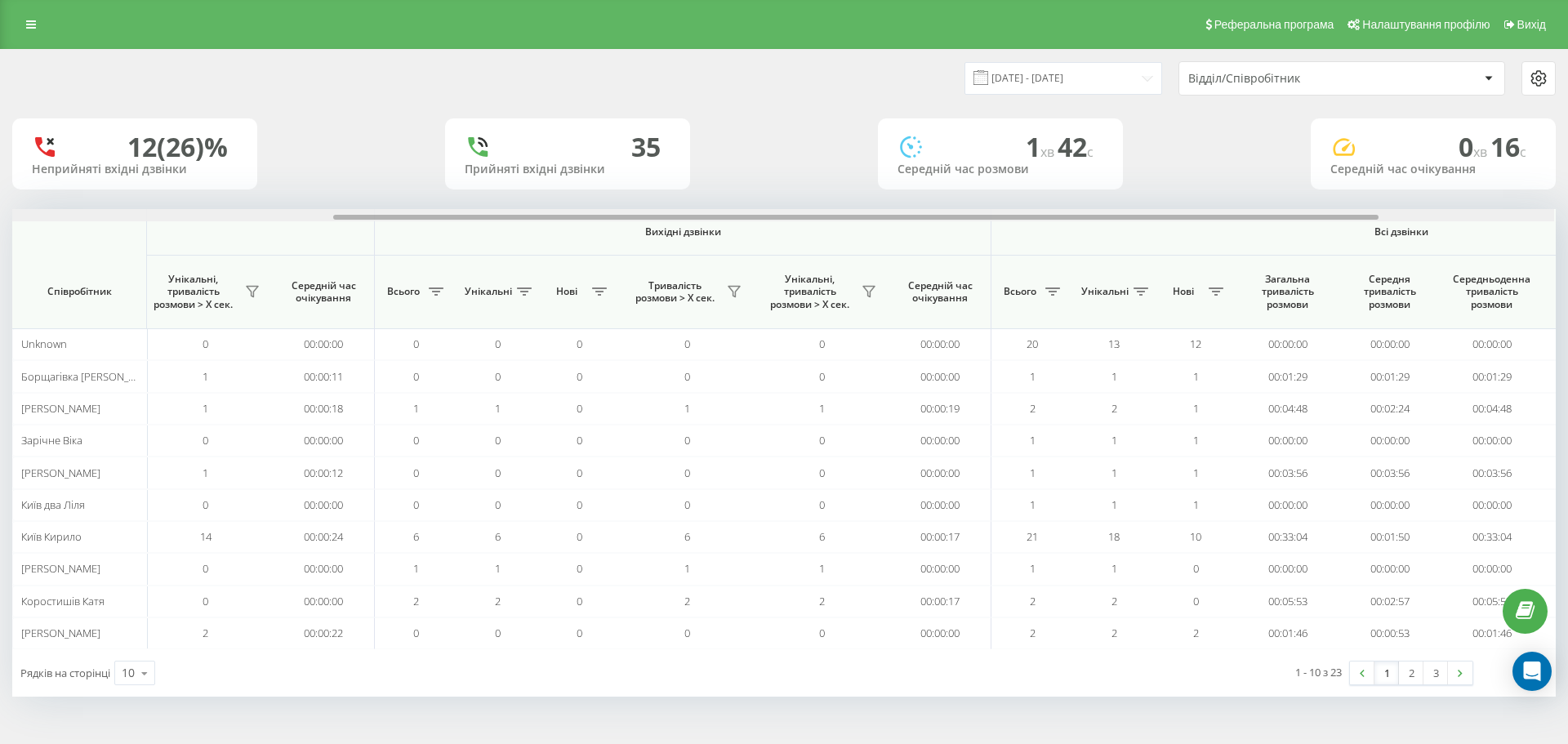
scroll to position [0, 477]
drag, startPoint x: 567, startPoint y: 216, endPoint x: 891, endPoint y: 197, distance: 324.6
click at [891, 197] on div "20.08.2025 - 20.08.2025 Відділ/Співробітник 12 (26)% Неприйняті вхідні дзвінки …" at bounding box center [784, 373] width 1543 height 647
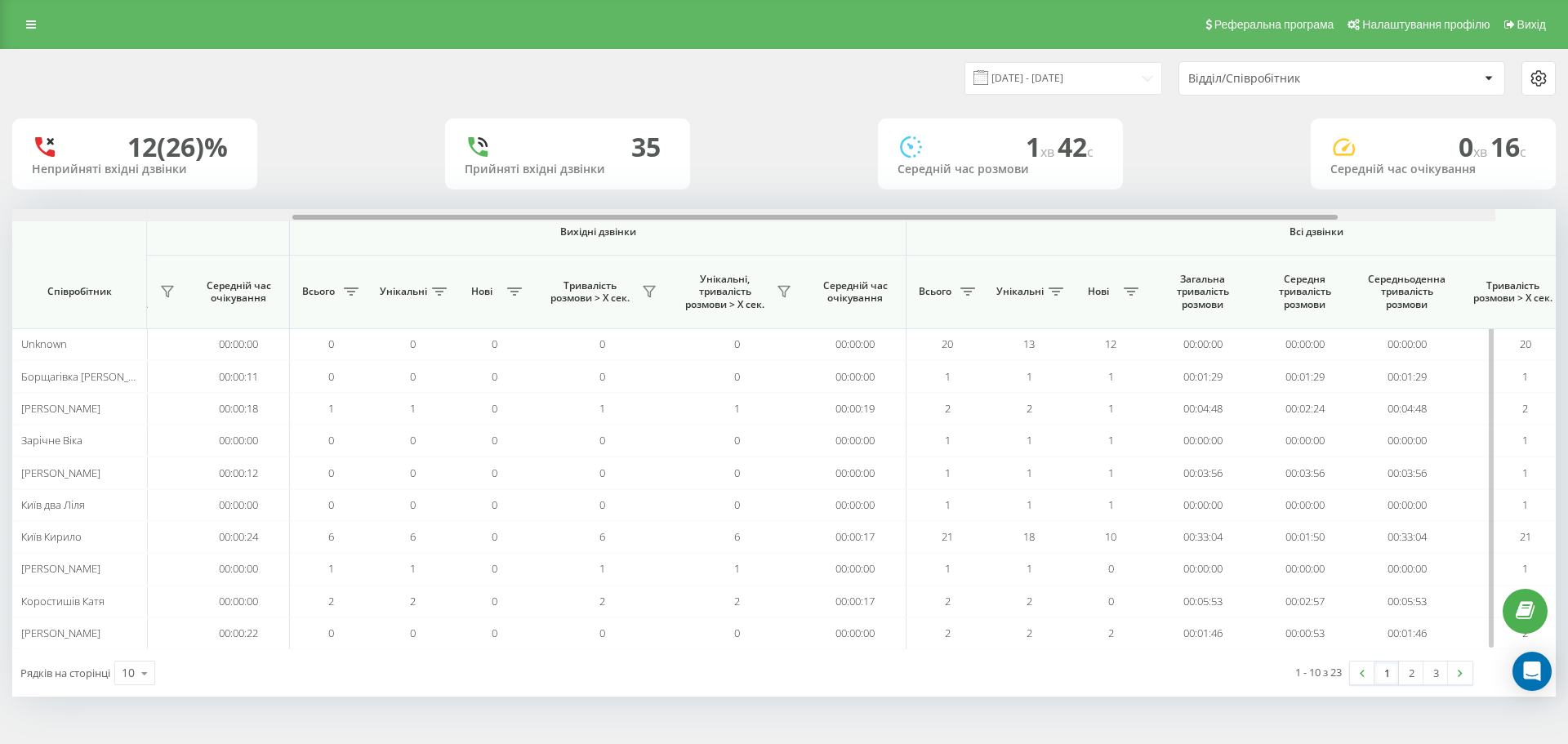
scroll to position [0, 735]
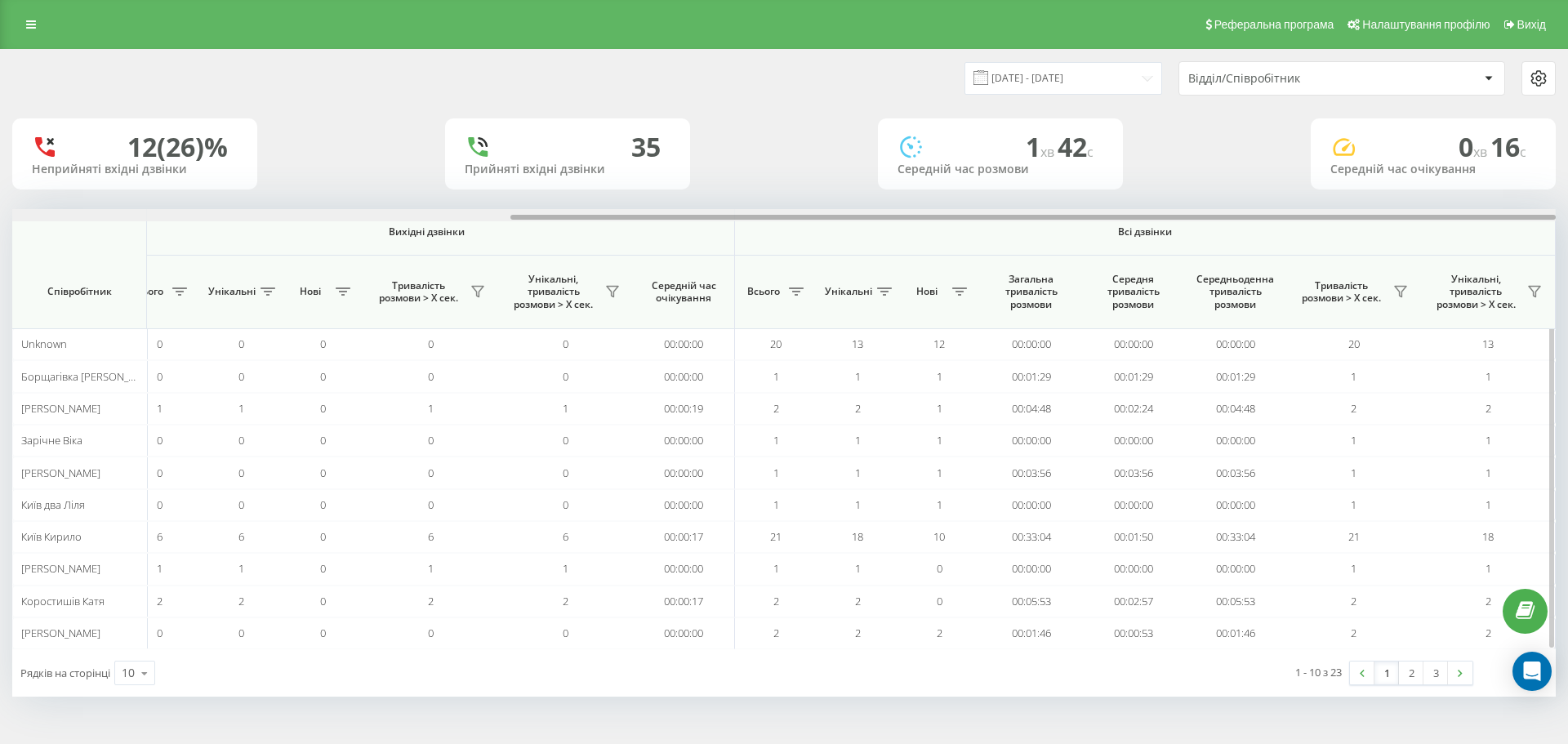
drag, startPoint x: 615, startPoint y: 215, endPoint x: 1196, endPoint y: 250, distance: 582.1
click at [1193, 250] on div "Вхідні дзвінки Вихідні дзвінки Всі дзвінки Співробітник Всього Унікальні Нові П…" at bounding box center [784, 429] width 1543 height 441
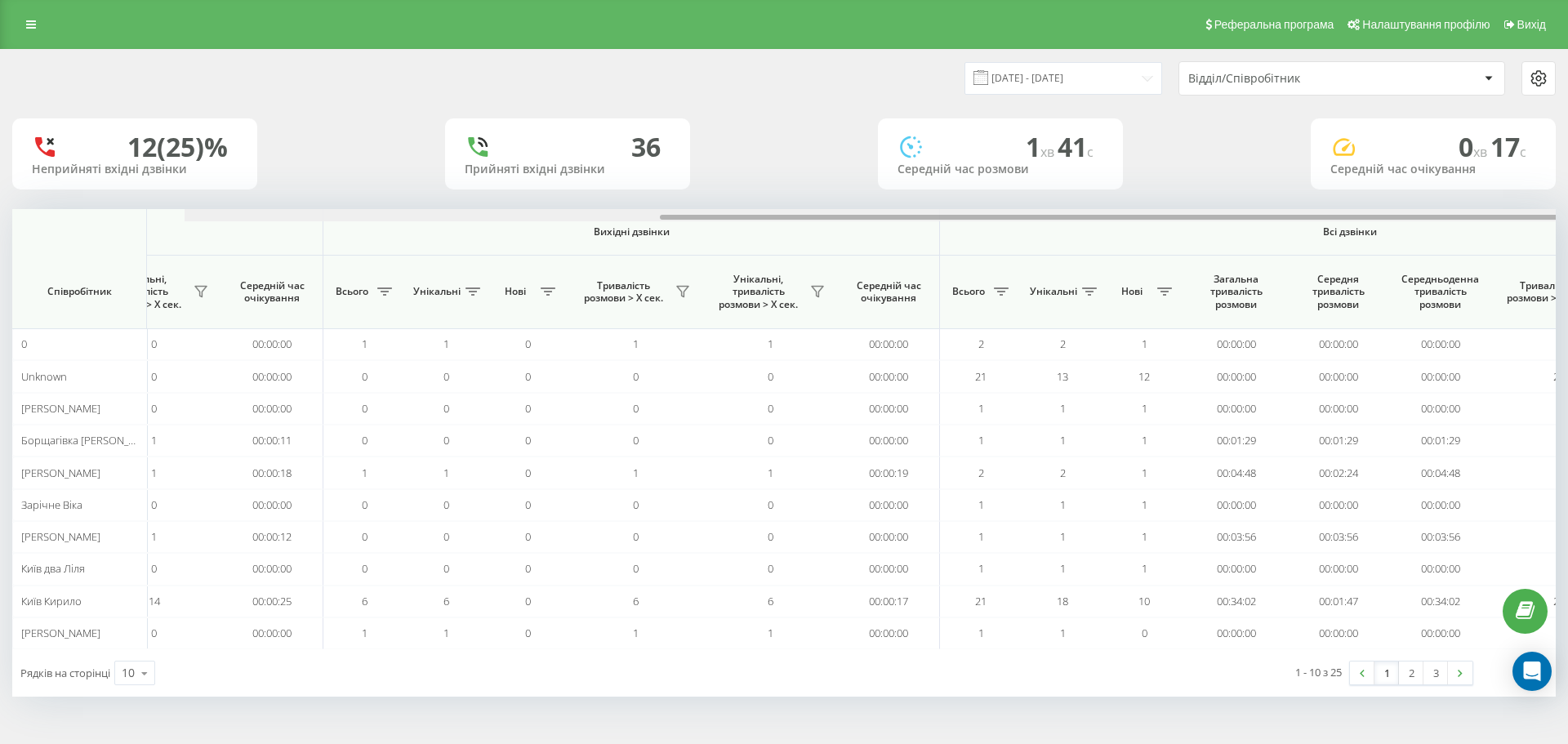
scroll to position [0, 735]
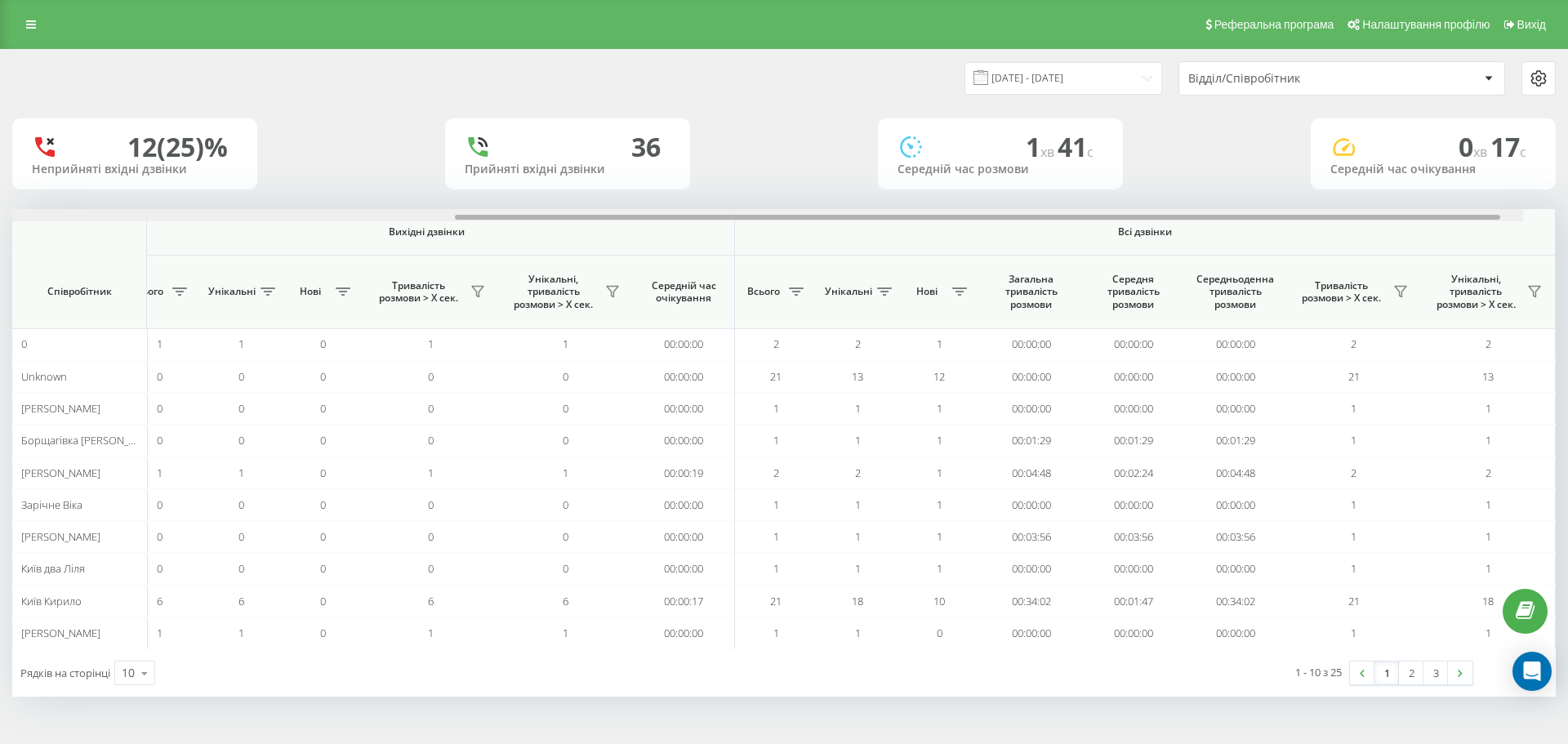
drag, startPoint x: 984, startPoint y: 220, endPoint x: 1567, endPoint y: 212, distance: 583.1
click at [1567, 212] on div "20.08.2025 - 20.08.2025 Відділ/Співробітник 12 (25)% Неприйняті вхідні дзвінки …" at bounding box center [784, 388] width 1568 height 680
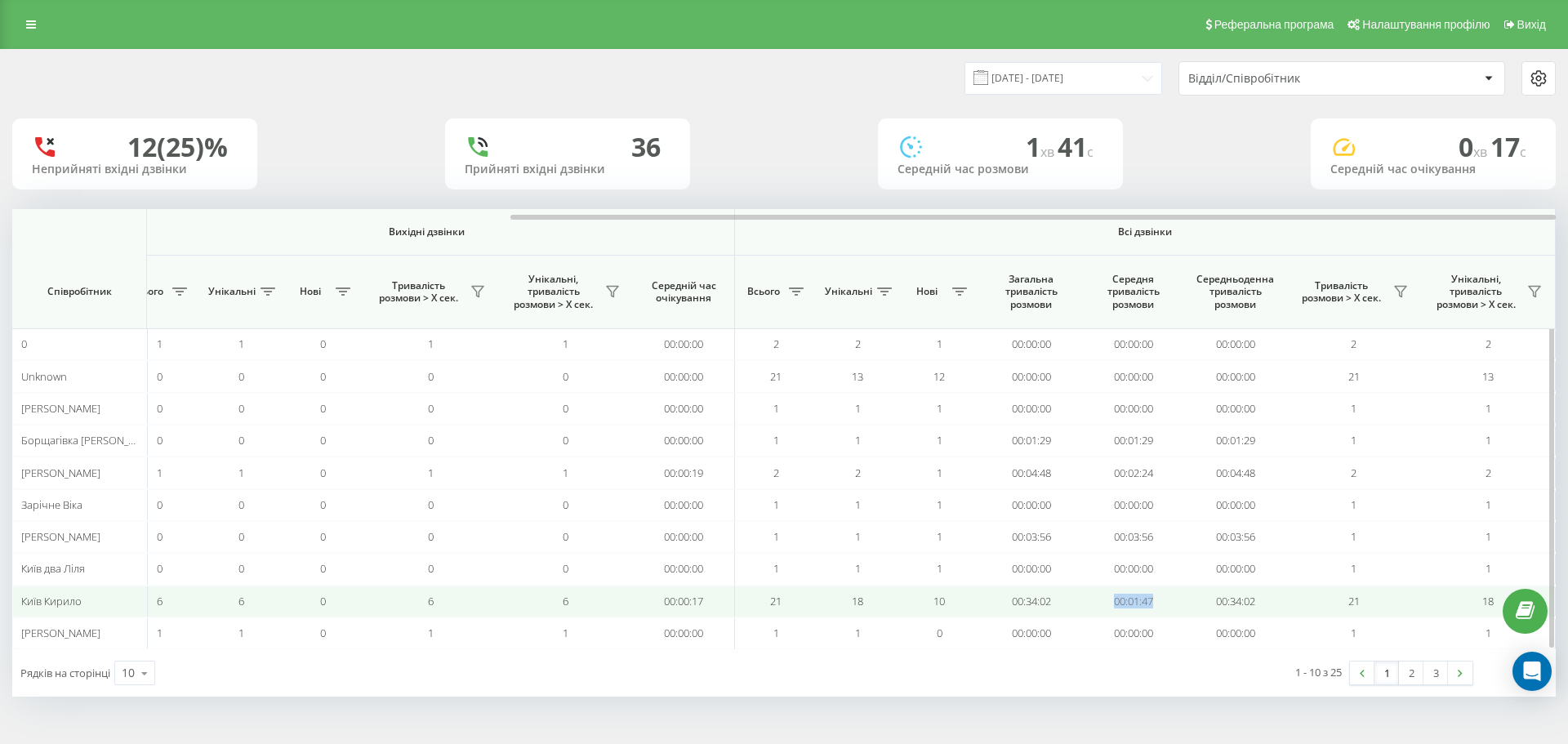
drag, startPoint x: 1166, startPoint y: 601, endPoint x: 1111, endPoint y: 607, distance: 55.3
click at [1112, 607] on td "00:01:47" at bounding box center [1132, 600] width 102 height 31
drag, startPoint x: 1205, startPoint y: 601, endPoint x: 1264, endPoint y: 604, distance: 59.1
click at [1272, 604] on td "00:34:02" at bounding box center [1234, 600] width 102 height 31
drag, startPoint x: 1043, startPoint y: 605, endPoint x: 912, endPoint y: 596, distance: 131.3
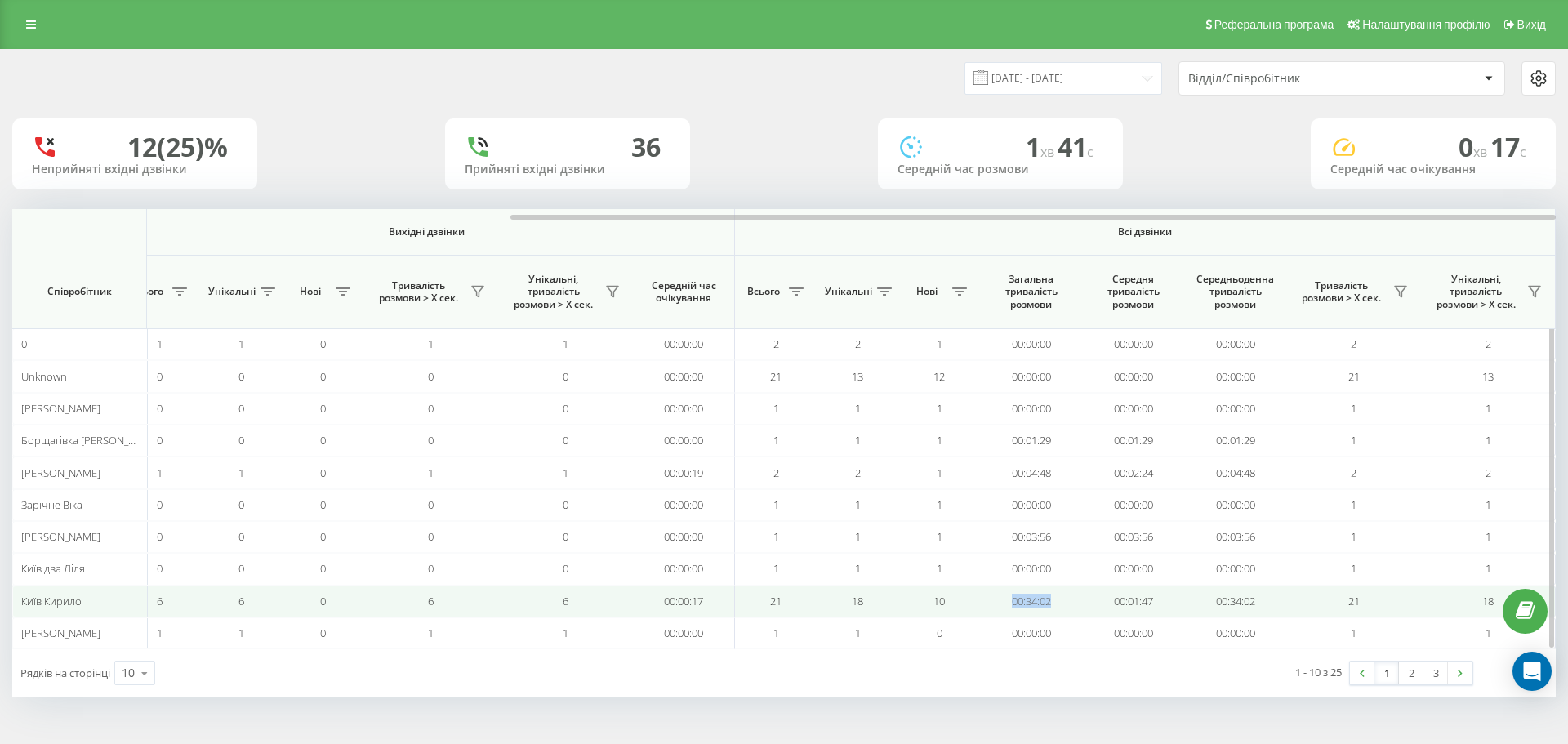
click at [976, 600] on tr "Київ Кирило 15 14 10 12 15 14 00:00:25 6 6 0 6 6 00:00:17 21 18 10 00:34:02 00:…" at bounding box center [417, 600] width 2278 height 31
drag, startPoint x: 810, startPoint y: 589, endPoint x: 735, endPoint y: 593, distance: 75.1
click at [751, 591] on td "21" at bounding box center [775, 600] width 82 height 31
drag, startPoint x: 850, startPoint y: 608, endPoint x: 936, endPoint y: 599, distance: 86.5
click at [909, 603] on tr "Київ Кирило 15 14 10 12 15 14 00:00:25 6 6 0 6 6 00:00:17 21 18 10 00:34:02 00:…" at bounding box center [417, 600] width 2278 height 31
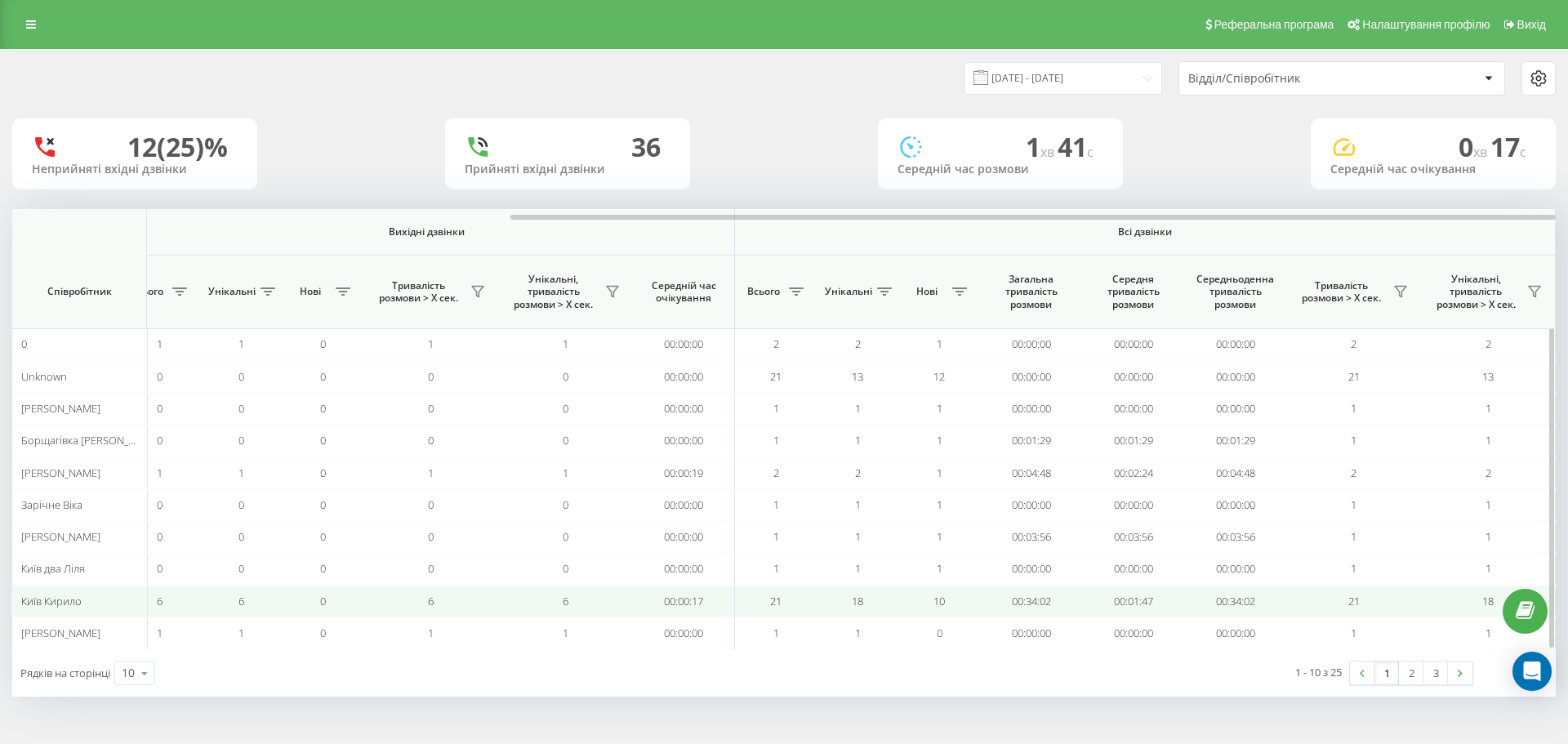
drag, startPoint x: 990, startPoint y: 602, endPoint x: 1040, endPoint y: 601, distance: 50.0
click at [1039, 602] on tr "Київ Кирило 15 14 10 12 15 14 00:00:25 6 6 0 6 6 00:00:17 21 18 10 00:34:02 00:…" at bounding box center [417, 600] width 2278 height 31
click at [918, 593] on td "10" at bounding box center [939, 600] width 82 height 31
drag, startPoint x: 895, startPoint y: 597, endPoint x: 970, endPoint y: 602, distance: 75.2
click at [981, 603] on tr "Київ Кирило 15 14 10 12 15 14 00:00:25 6 6 0 6 6 00:00:17 21 18 10 00:34:02 00:…" at bounding box center [417, 600] width 2278 height 31
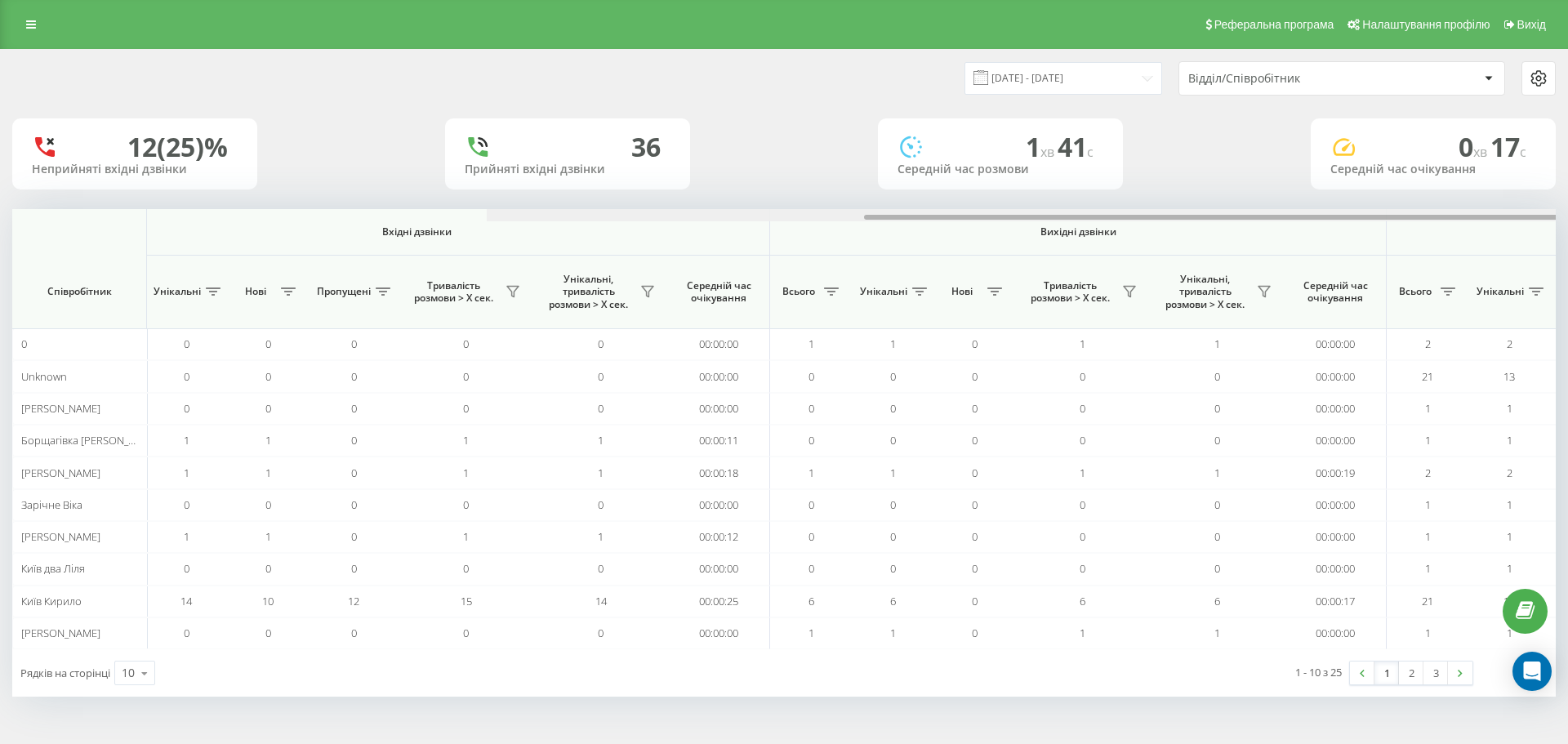
scroll to position [0, 0]
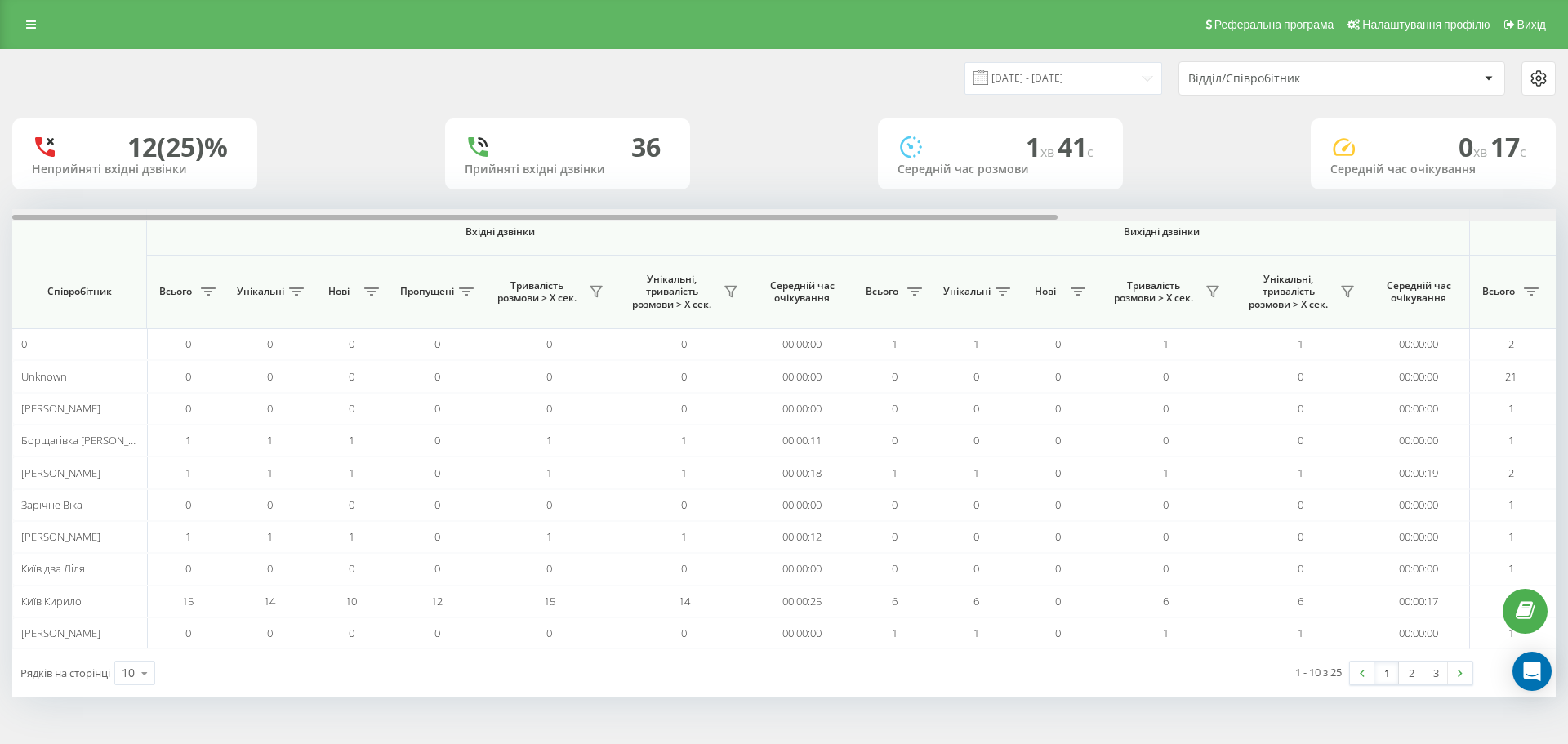
drag, startPoint x: 751, startPoint y: 216, endPoint x: 6, endPoint y: 231, distance: 745.2
click at [6, 231] on div "20.08.2025 - 20.08.2025 Відділ/Співробітник 12 (25)% Неприйняті вхідні дзвінки …" at bounding box center [784, 388] width 1568 height 680
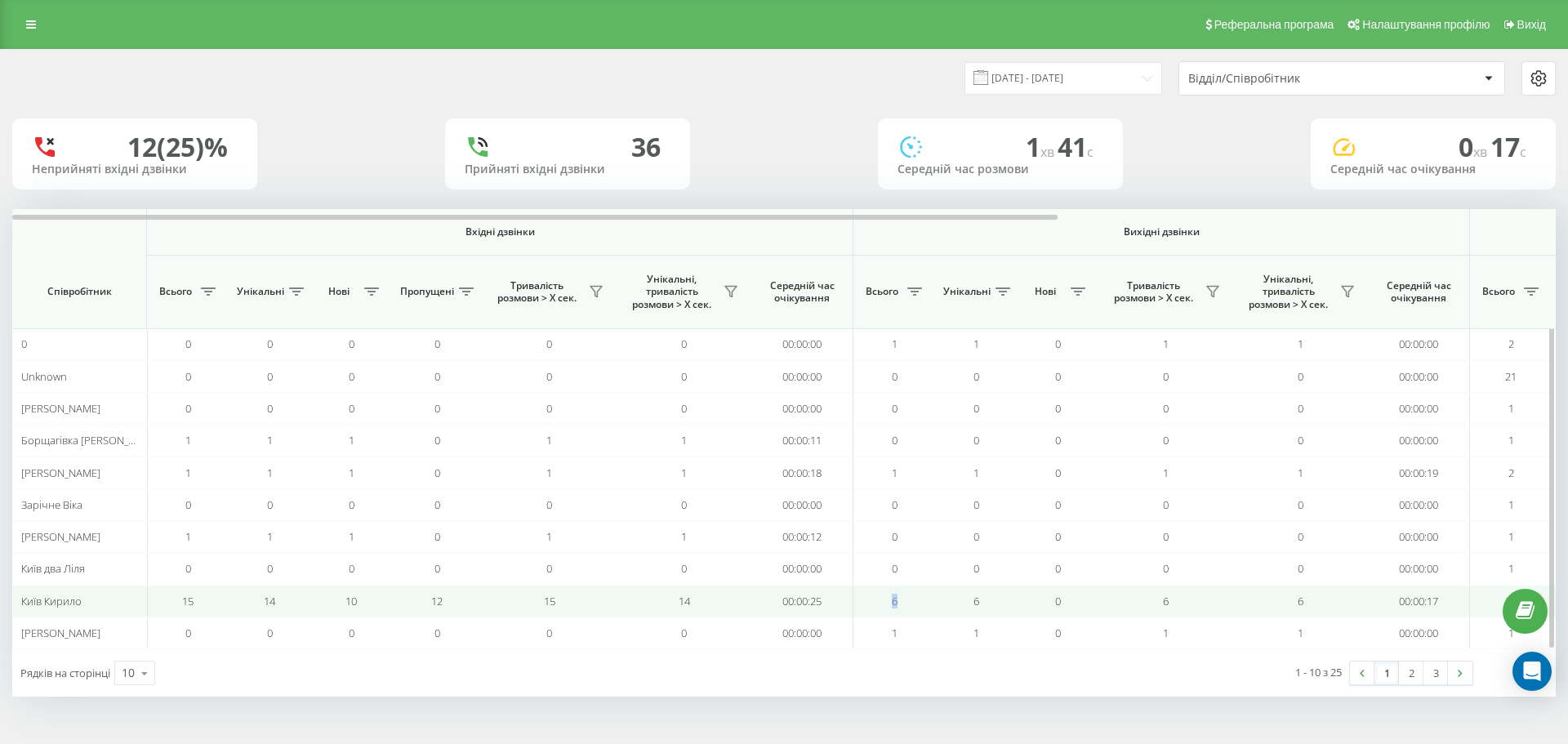
drag, startPoint x: 903, startPoint y: 605, endPoint x: 823, endPoint y: 602, distance: 80.1
click at [843, 602] on tr "Київ Кирило 15 14 10 12 15 14 00:00:25 6 6 0 6 6 00:00:17 21 18 10 00:34:02 00:…" at bounding box center [1151, 600] width 2278 height 31
drag, startPoint x: 217, startPoint y: 612, endPoint x: 120, endPoint y: 586, distance: 100.4
click at [127, 588] on tr "Київ Кирило 15 14 10 12 15 14 00:00:25 6 6 0 6 6 00:00:17 21 18 10 00:34:02 00:…" at bounding box center [1151, 600] width 2278 height 31
drag, startPoint x: 250, startPoint y: 602, endPoint x: 397, endPoint y: 611, distance: 147.3
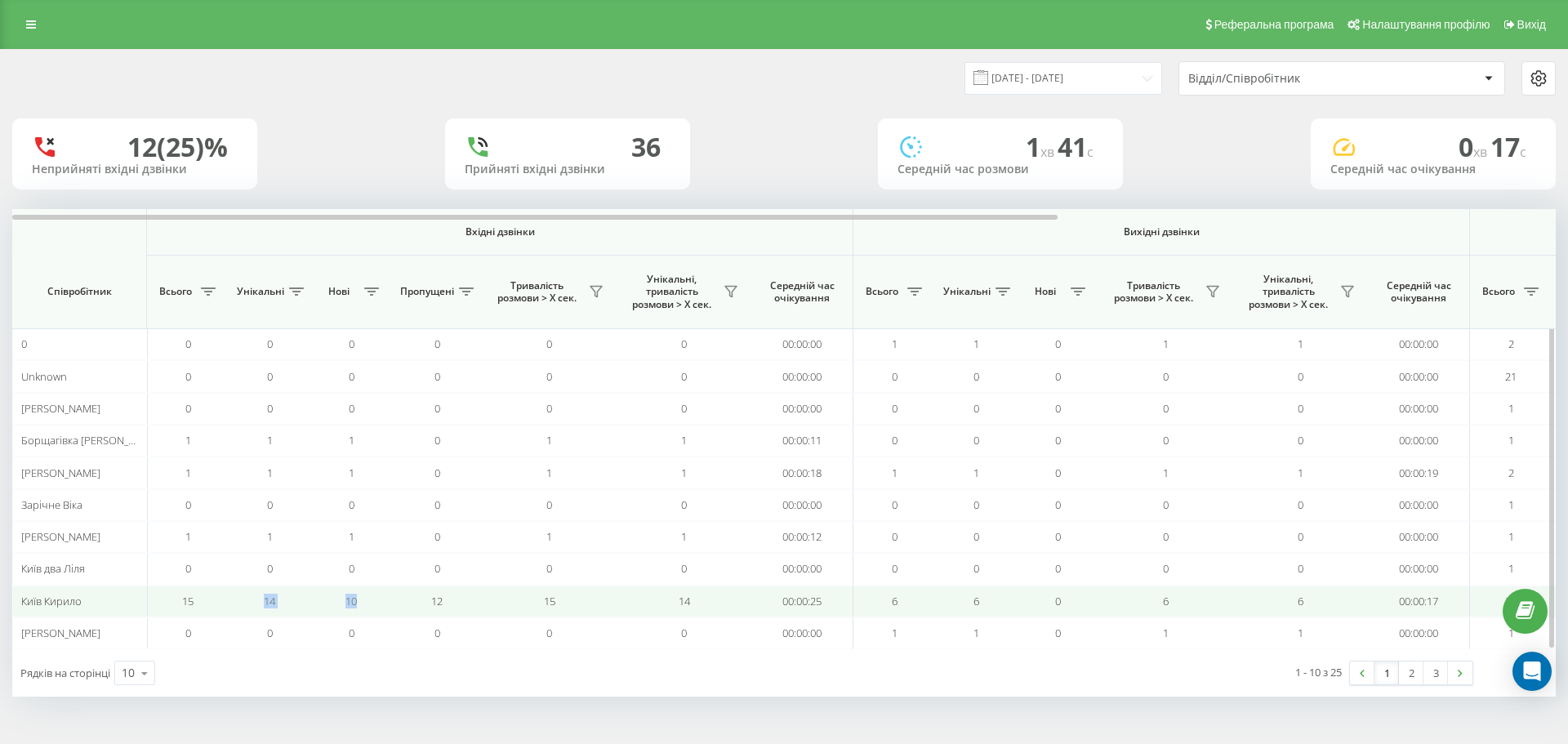
click at [390, 611] on tr "Київ Кирило 15 14 10 12 15 14 00:00:25 6 6 0 6 6 00:00:17 21 18 10 00:34:02 00:…" at bounding box center [1151, 600] width 2278 height 31
drag, startPoint x: 438, startPoint y: 601, endPoint x: 491, endPoint y: 602, distance: 53.0
click at [485, 602] on tr "Київ Кирило 15 14 10 12 15 14 00:00:25 6 6 0 6 6 00:00:17 21 18 10 00:34:02 00:…" at bounding box center [1151, 600] width 2278 height 31
click at [607, 596] on td "15" at bounding box center [549, 600] width 135 height 31
drag, startPoint x: 558, startPoint y: 597, endPoint x: 484, endPoint y: 601, distance: 74.1
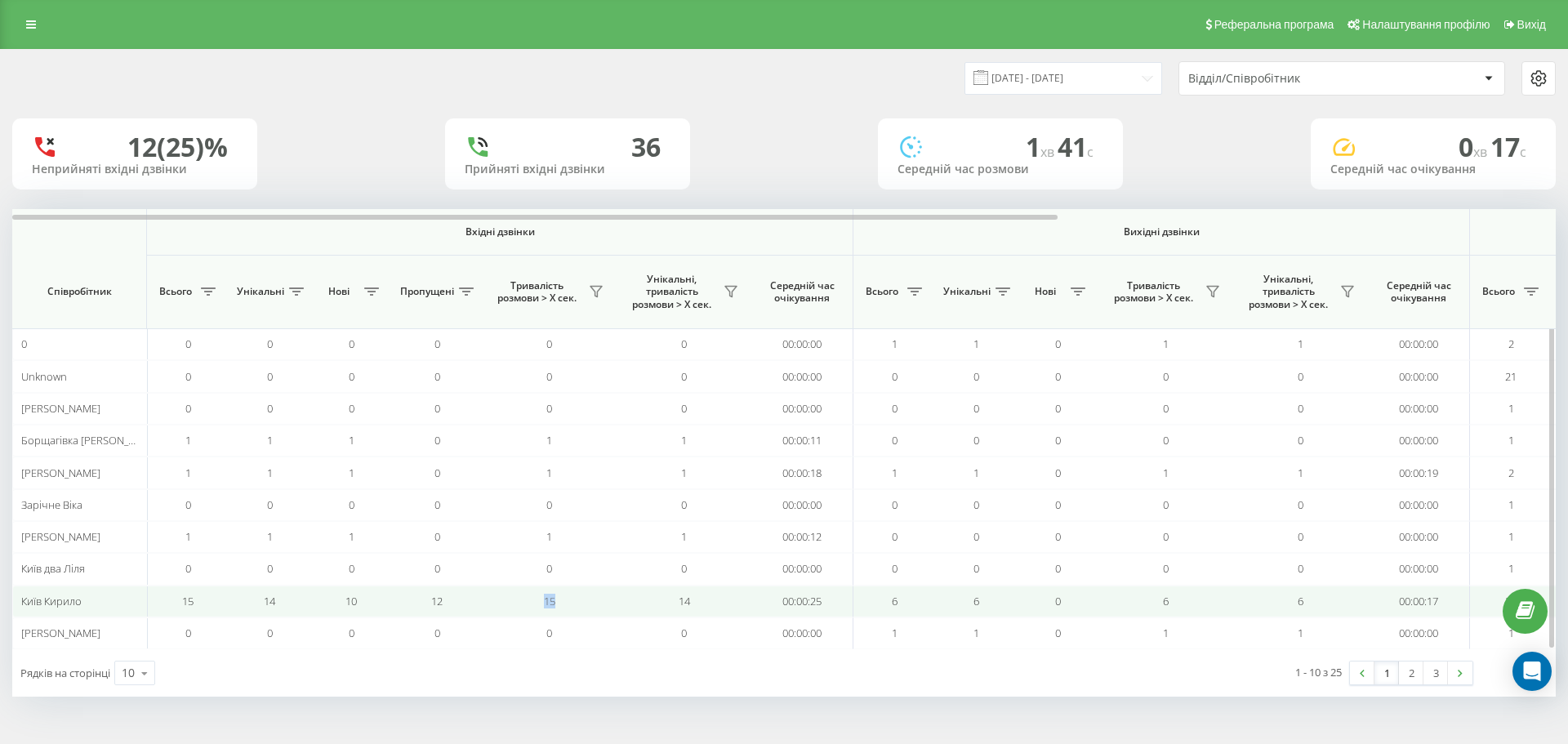
click at [492, 601] on td "15" at bounding box center [549, 600] width 135 height 31
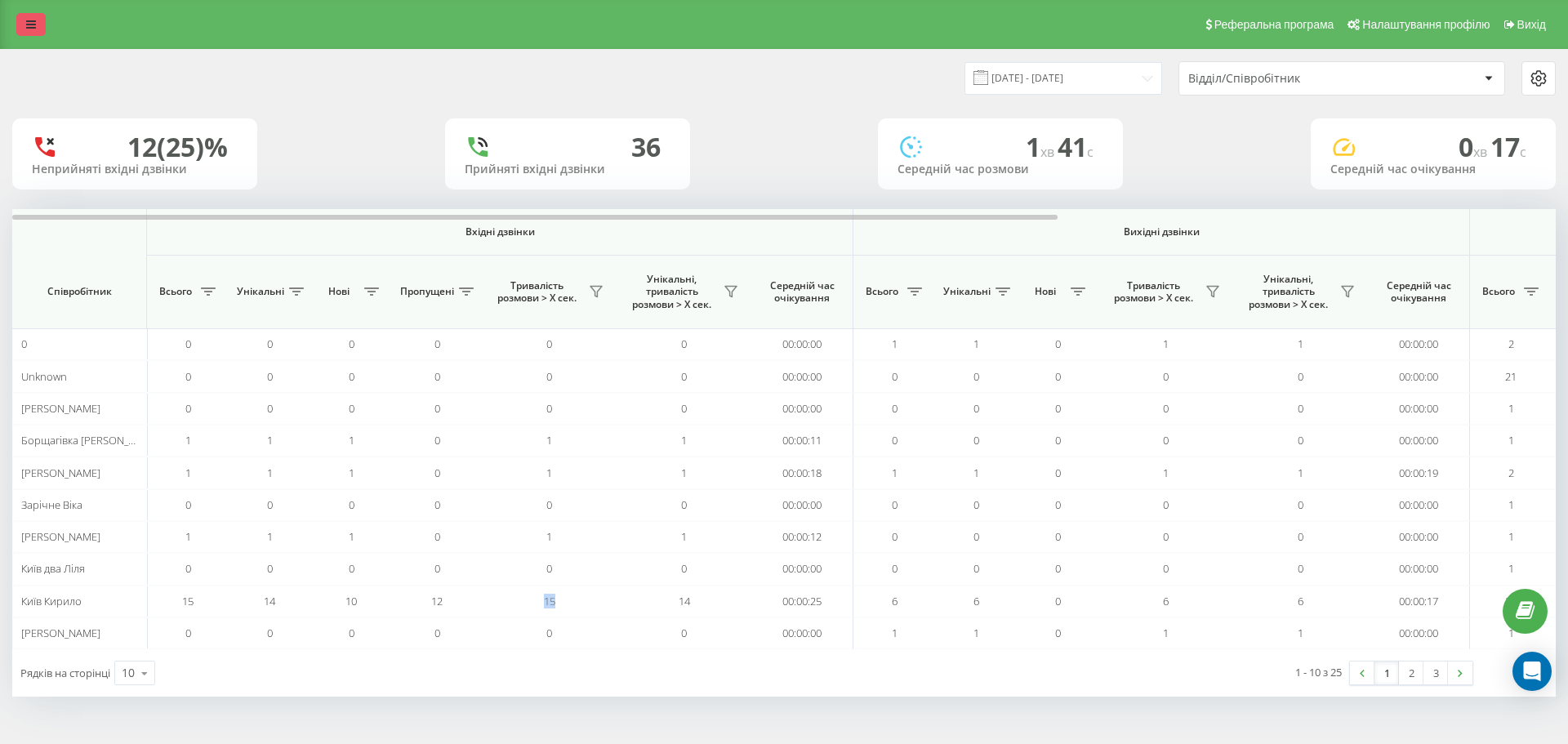
click at [16, 22] on link at bounding box center [30, 25] width 29 height 23
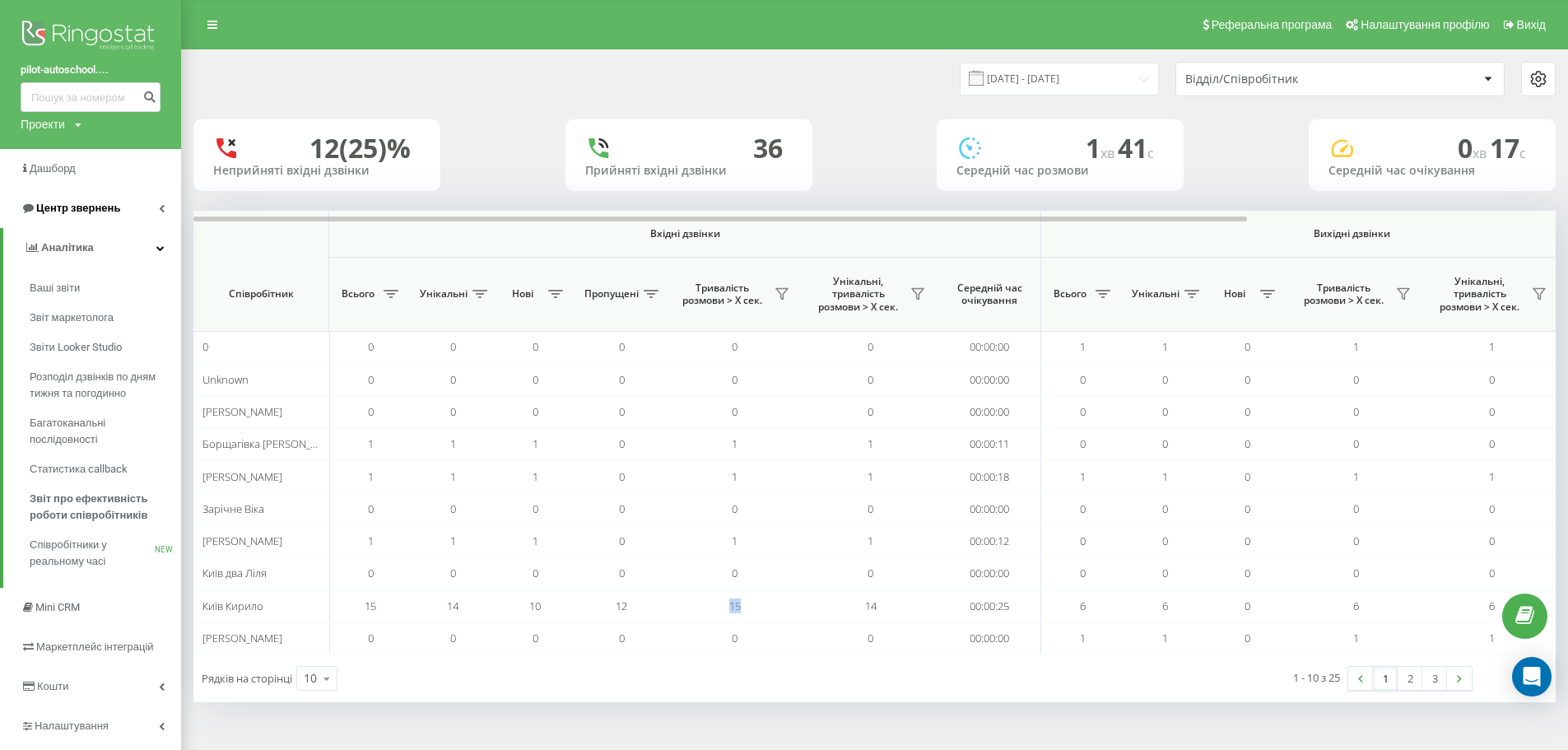
click at [110, 206] on span "Центр звернень" at bounding box center [79, 207] width 84 height 12
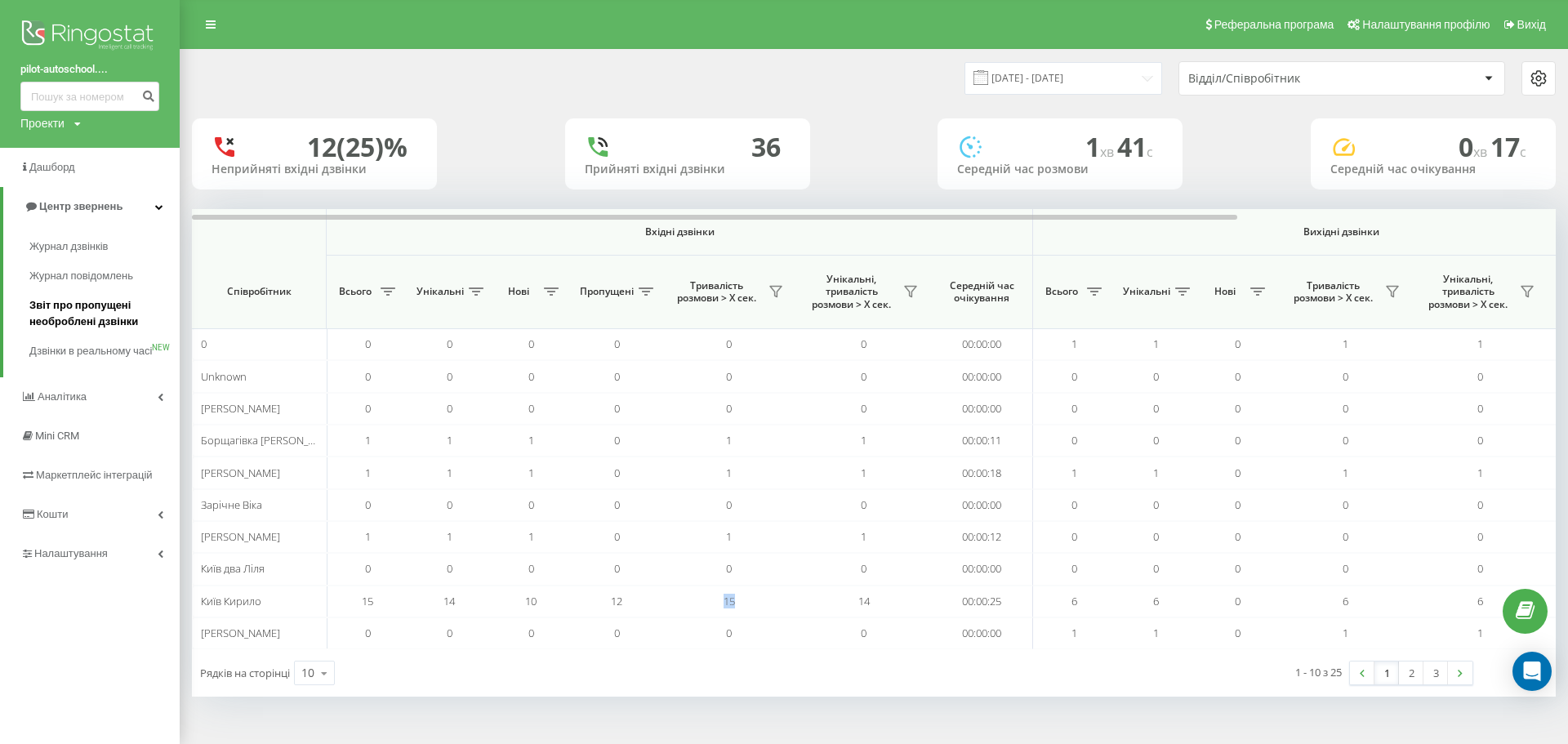
click at [112, 320] on span "Звіт про пропущені необроблені дзвінки" at bounding box center [100, 313] width 142 height 32
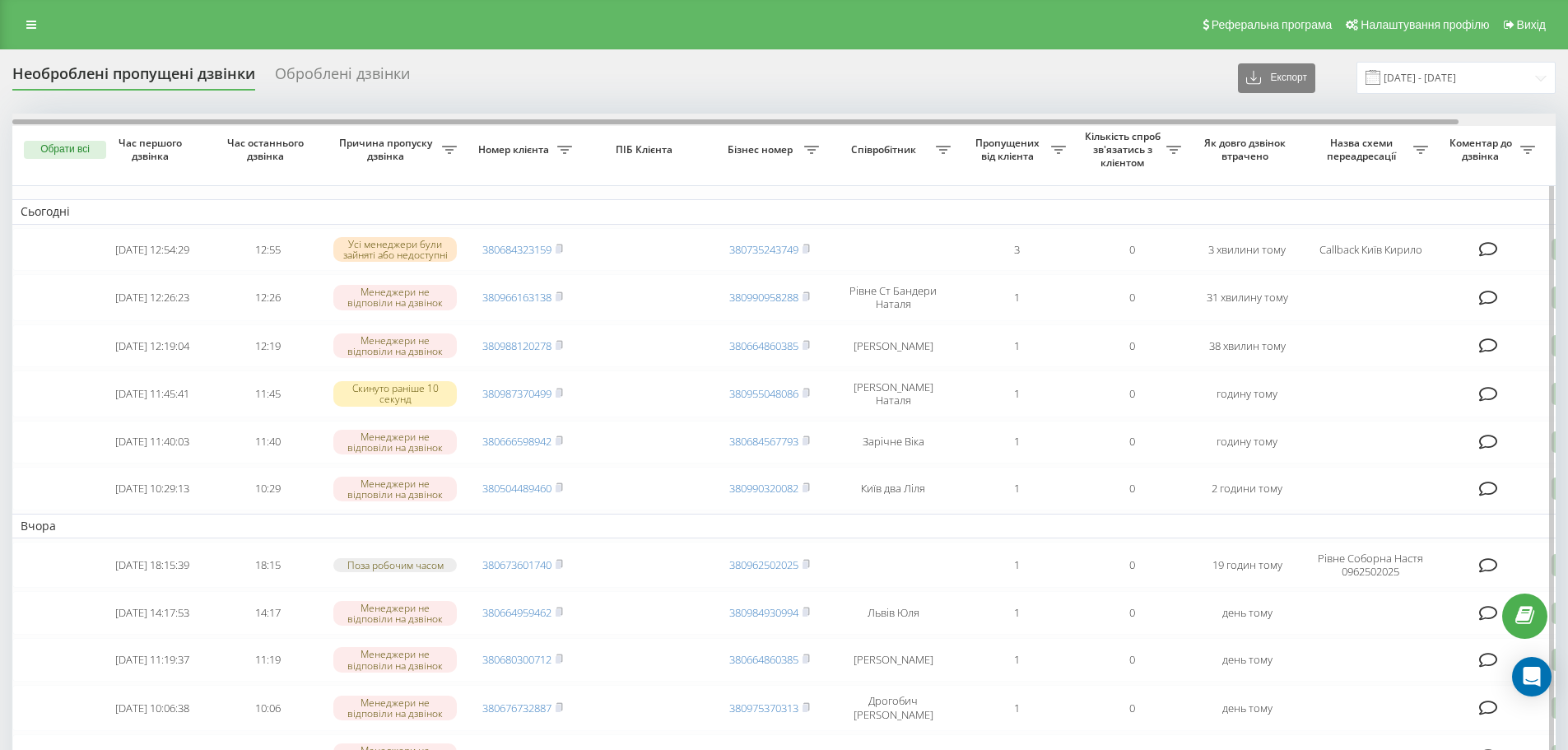
drag, startPoint x: 640, startPoint y: 123, endPoint x: 600, endPoint y: 123, distance: 40.0
click at [600, 123] on div at bounding box center [736, 121] width 1446 height 5
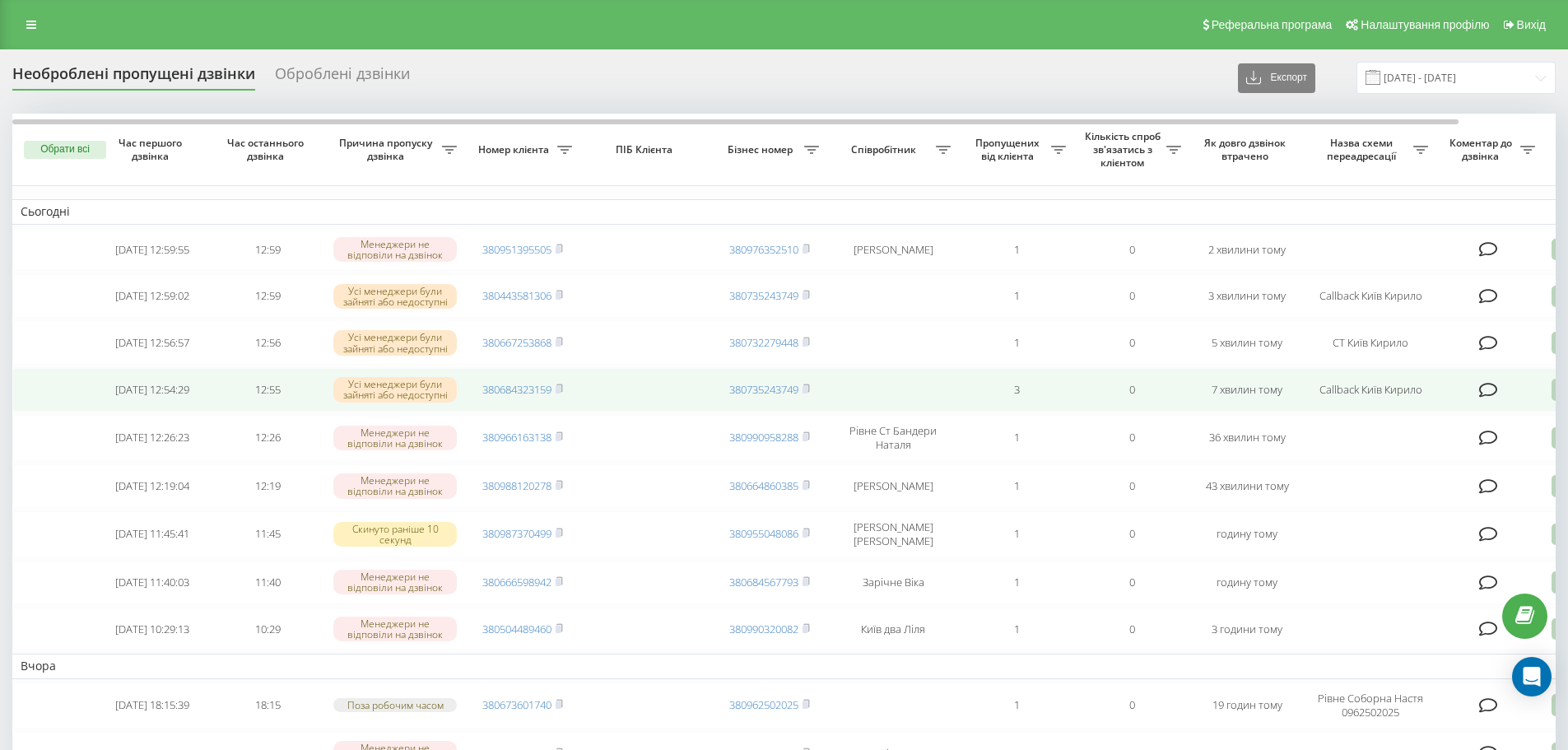
drag, startPoint x: 683, startPoint y: 384, endPoint x: 682, endPoint y: 392, distance: 8.1
click at [681, 391] on td at bounding box center [645, 389] width 131 height 43
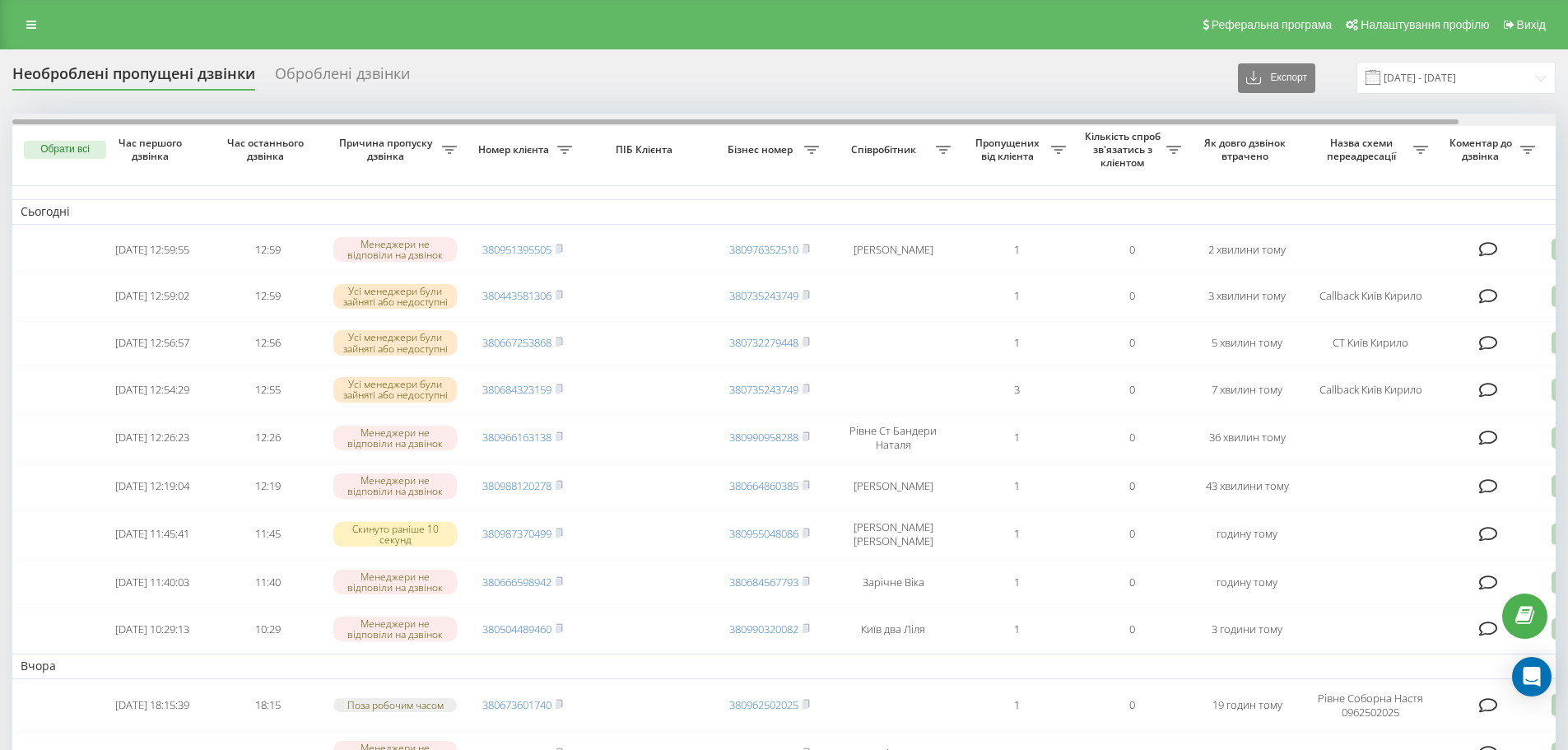
scroll to position [0, 103]
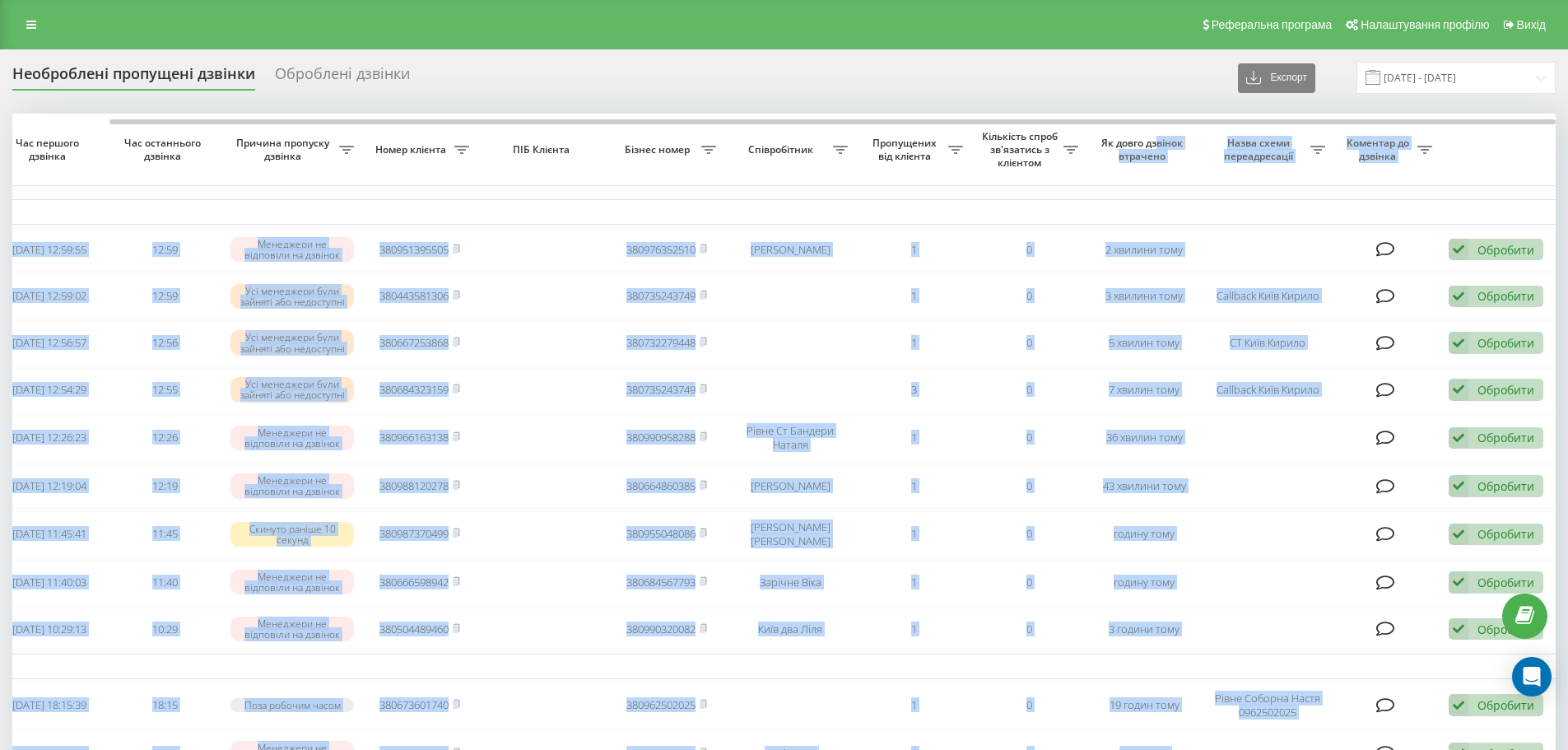
drag, startPoint x: 1065, startPoint y: 116, endPoint x: 1158, endPoint y: 129, distance: 93.9
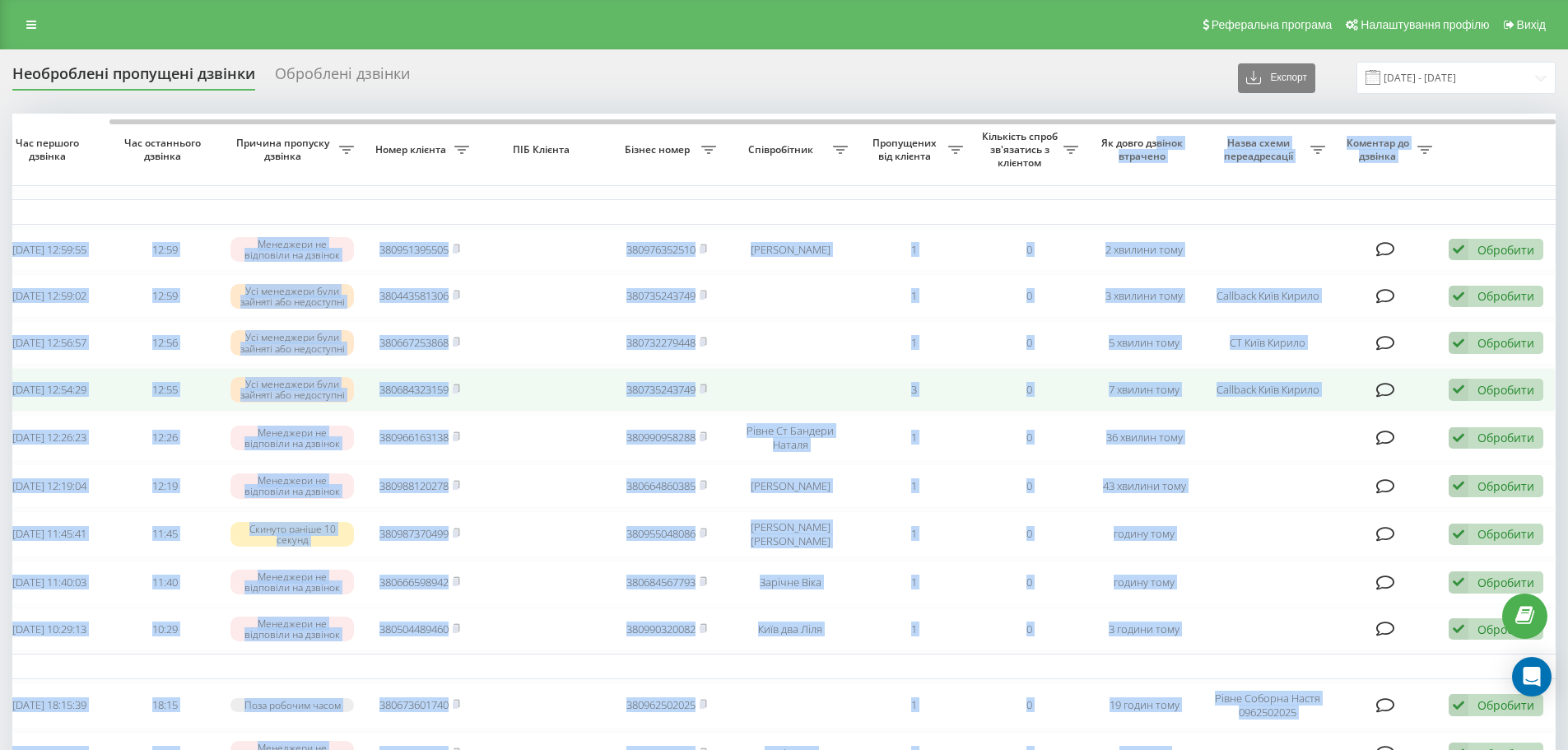
click at [1338, 410] on td at bounding box center [1387, 389] width 107 height 43
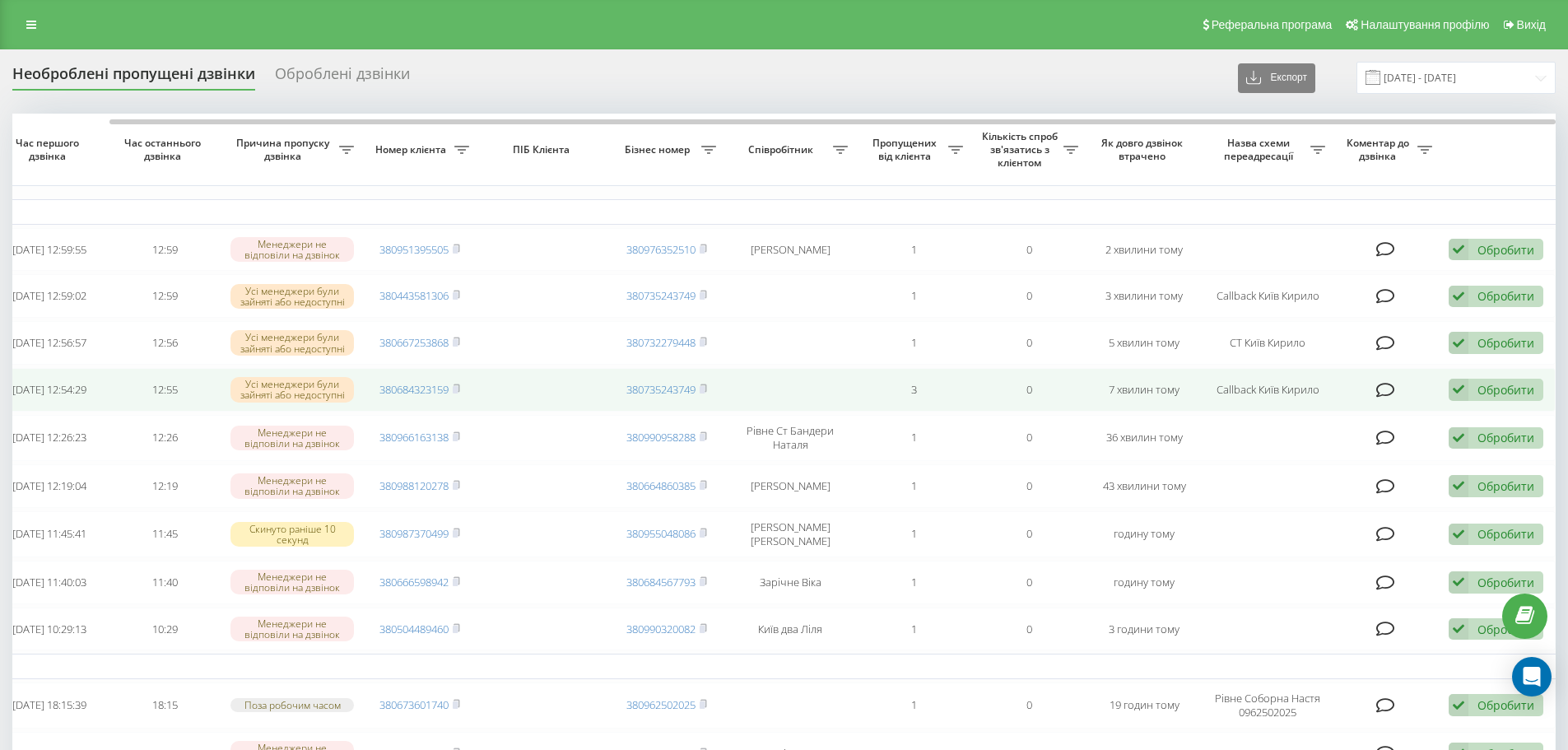
click at [1494, 393] on div "Обробити" at bounding box center [1505, 389] width 57 height 15
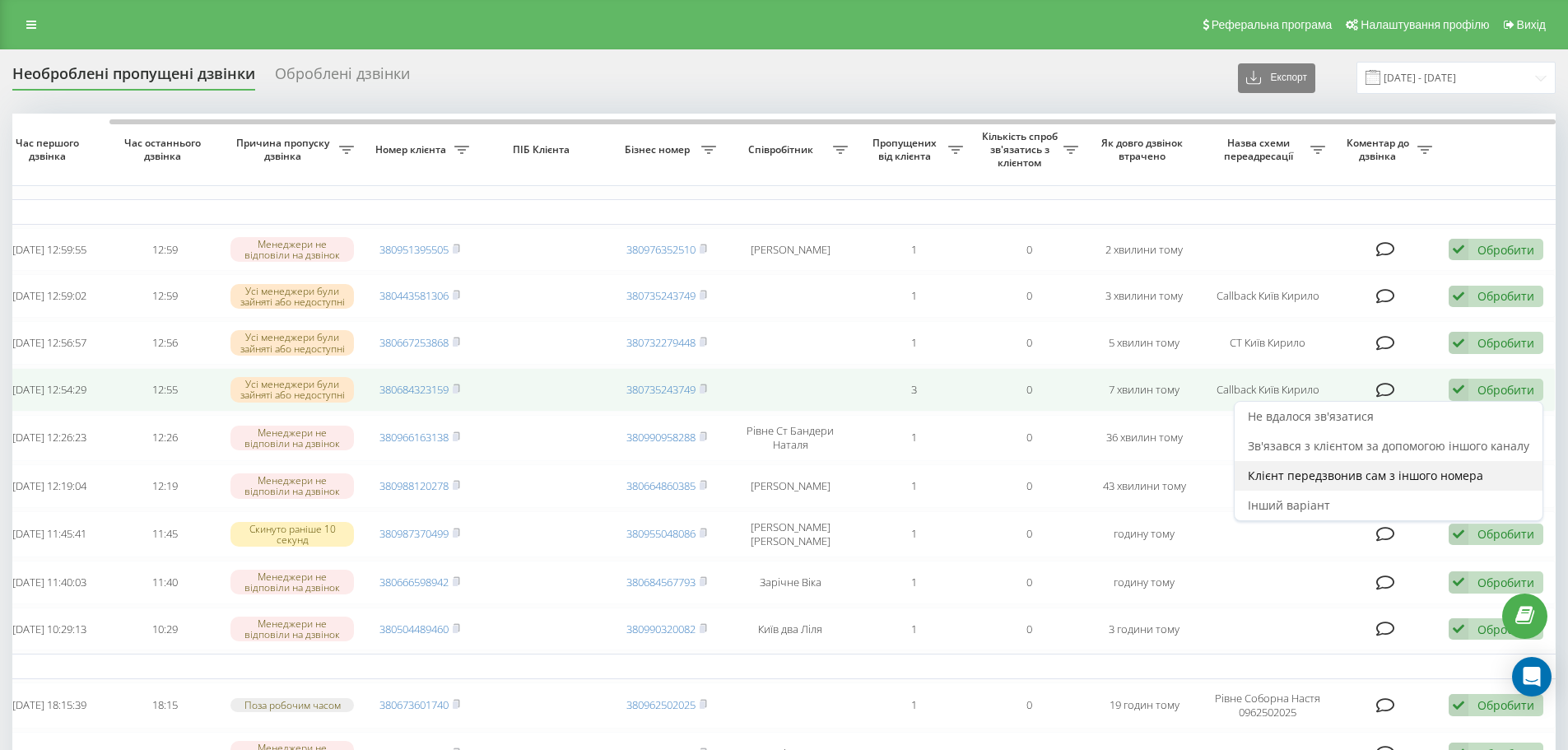
click at [1357, 483] on span "Клієнт передзвонив сам з іншого номера" at bounding box center [1365, 475] width 235 height 15
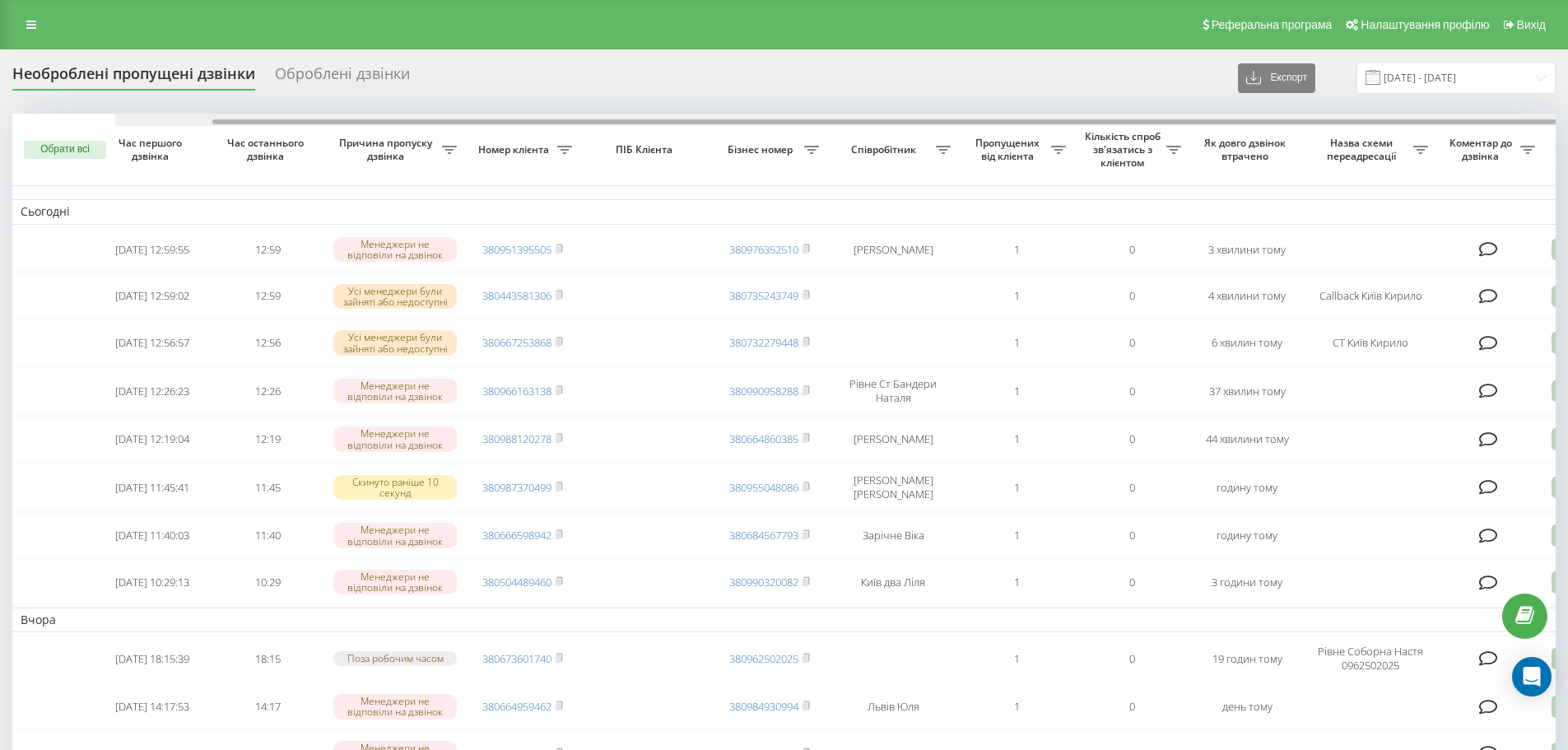
scroll to position [0, 103]
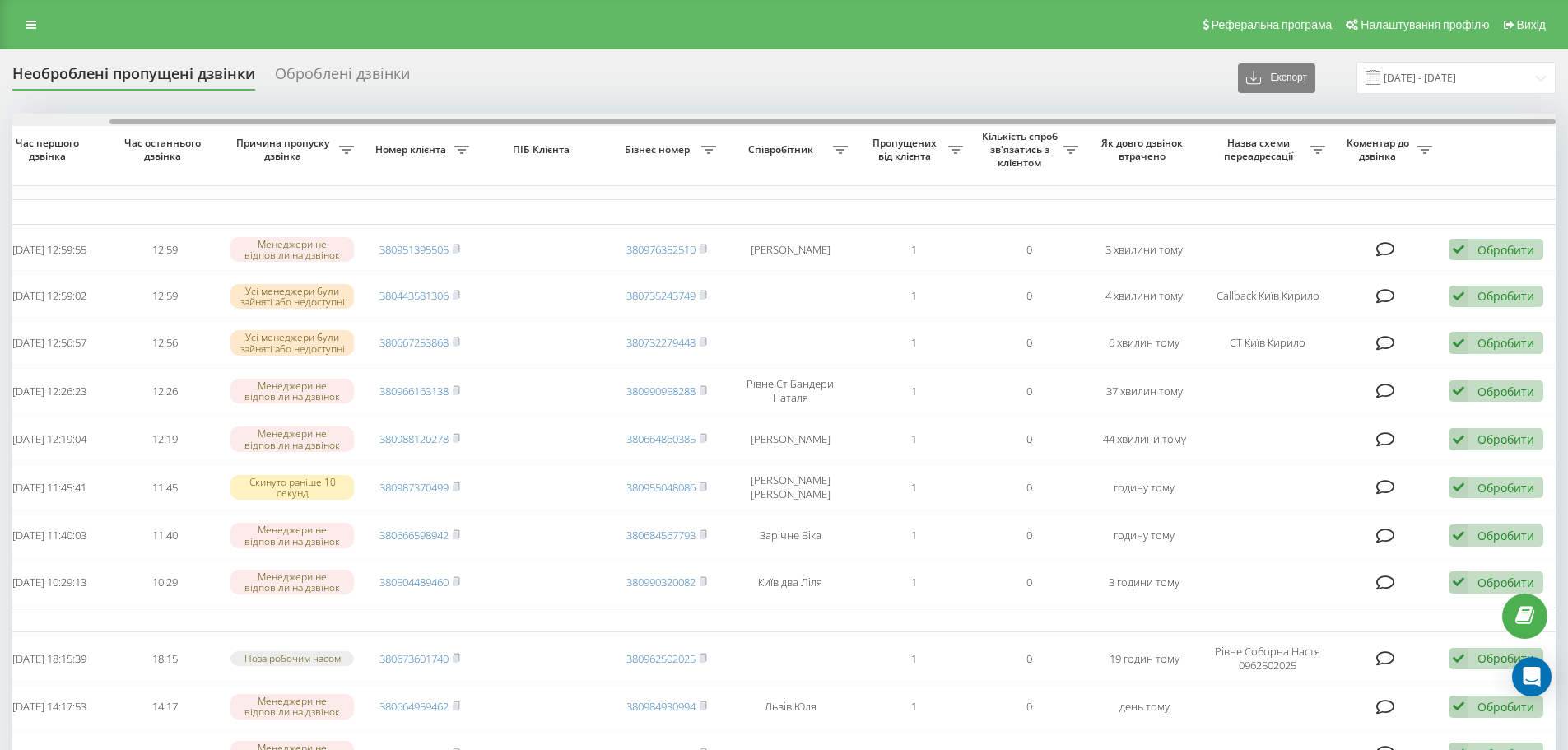
drag, startPoint x: 656, startPoint y: 125, endPoint x: 845, endPoint y: 125, distance: 189.0
click at [814, 121] on div at bounding box center [784, 119] width 1543 height 12
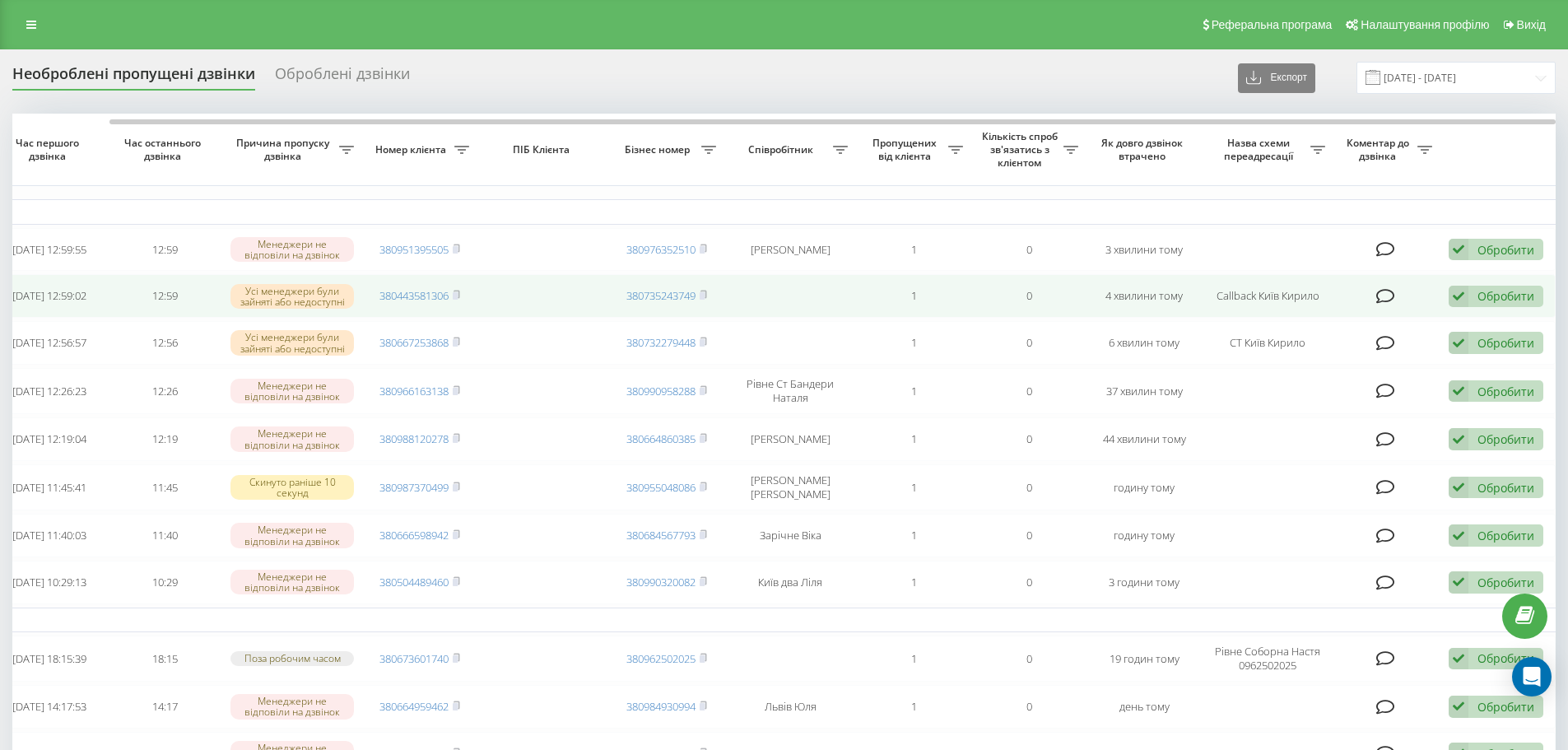
click at [1506, 294] on div "Обробити" at bounding box center [1505, 295] width 57 height 15
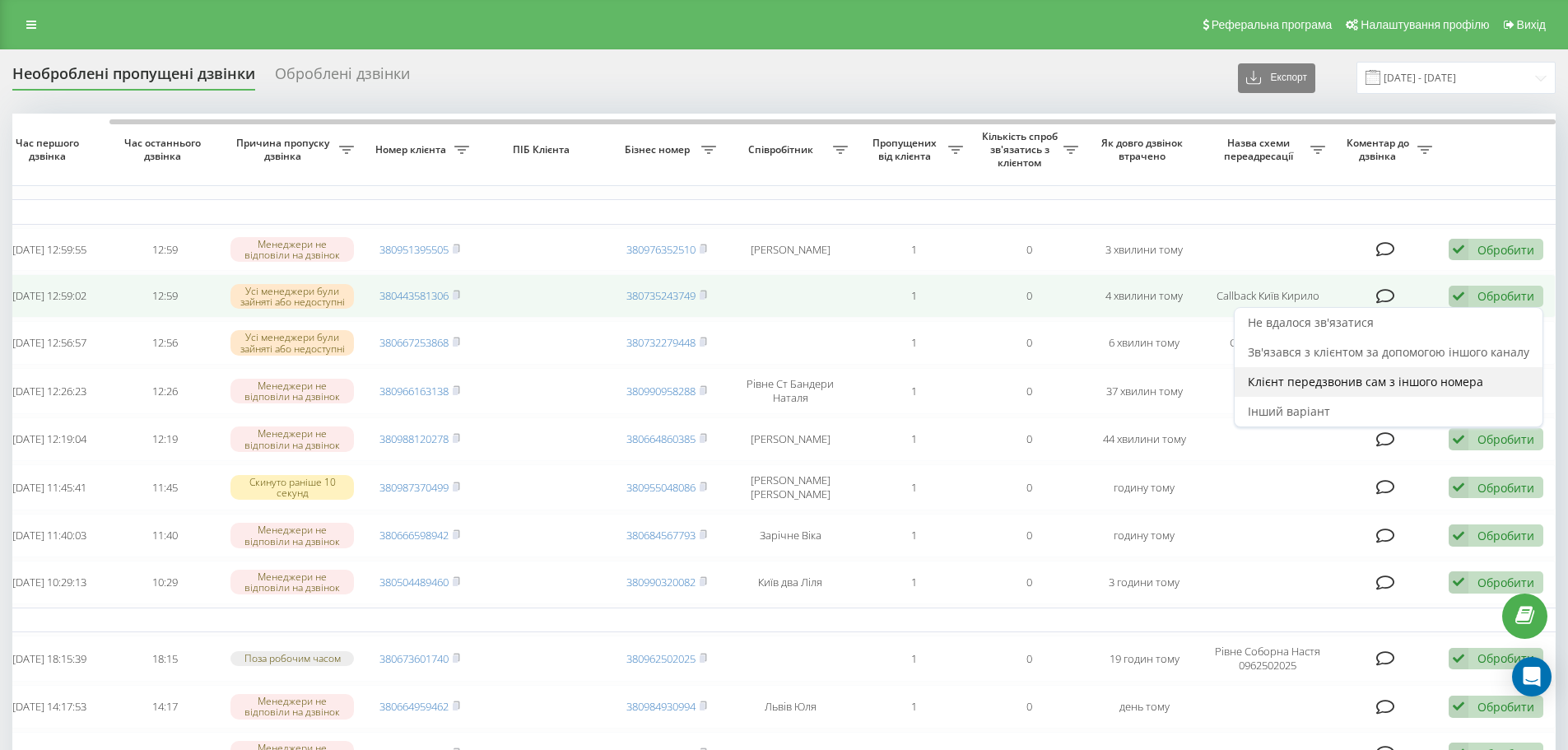
click at [1395, 393] on div "Клієнт передзвонив сам з іншого номера" at bounding box center [1388, 382] width 308 height 30
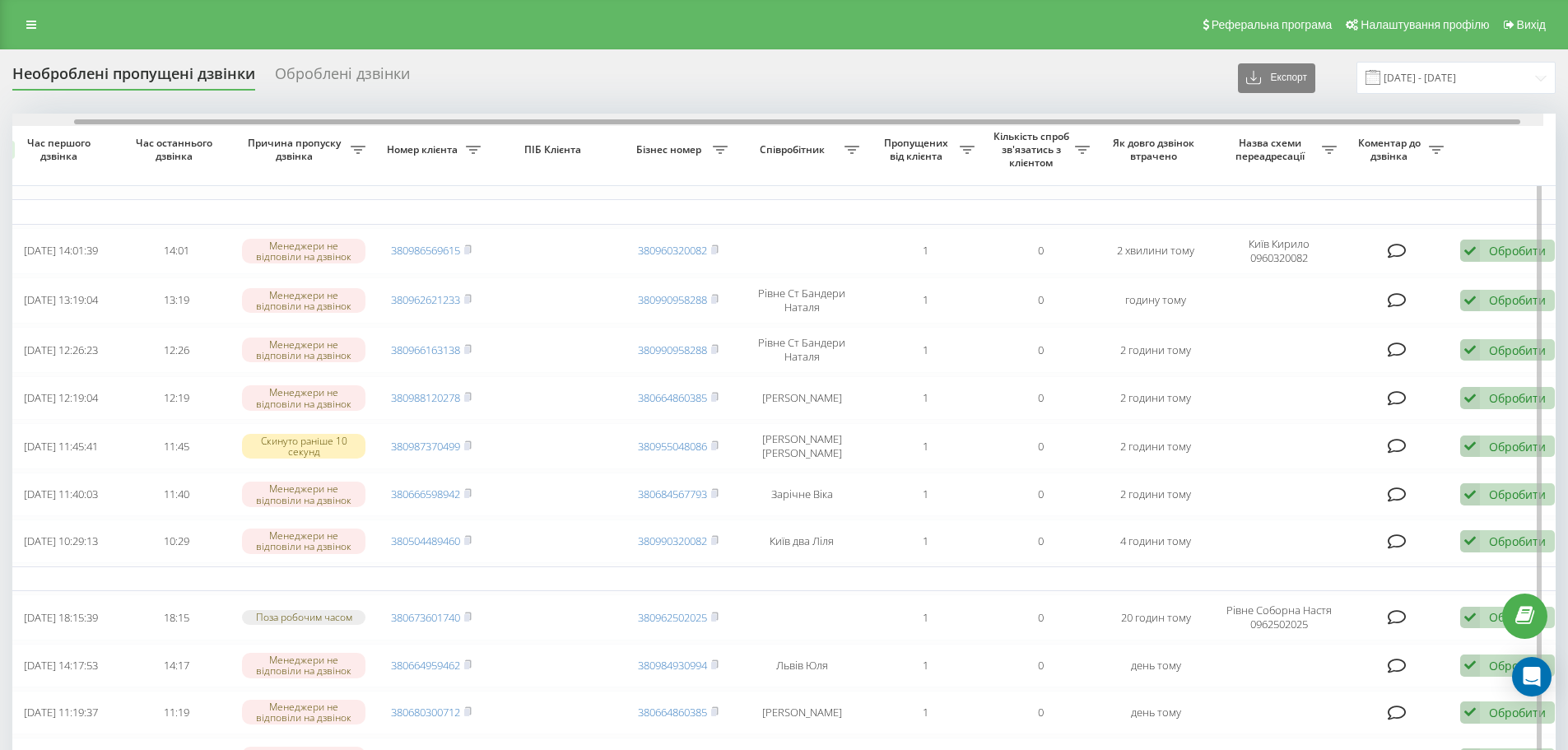
scroll to position [0, 103]
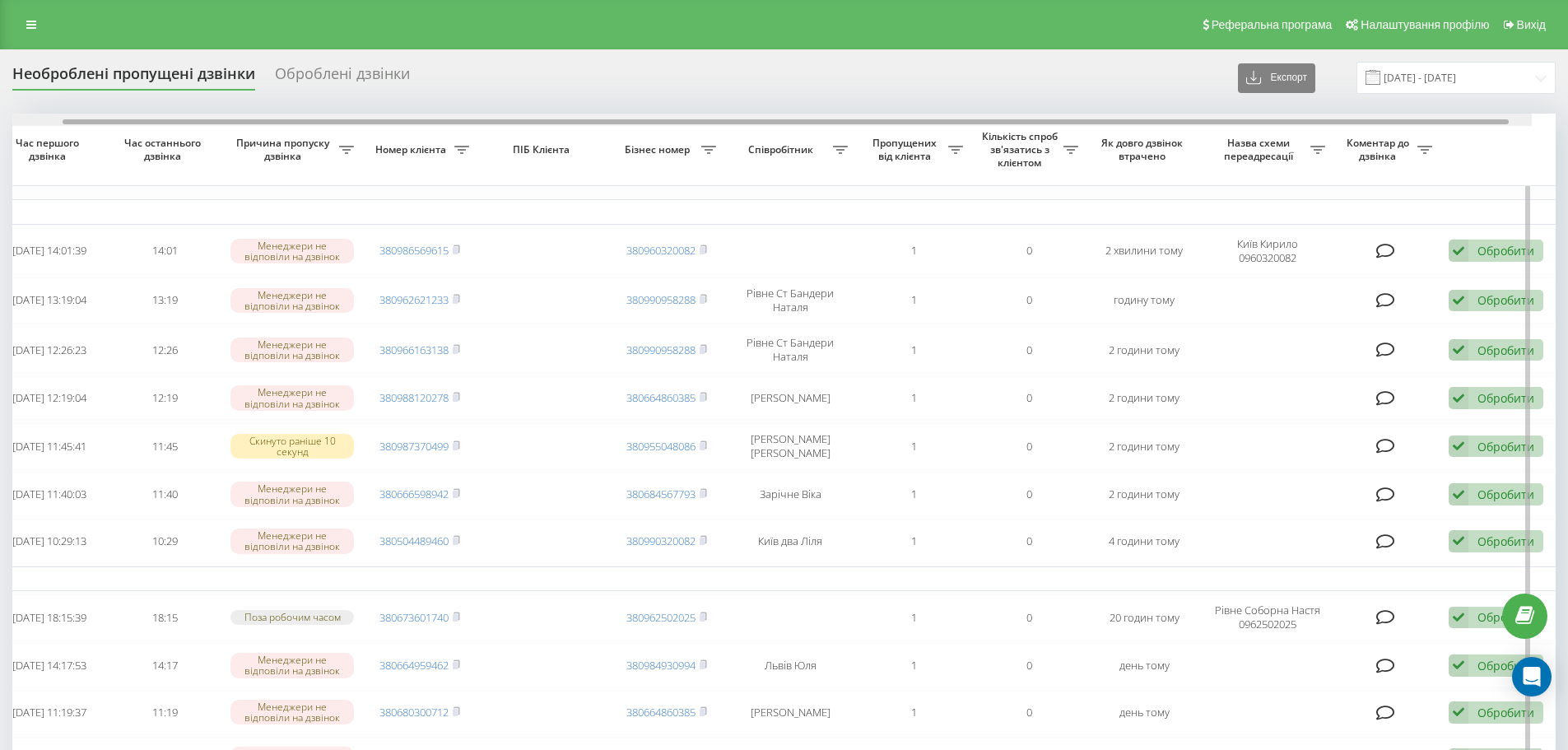
drag, startPoint x: 924, startPoint y: 120, endPoint x: 1156, endPoint y: 138, distance: 232.7
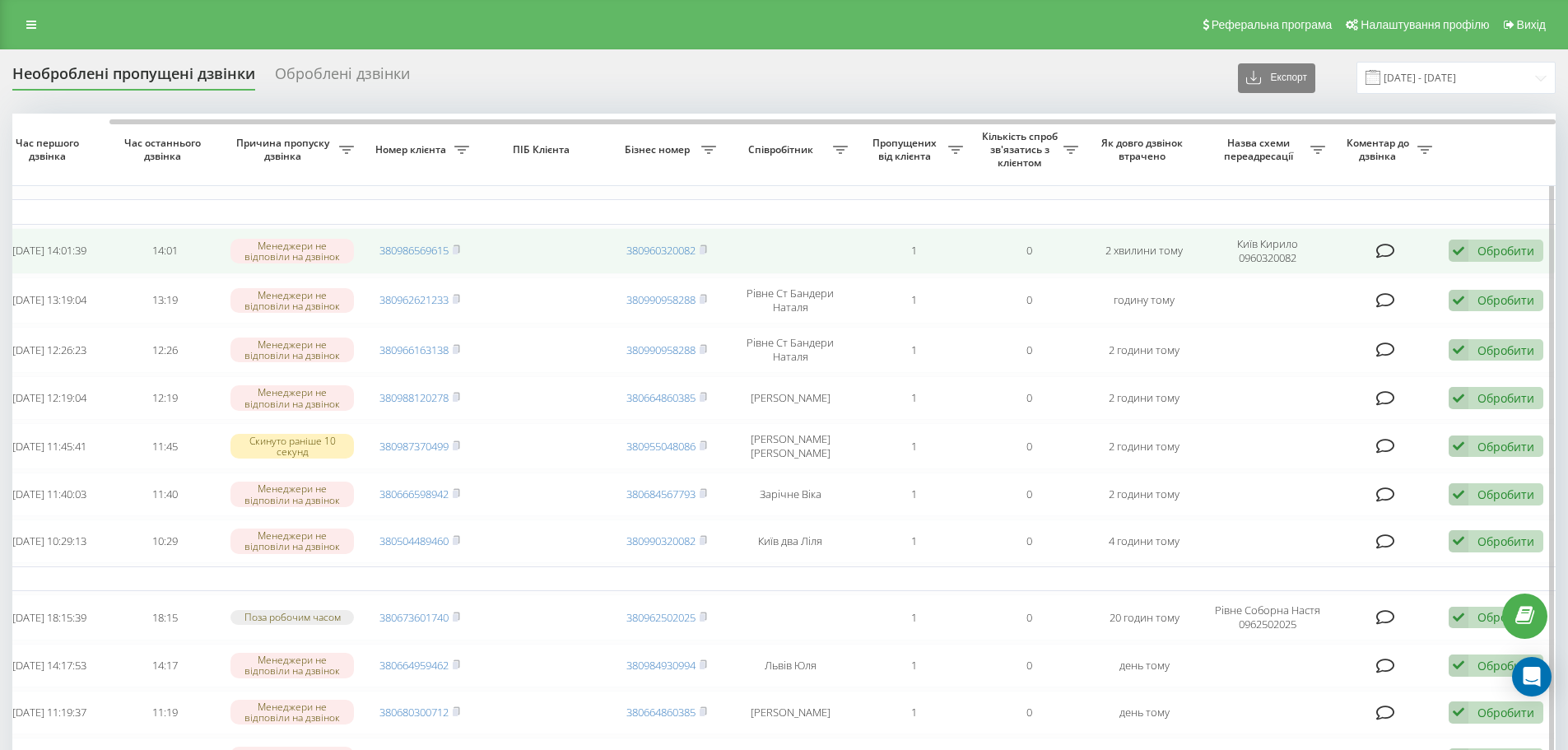
click at [1501, 252] on div "Обробити" at bounding box center [1505, 250] width 57 height 15
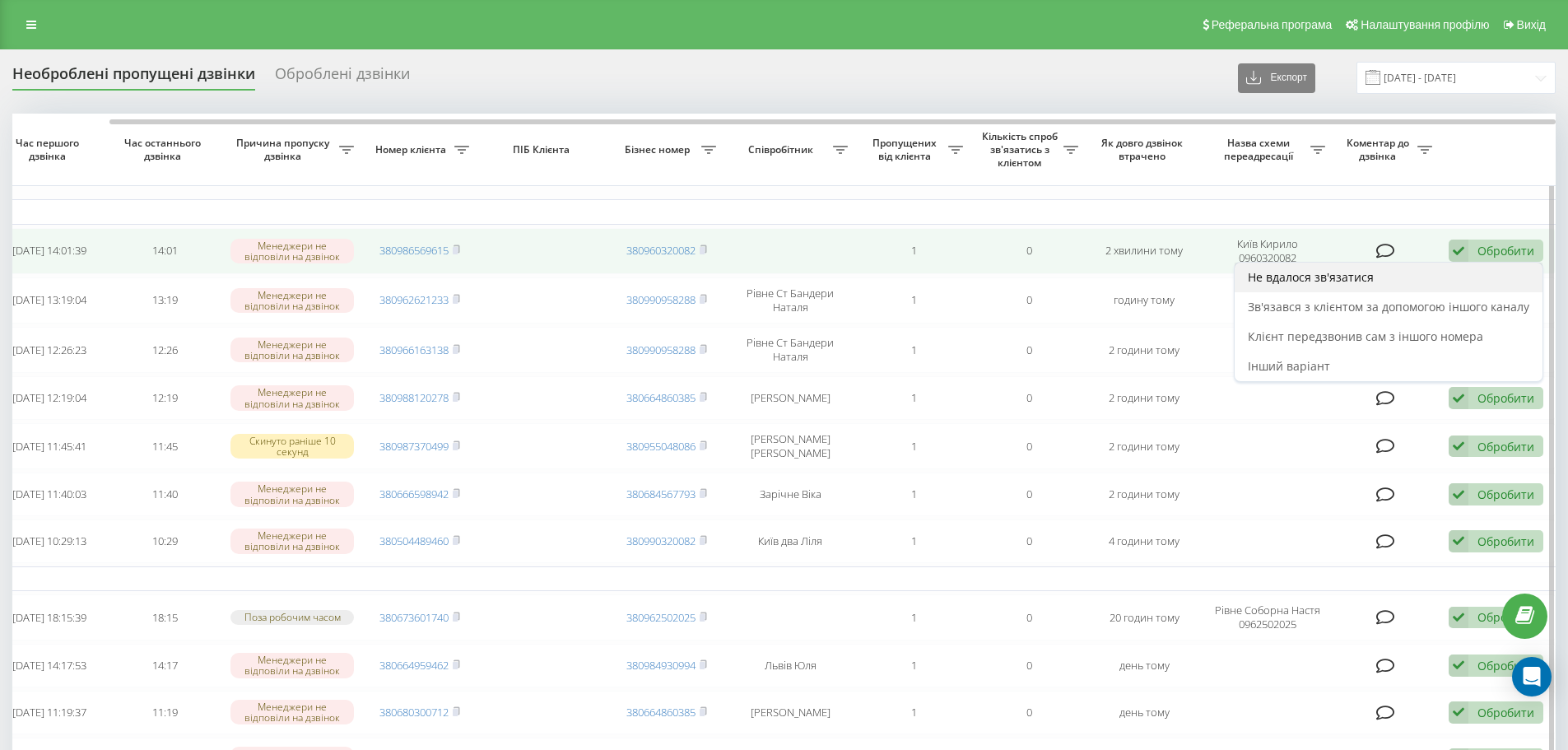
click at [1384, 277] on div "Не вдалося зв'язатися" at bounding box center [1388, 277] width 308 height 30
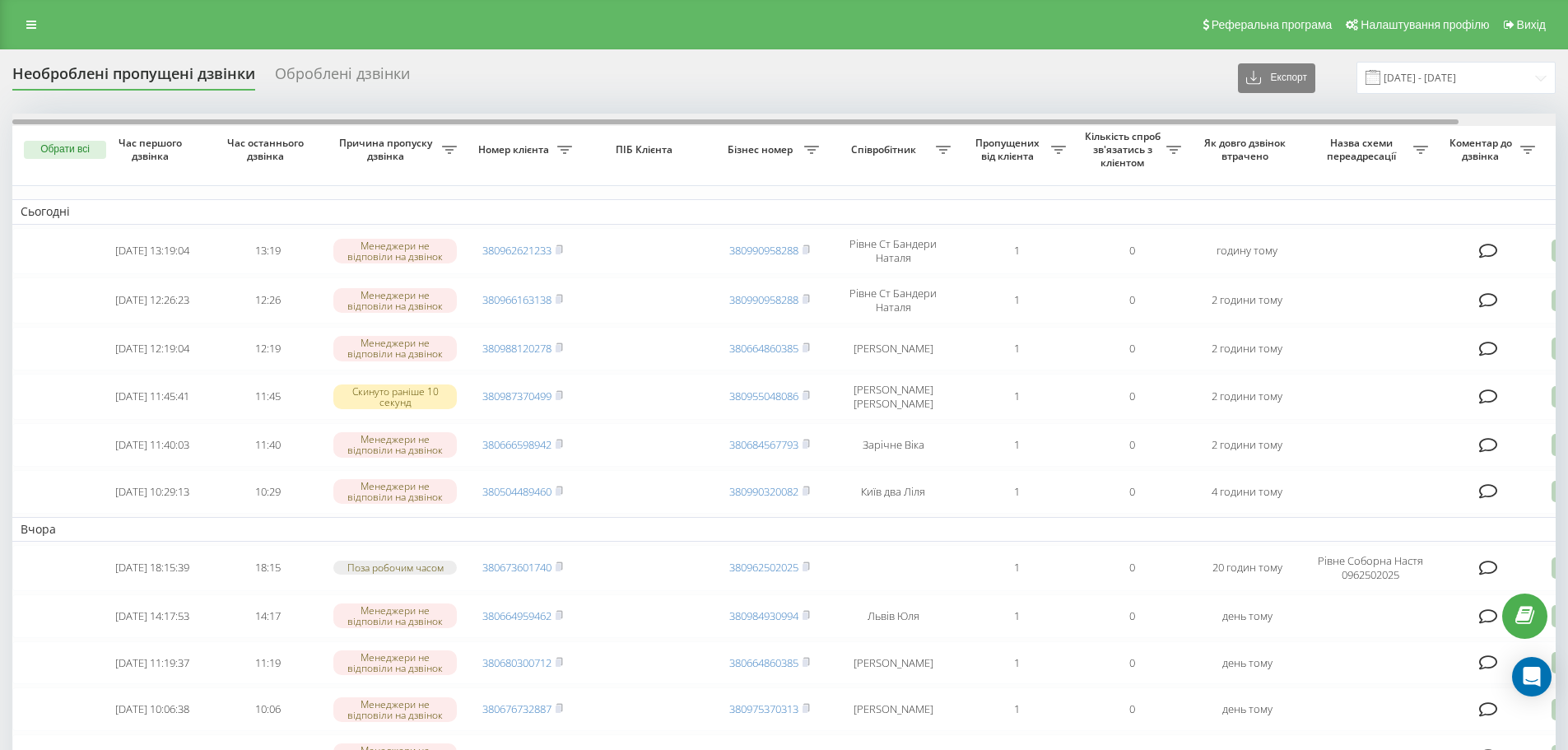
drag, startPoint x: 939, startPoint y: 120, endPoint x: 868, endPoint y: 110, distance: 71.7
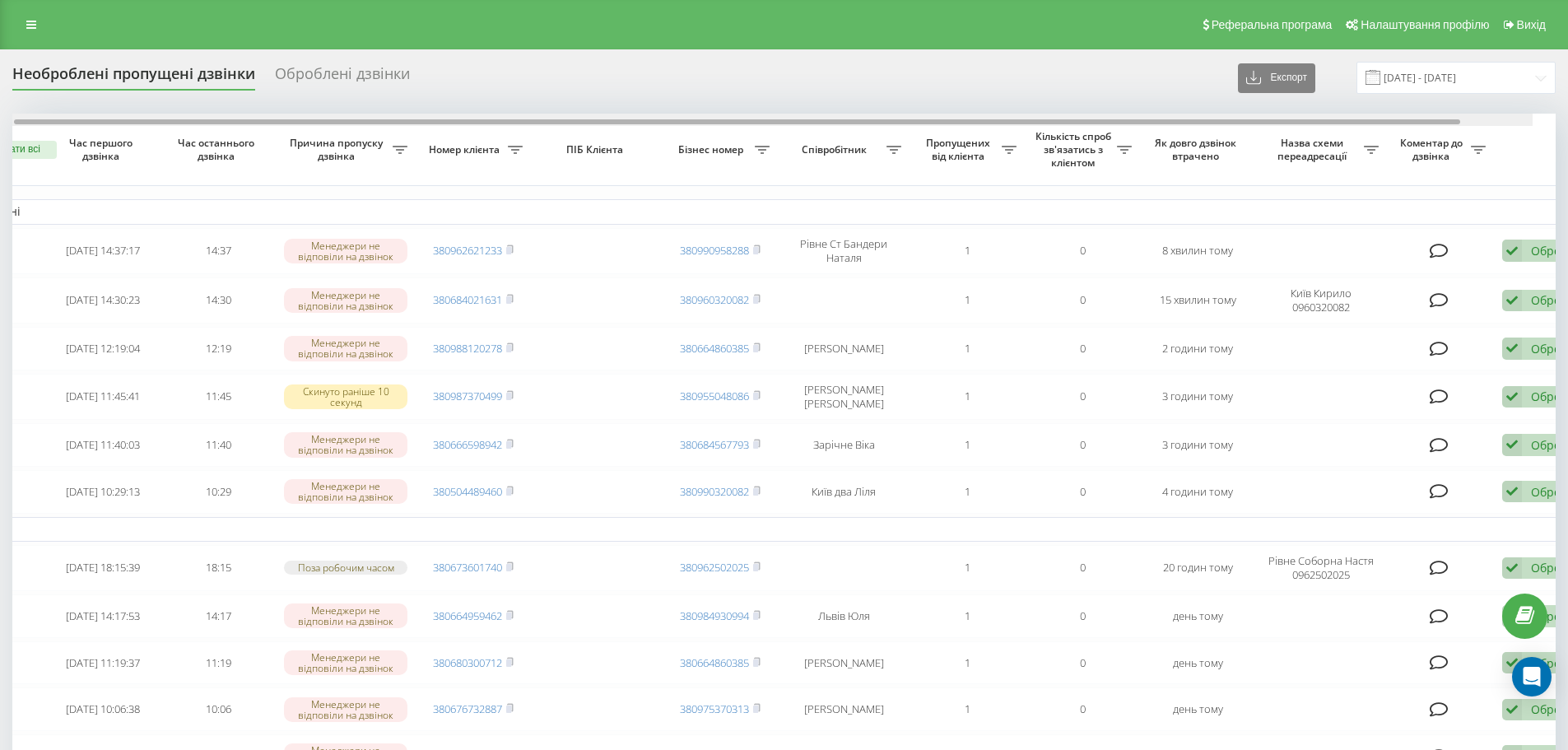
scroll to position [0, 103]
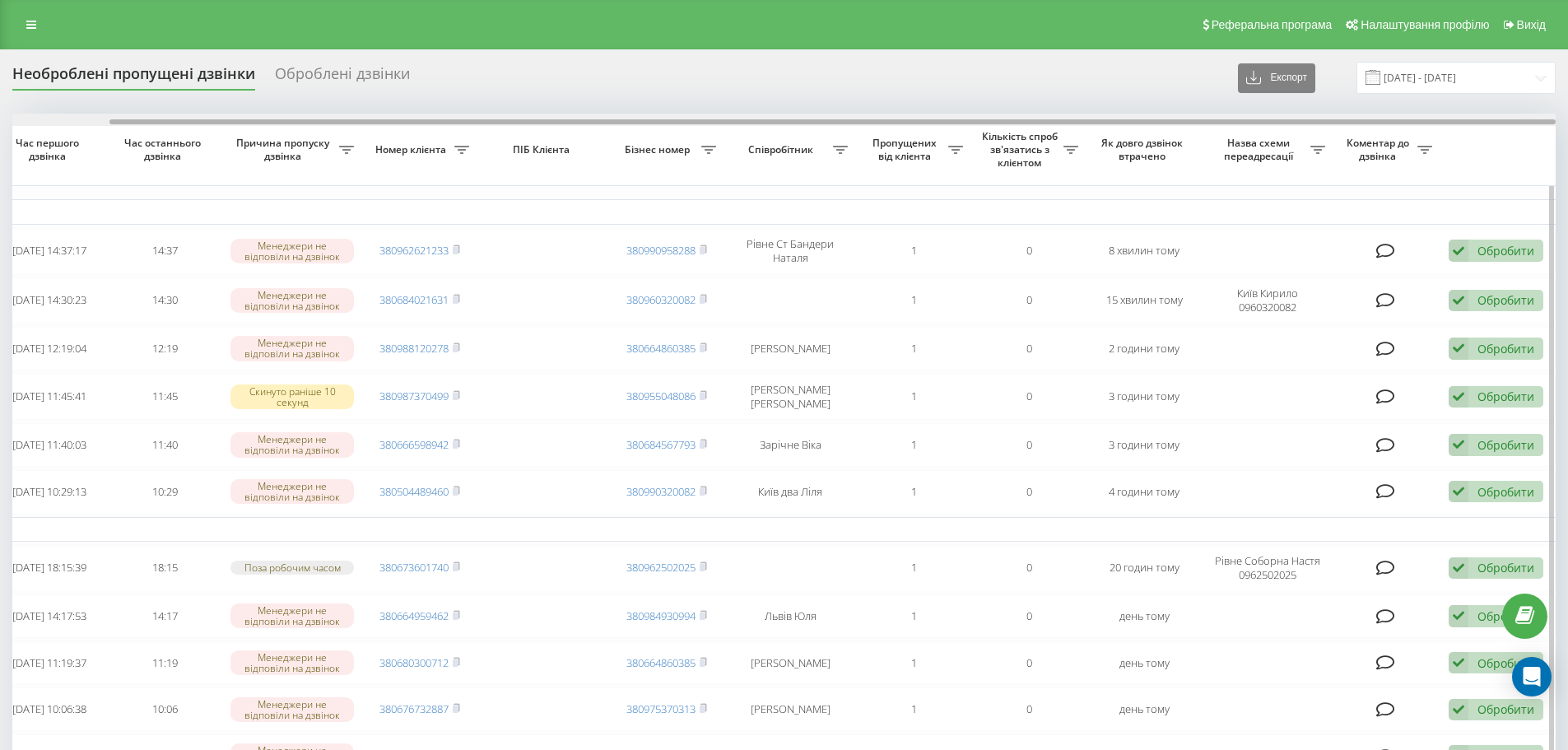
drag, startPoint x: 1053, startPoint y: 122, endPoint x: 1509, endPoint y: 177, distance: 459.3
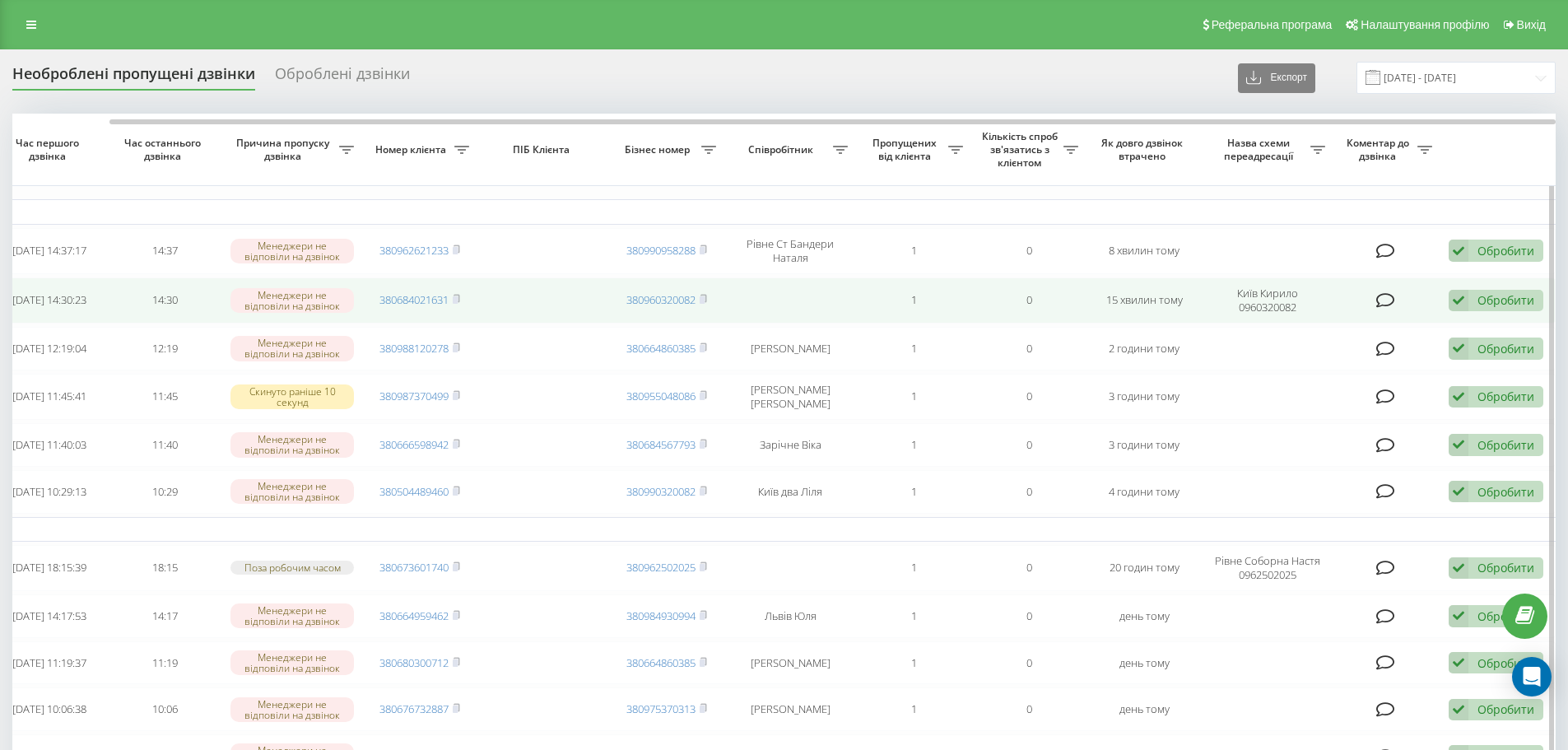
click at [1508, 293] on div "Обробити" at bounding box center [1505, 300] width 57 height 15
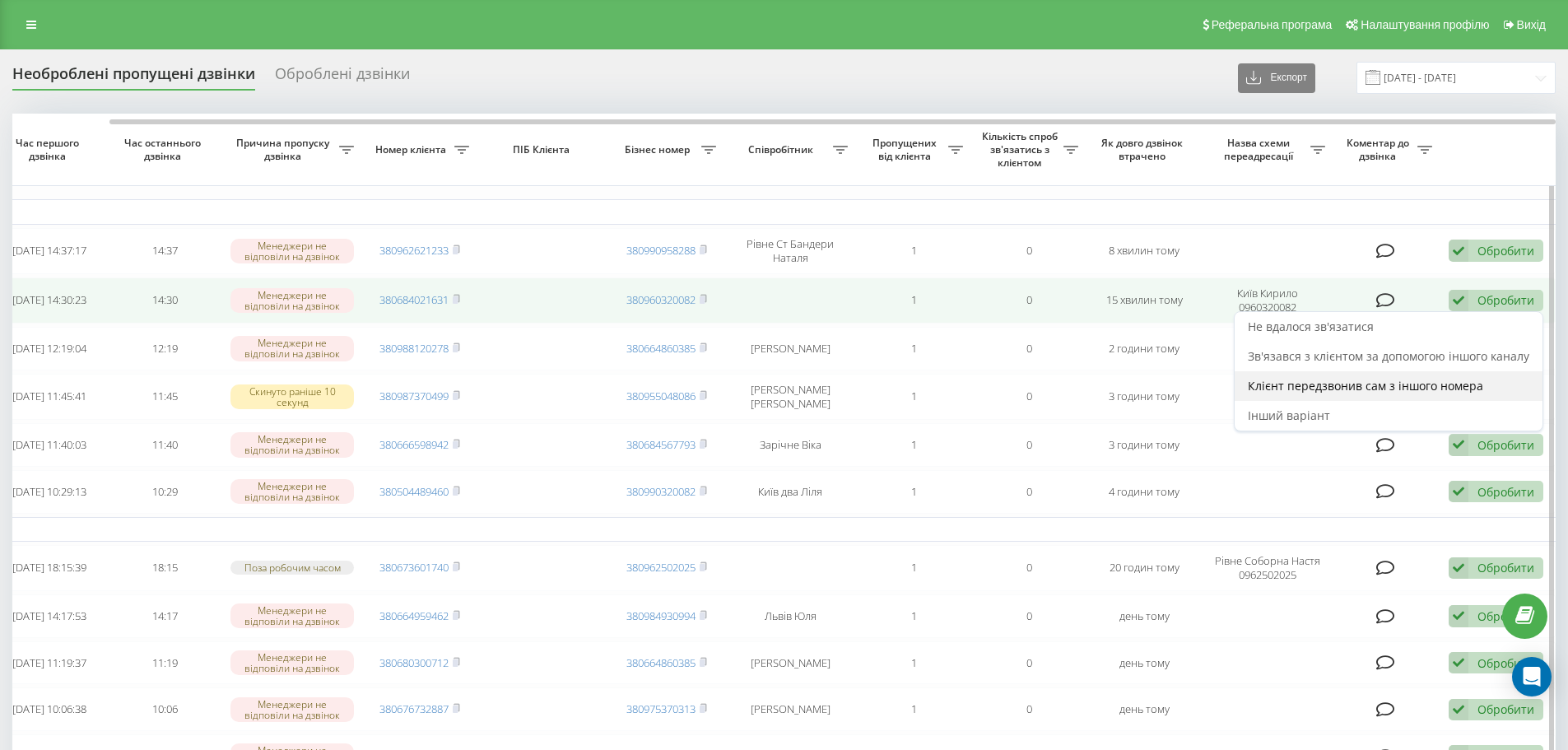
click at [1345, 386] on span "Клієнт передзвонив сам з іншого номера" at bounding box center [1365, 386] width 235 height 15
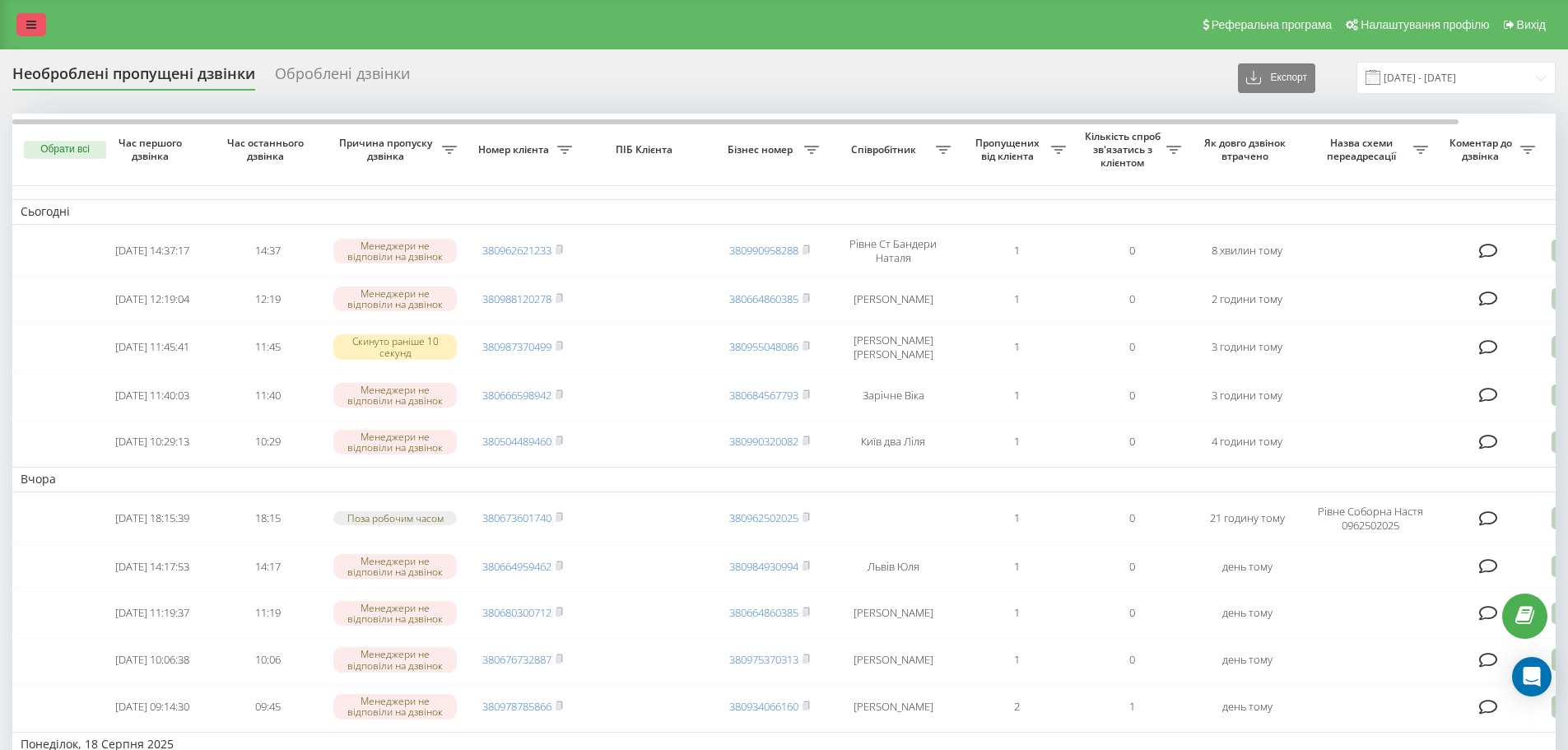
click at [27, 17] on link at bounding box center [31, 25] width 30 height 23
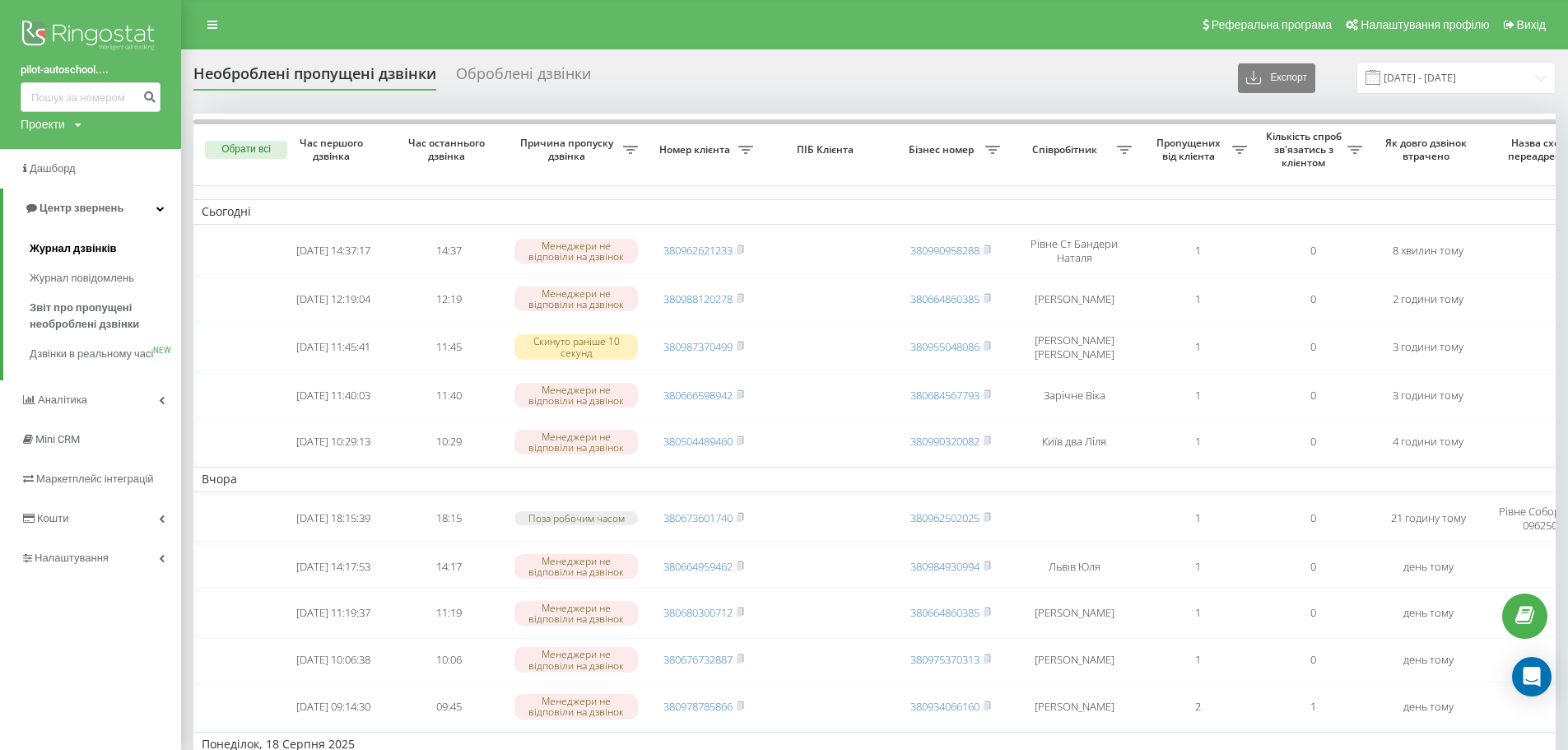
click at [120, 246] on link "Журнал дзвінків" at bounding box center [105, 248] width 152 height 30
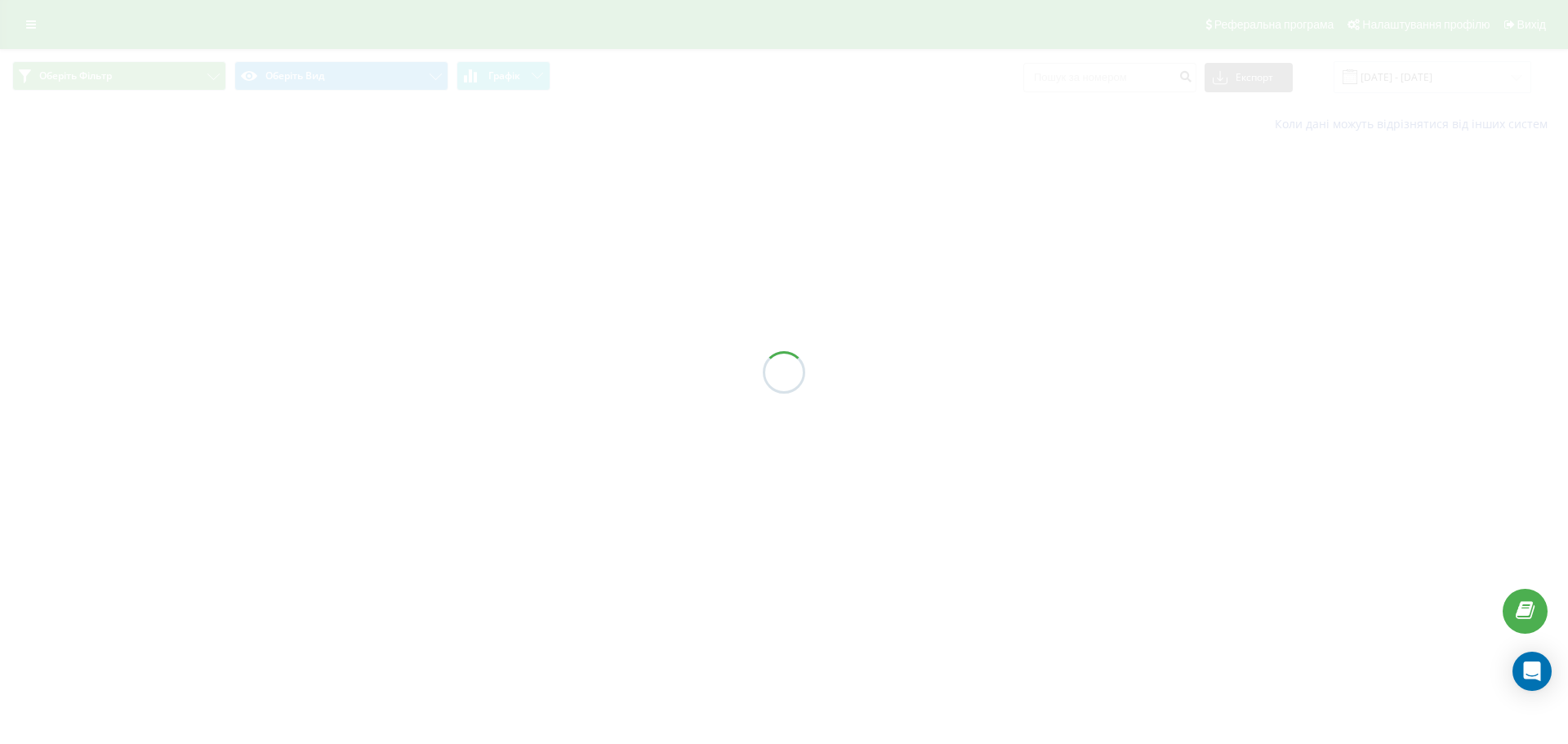
click at [1092, 76] on div at bounding box center [784, 372] width 1568 height 744
click at [1084, 78] on div at bounding box center [784, 372] width 1568 height 744
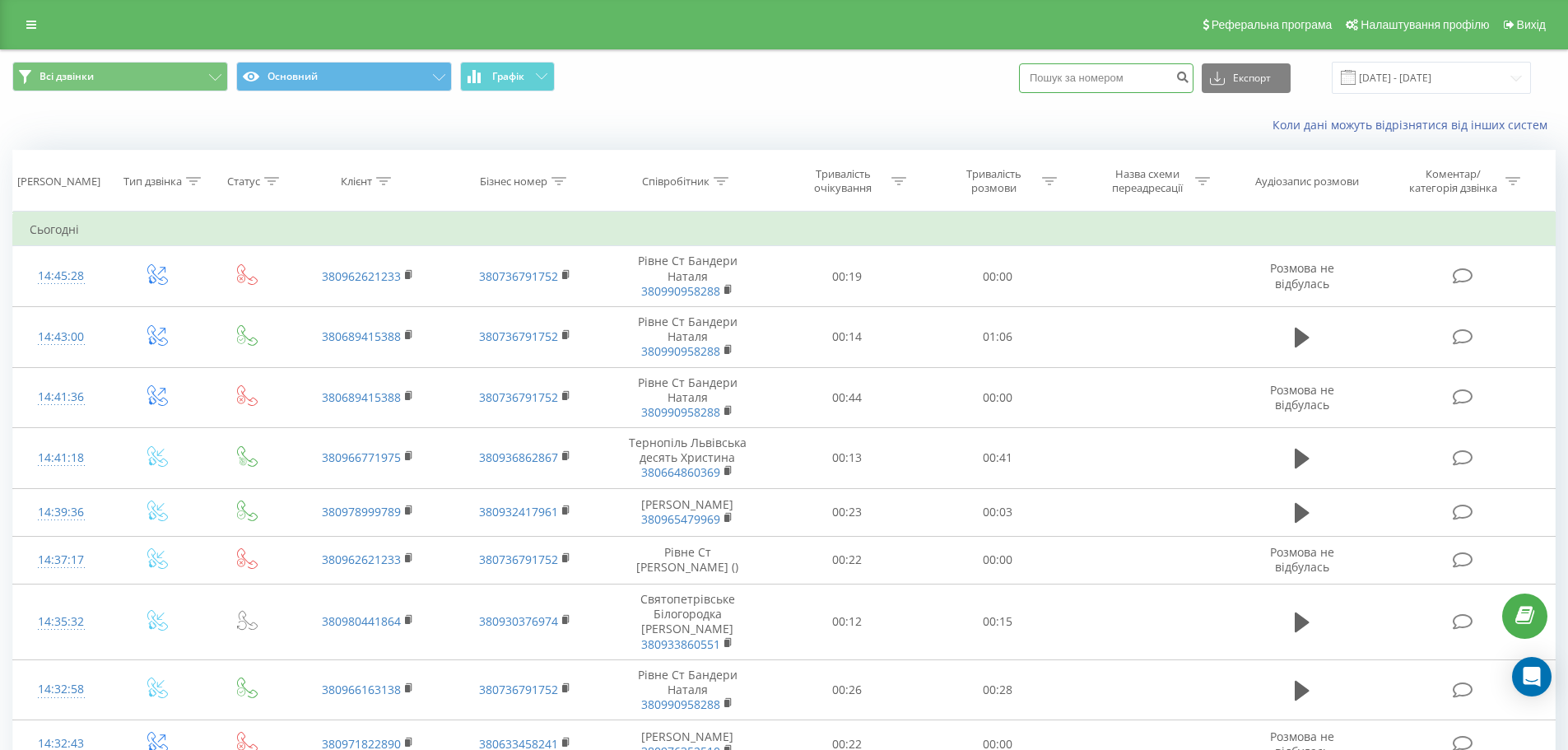
click at [1085, 82] on input at bounding box center [1106, 78] width 175 height 30
paste input "+380 50 603 9377"
click at [1074, 81] on input "+380 50 603 9377" at bounding box center [1106, 78] width 175 height 30
click at [1127, 68] on input "+38050 603 9377" at bounding box center [1106, 78] width 175 height 30
type input "380506039377"
